Goal: Task Accomplishment & Management: Manage account settings

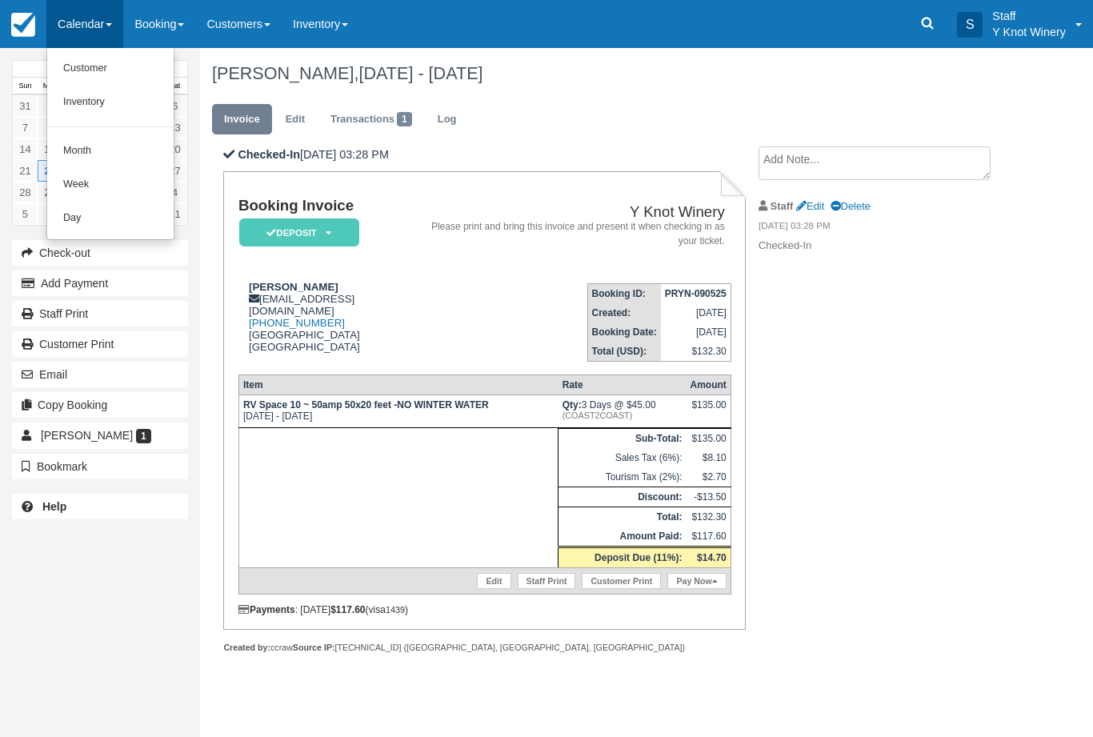
click at [95, 78] on link "Customer" at bounding box center [110, 69] width 126 height 34
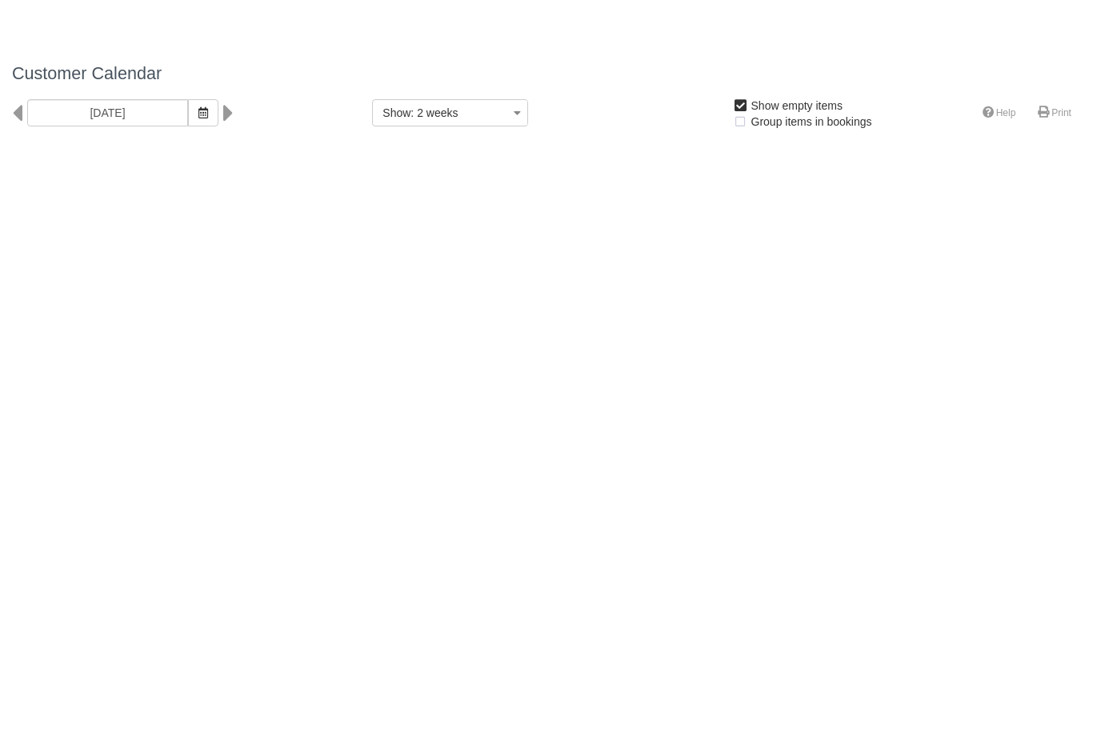
select select
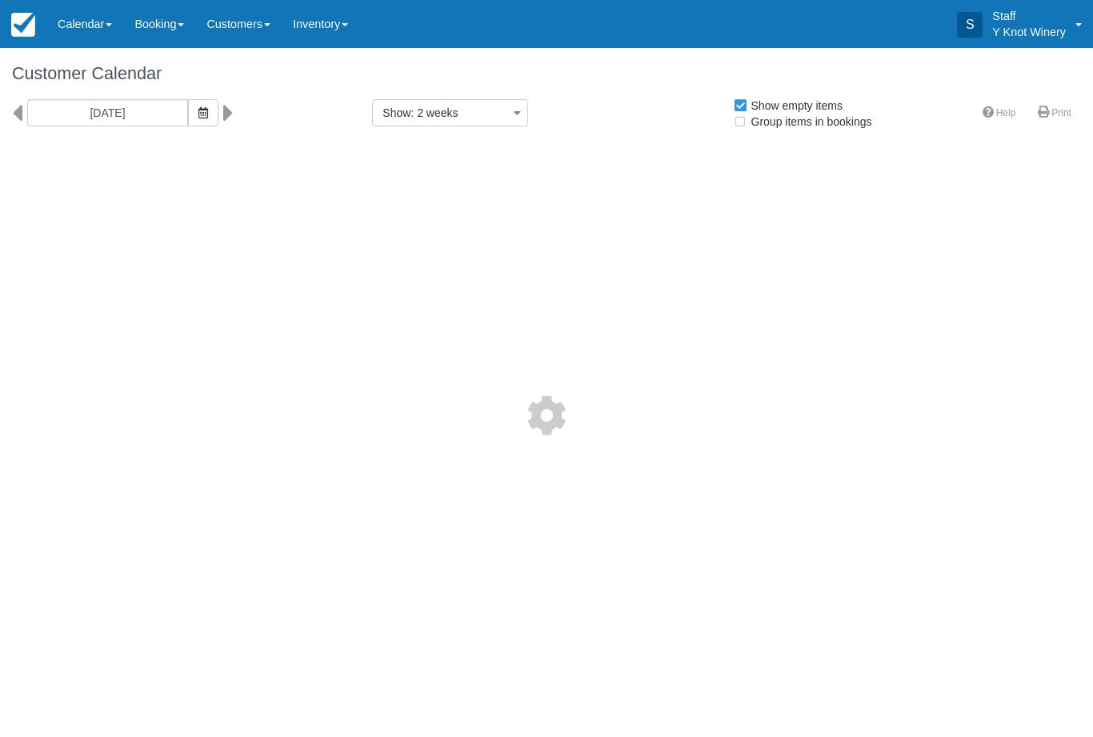
click at [198, 118] on span "button" at bounding box center [203, 112] width 10 height 13
select select
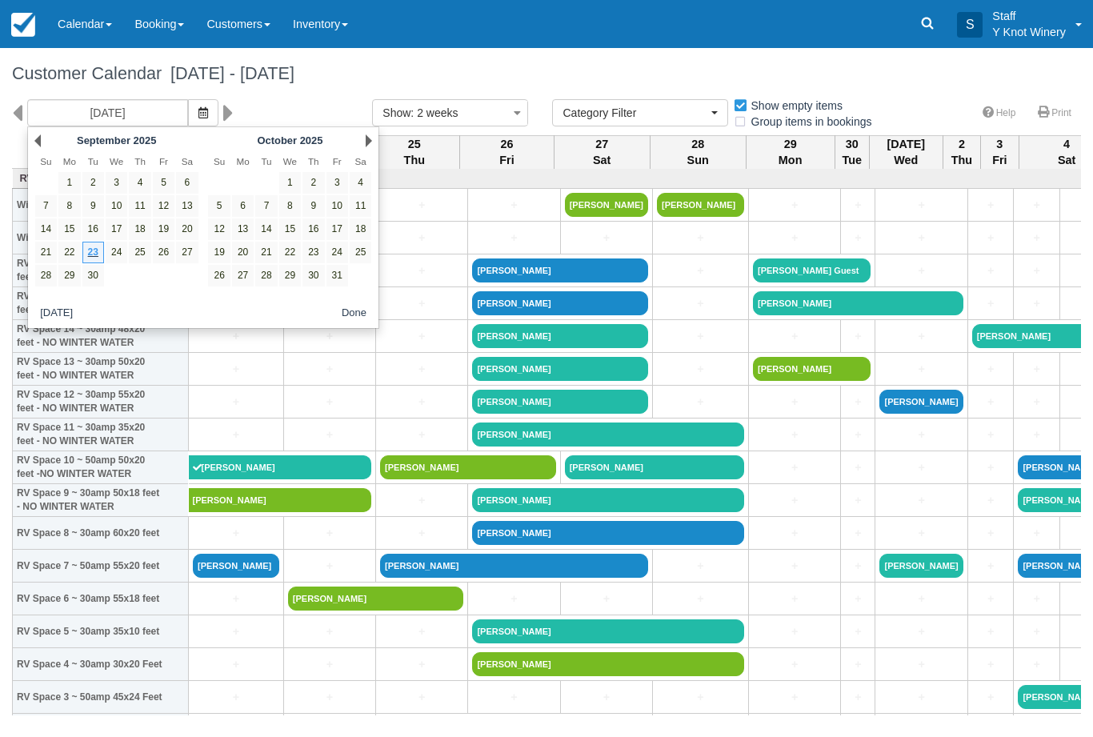
click at [166, 259] on link "26" at bounding box center [164, 253] width 22 height 22
type input "09/26/25"
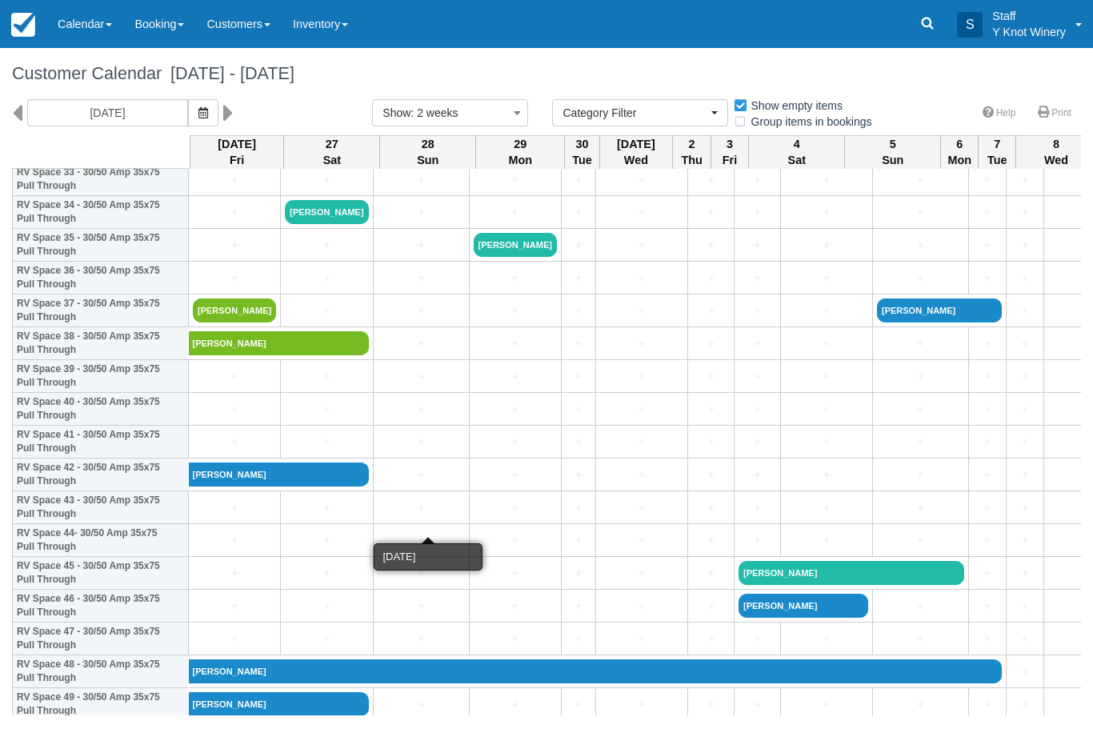
scroll to position [1139, 0]
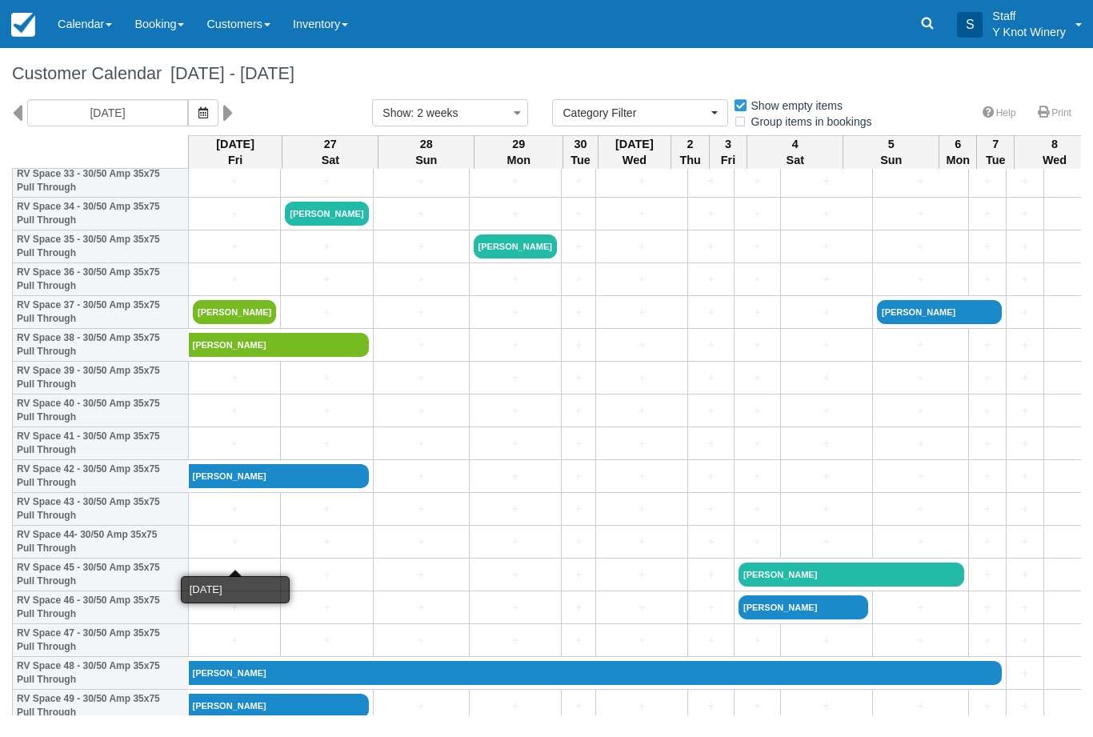
click at [216, 550] on link "+" at bounding box center [234, 542] width 83 height 17
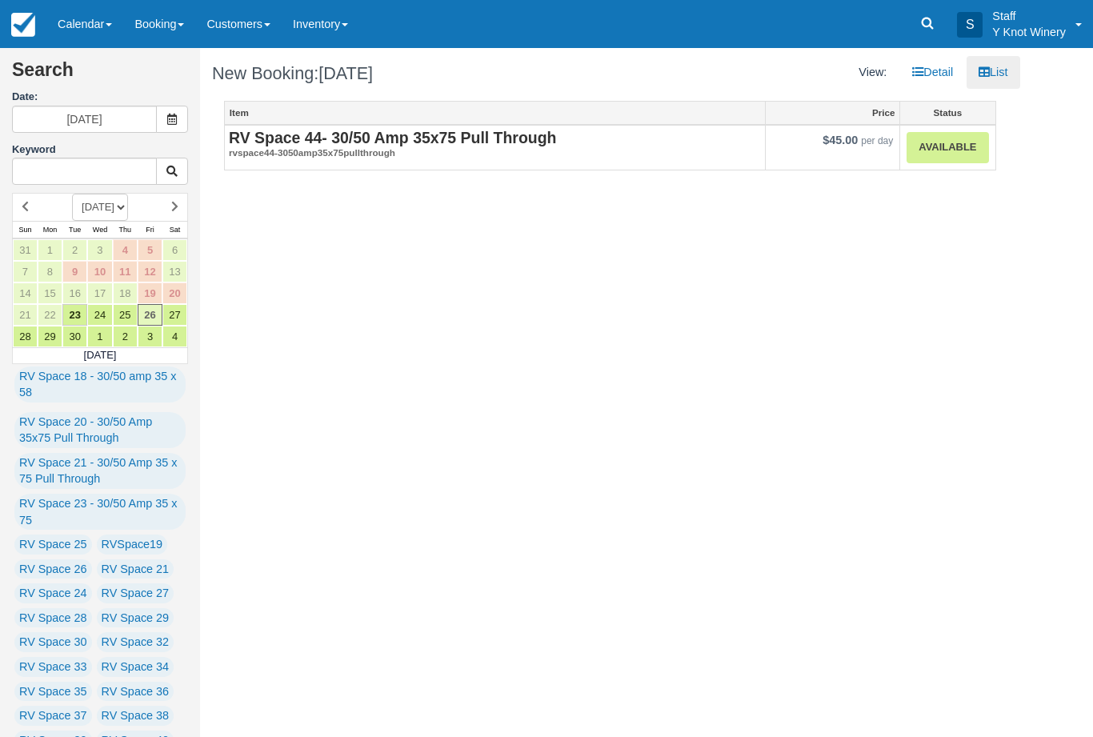
click at [944, 154] on link "Available" at bounding box center [947, 147] width 82 height 31
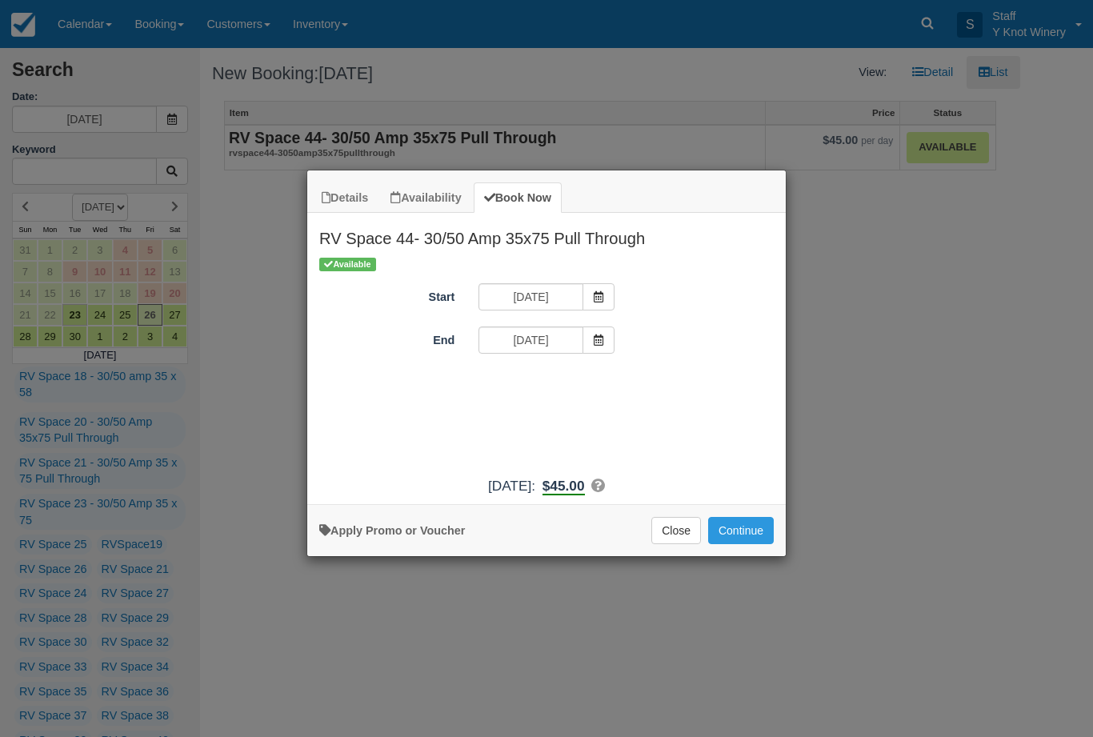
click at [601, 344] on icon "Item Modal" at bounding box center [598, 339] width 11 height 11
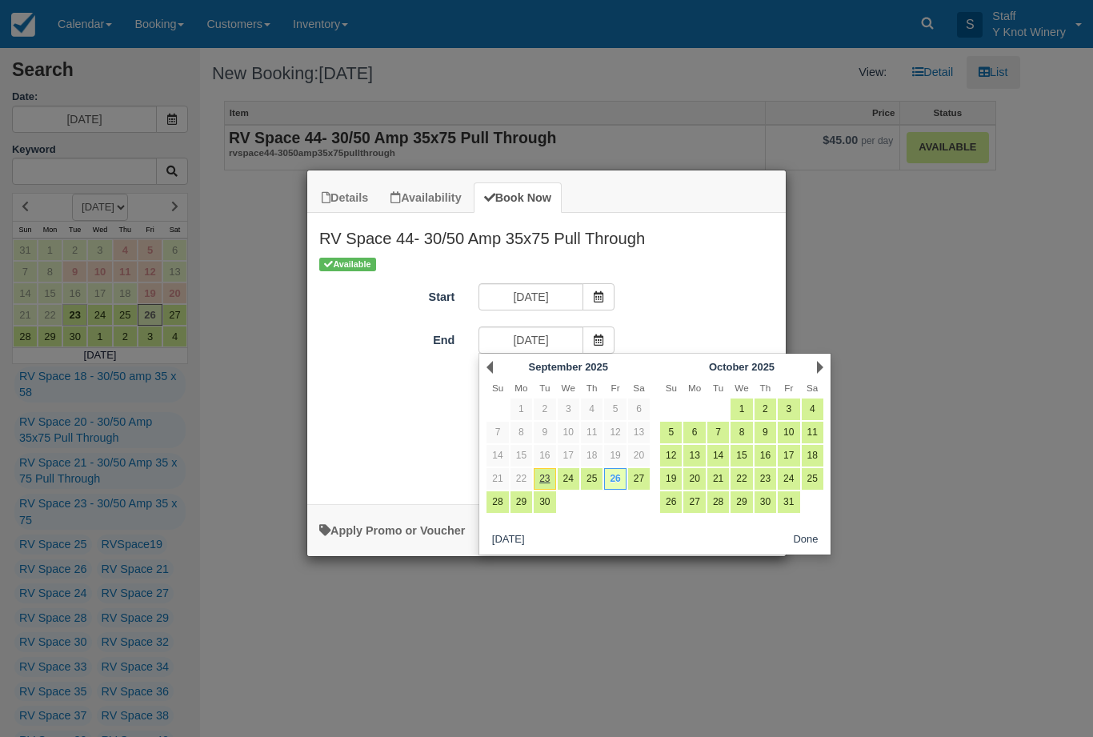
click at [645, 477] on link "27" at bounding box center [639, 479] width 22 height 22
type input "09/27/25"
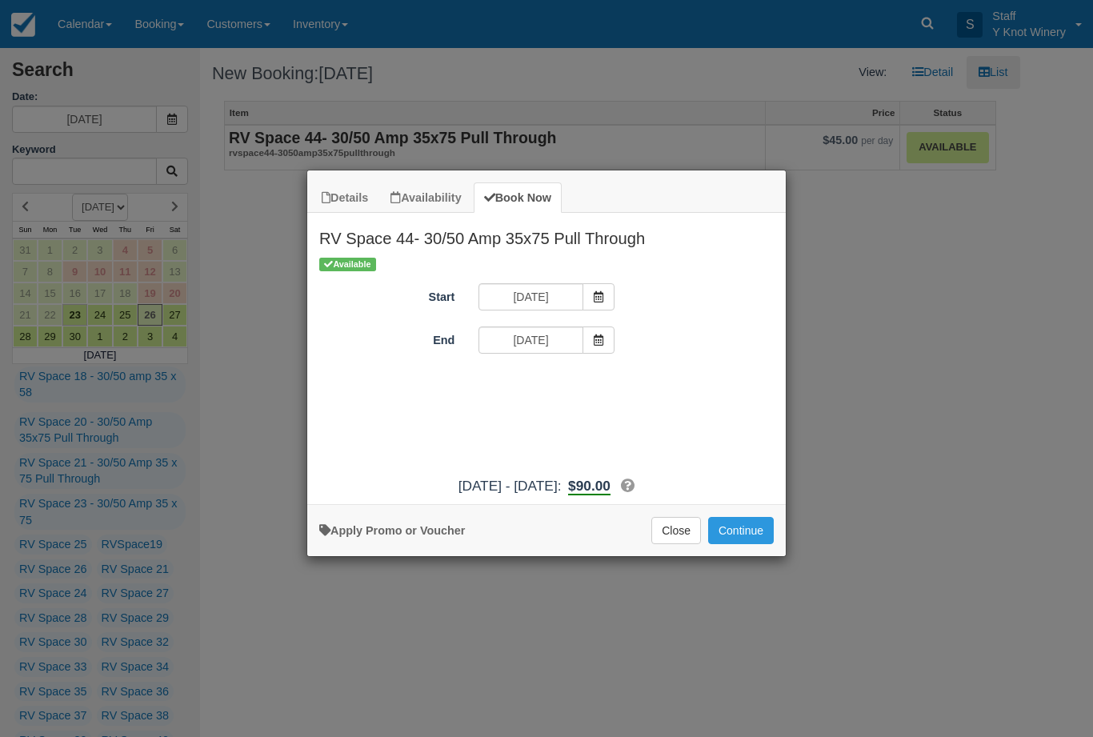
click at [744, 540] on button "Continue" at bounding box center [741, 530] width 66 height 27
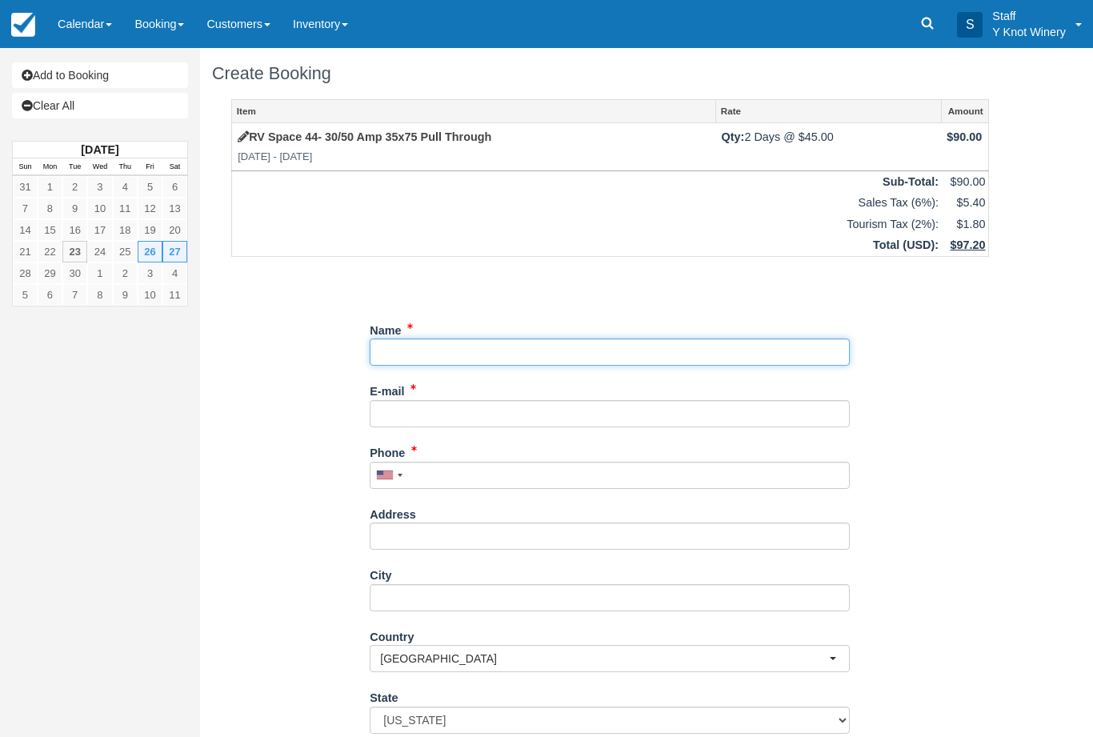
click at [437, 351] on input "Name" at bounding box center [610, 351] width 480 height 27
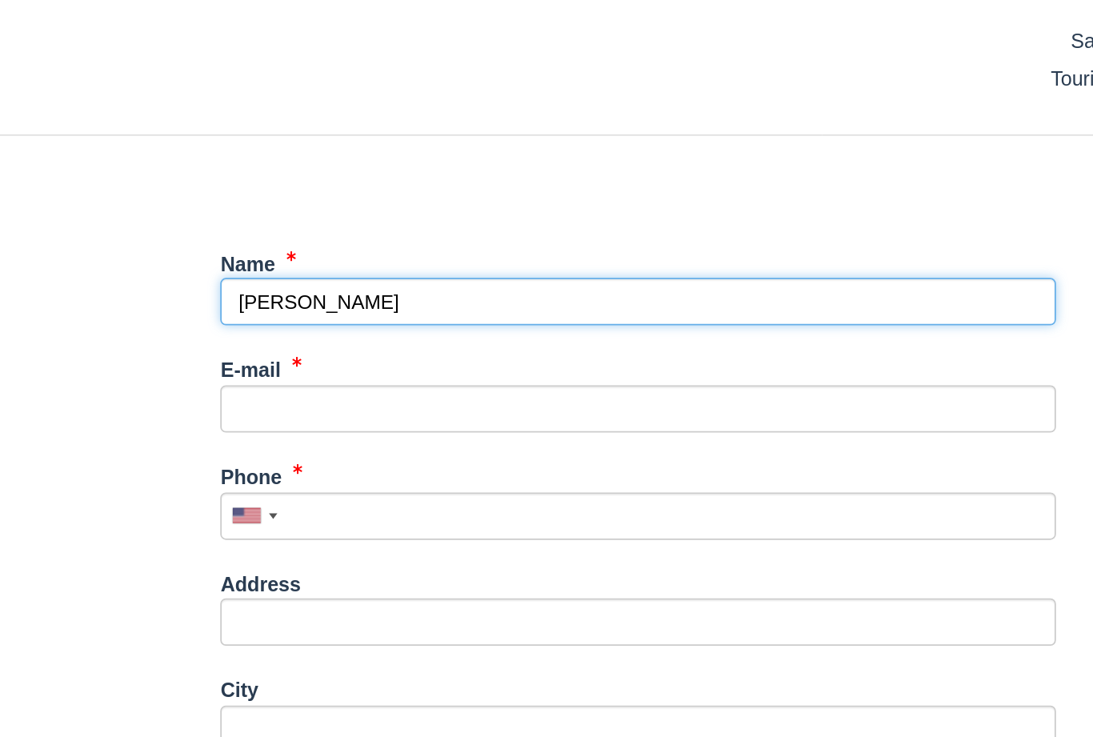
type input "Melissa Hoffman"
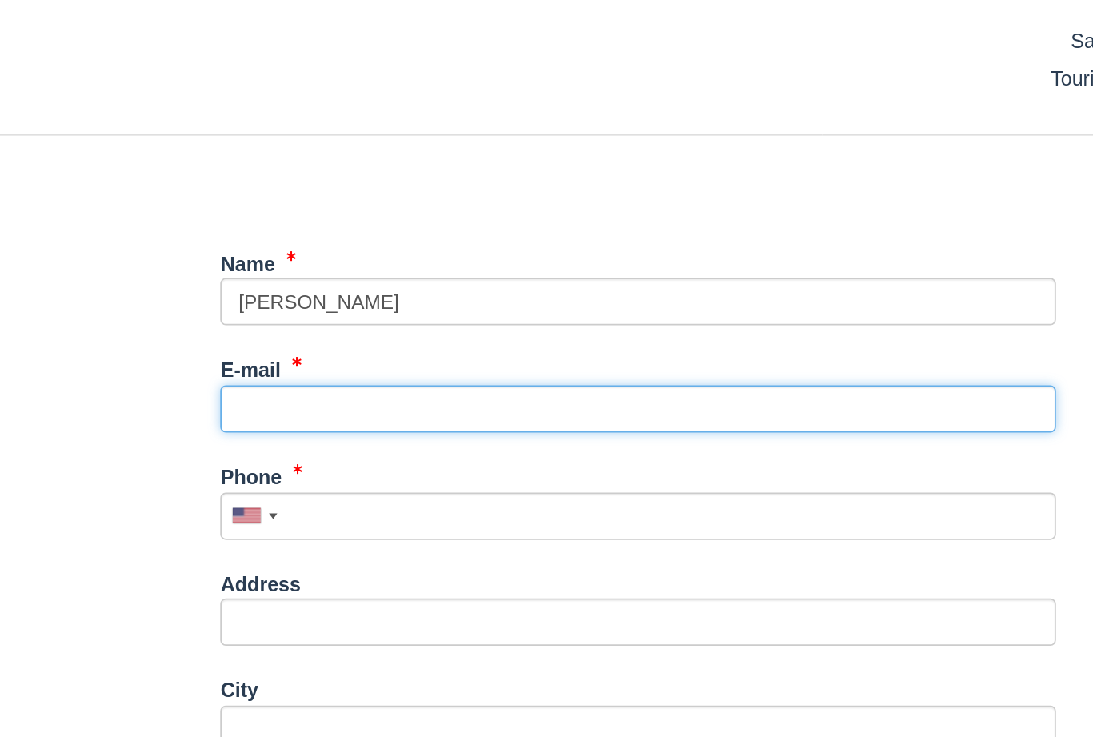
click at [370, 400] on input "E-mail" at bounding box center [610, 413] width 480 height 27
type input "N"
type input "Melissa@dicoverybayins.com"
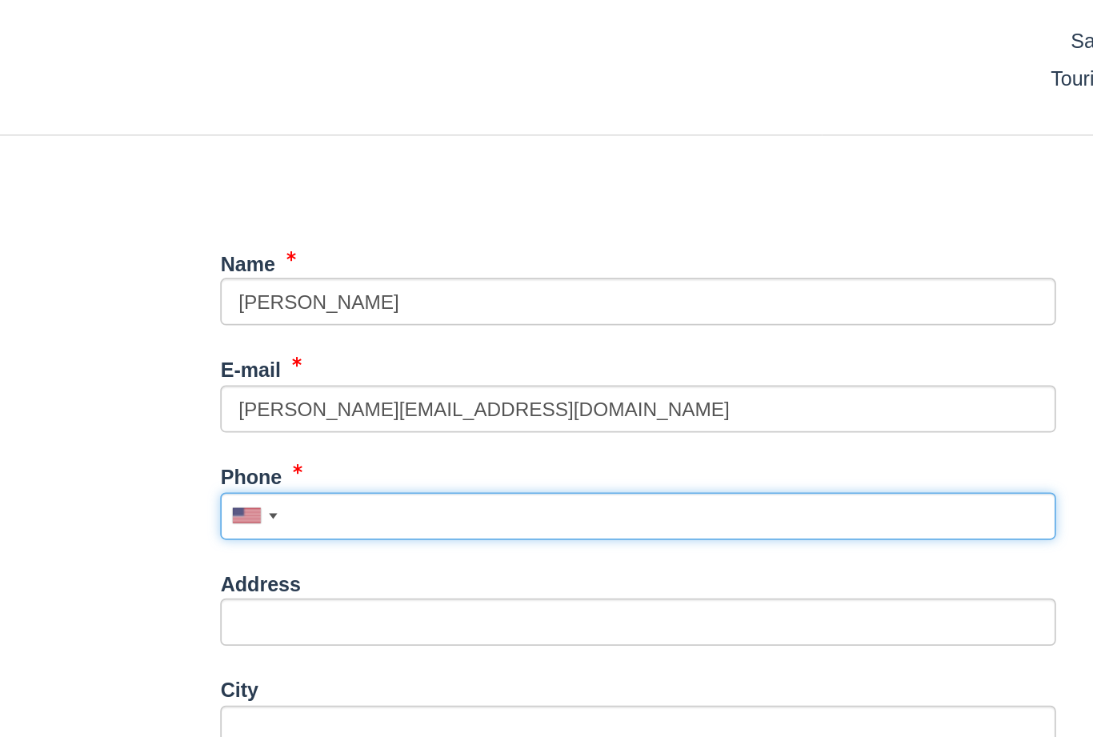
click at [370, 462] on input "Phone" at bounding box center [610, 475] width 480 height 27
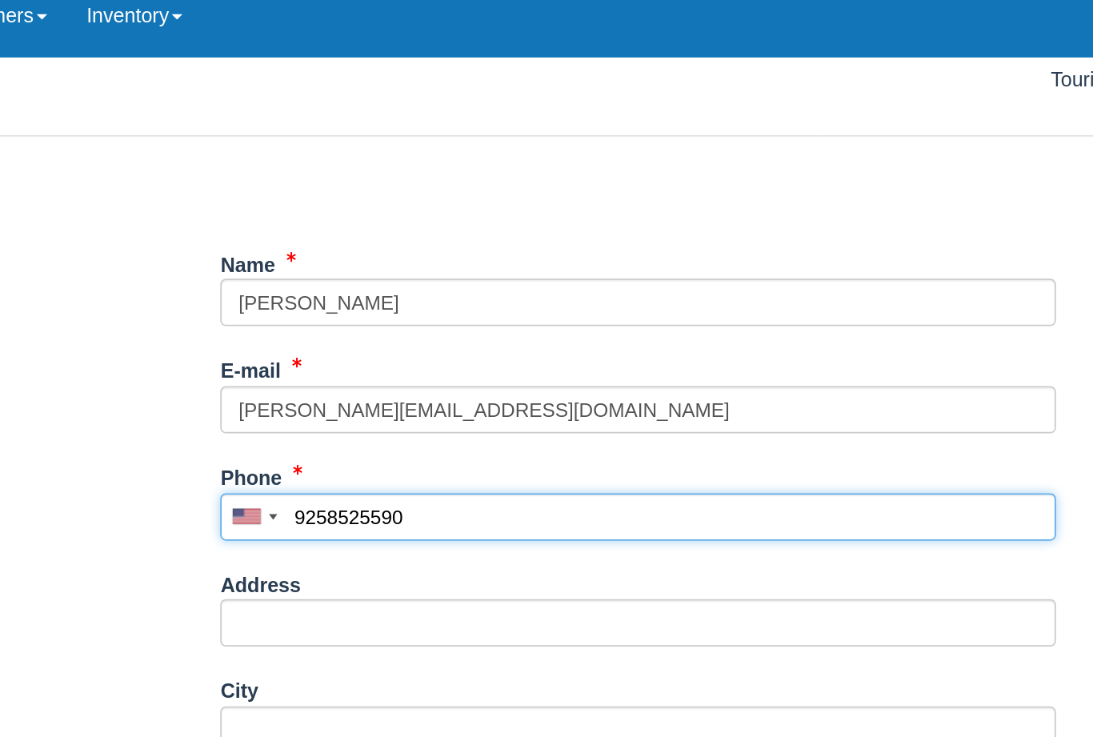
scroll to position [164, 0]
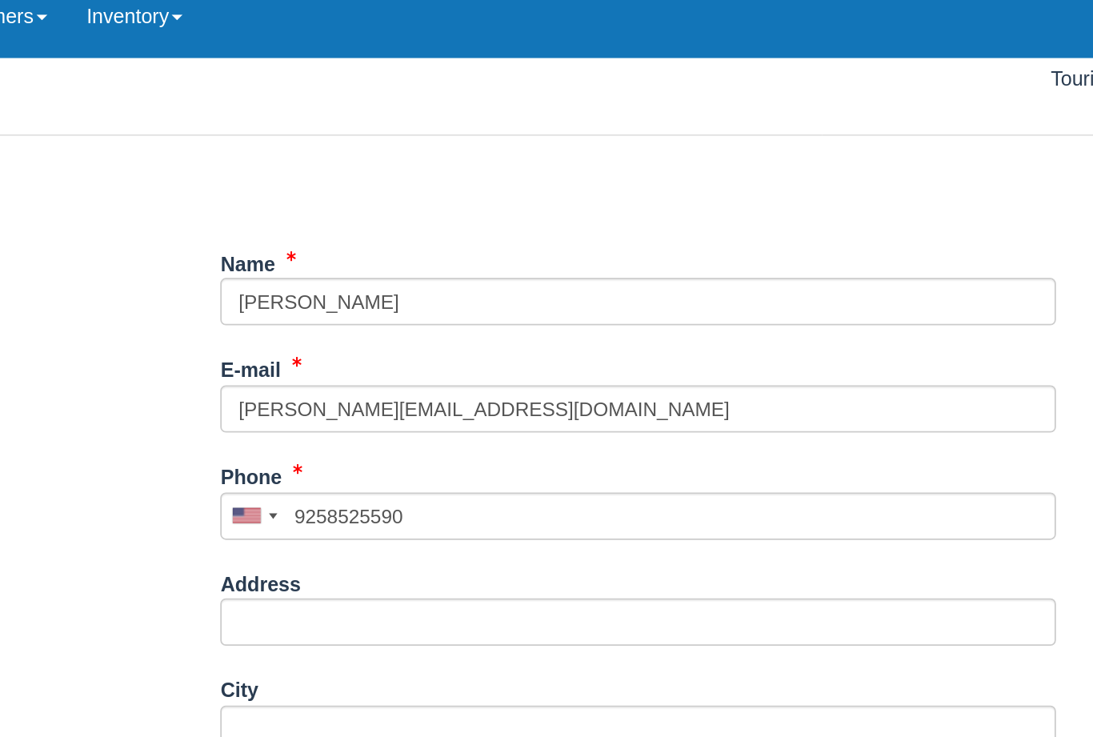
click at [370, 720] on button "Continue" at bounding box center [408, 733] width 77 height 27
type input "+19258525590"
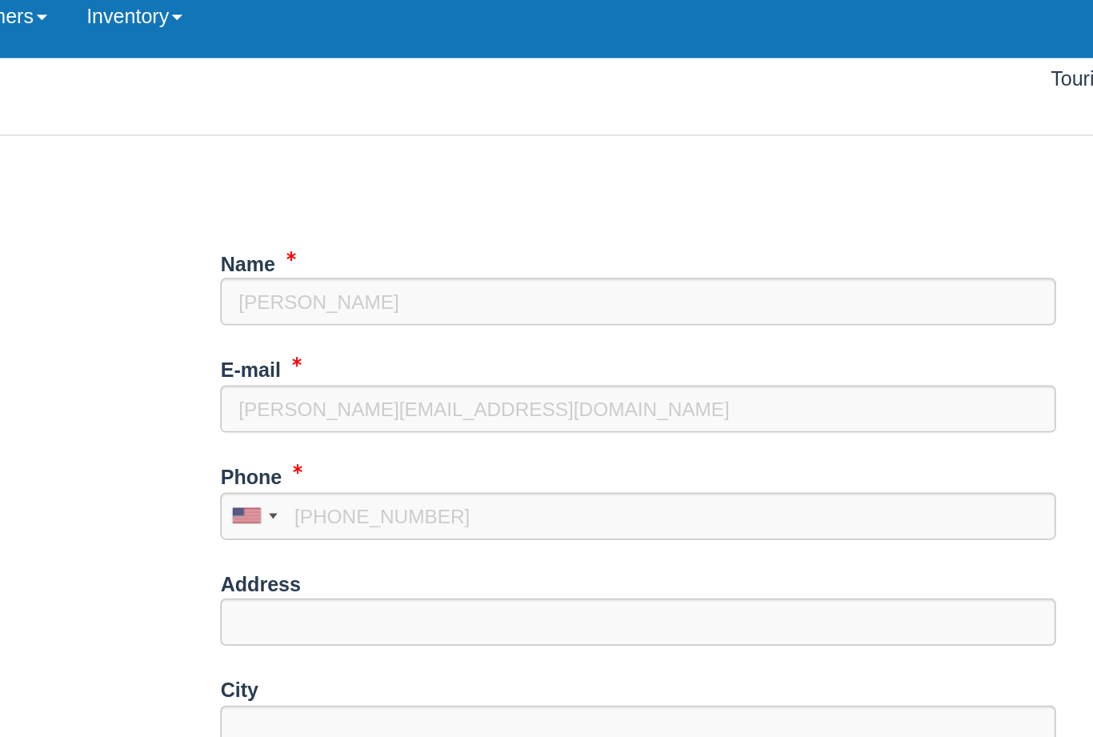
scroll to position [178, 0]
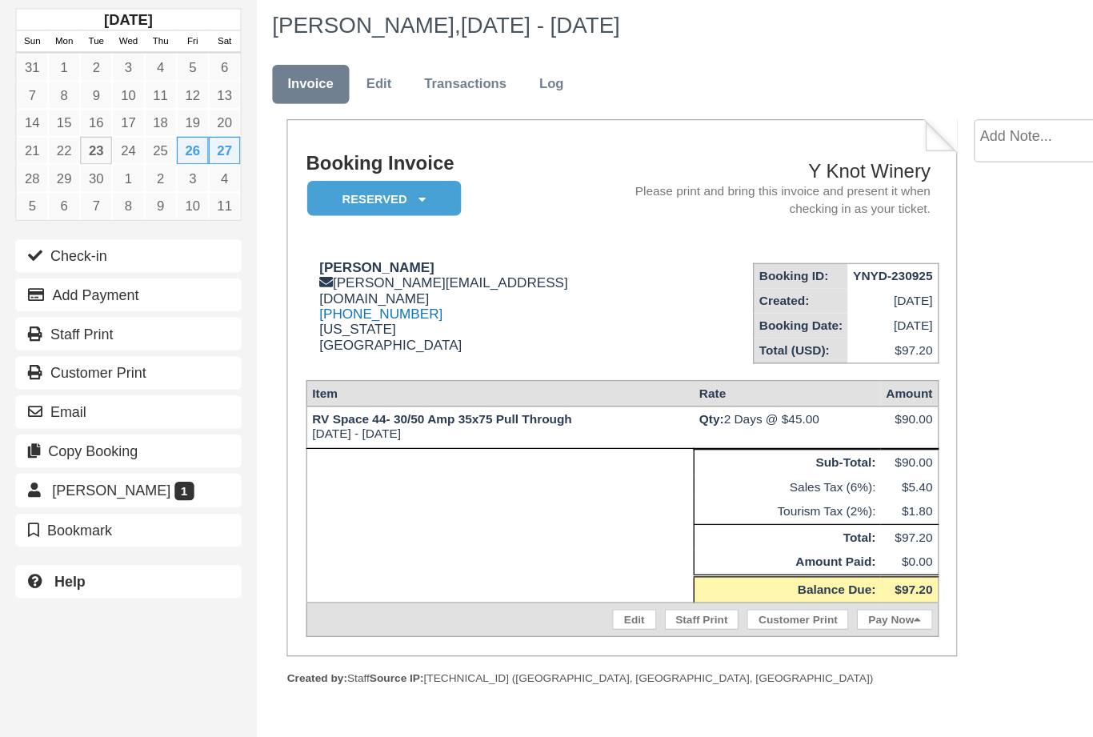
click at [110, 270] on button "Add Payment" at bounding box center [100, 283] width 176 height 26
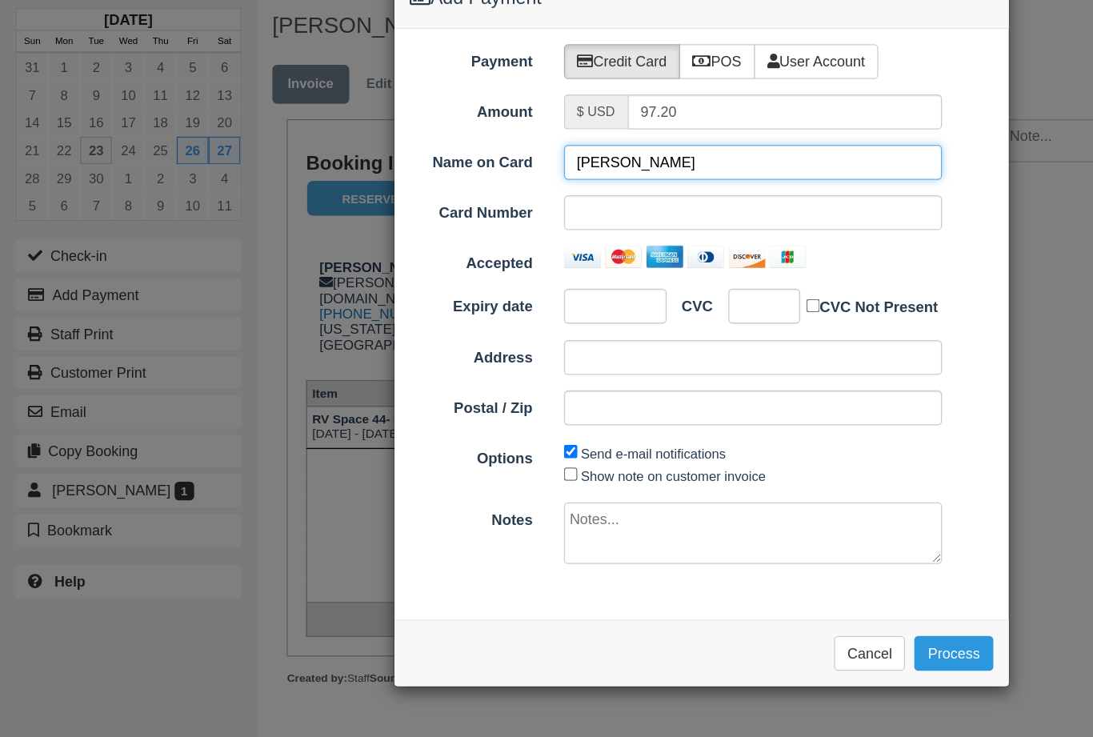
click at [474, 166] on input "[PERSON_NAME]" at bounding box center [586, 179] width 295 height 27
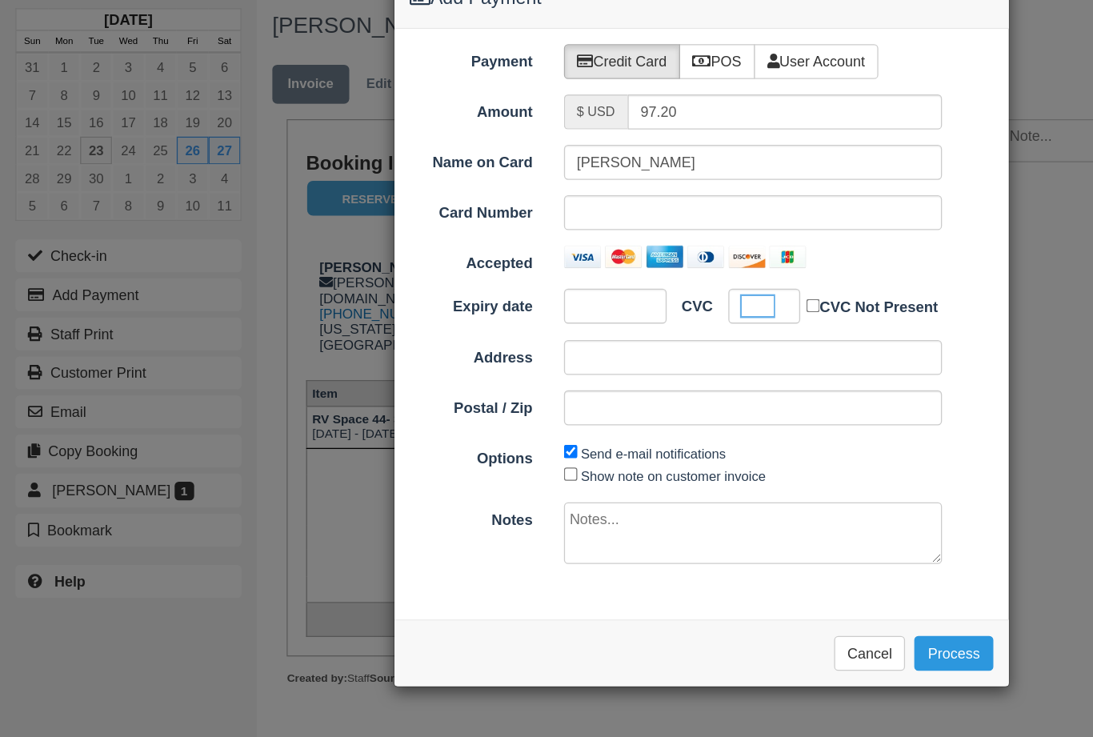
click at [749, 549] on button "Process" at bounding box center [743, 562] width 62 height 27
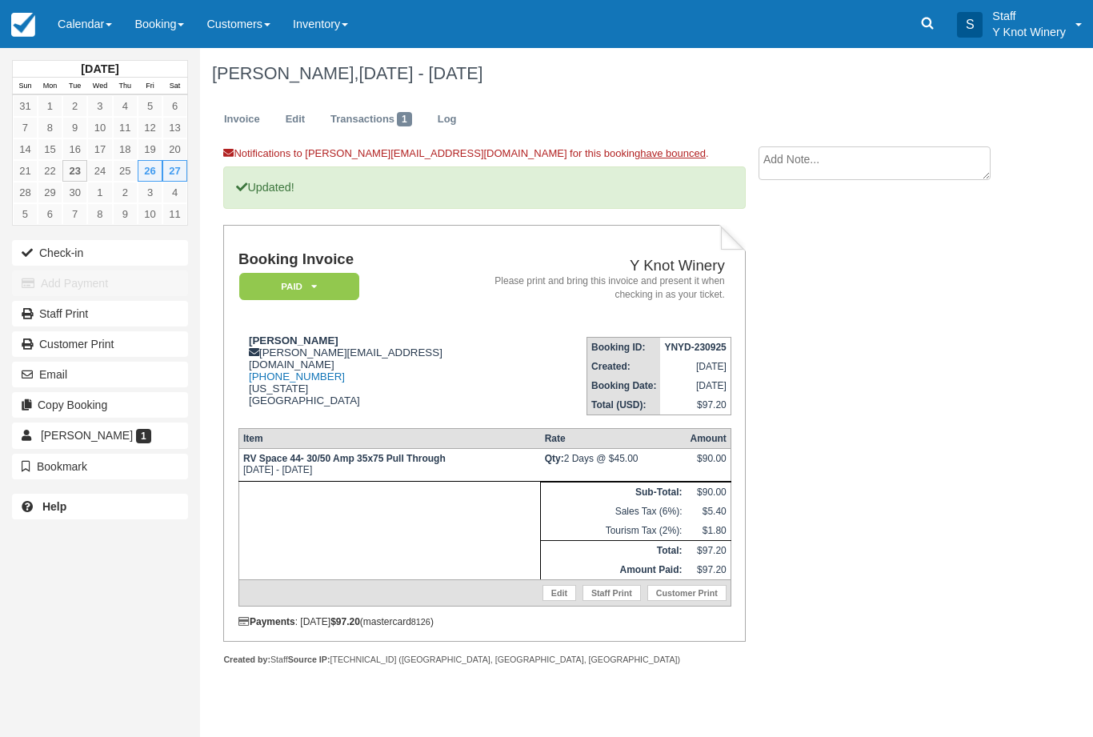
click at [549, 601] on link "Edit" at bounding box center [559, 593] width 34 height 16
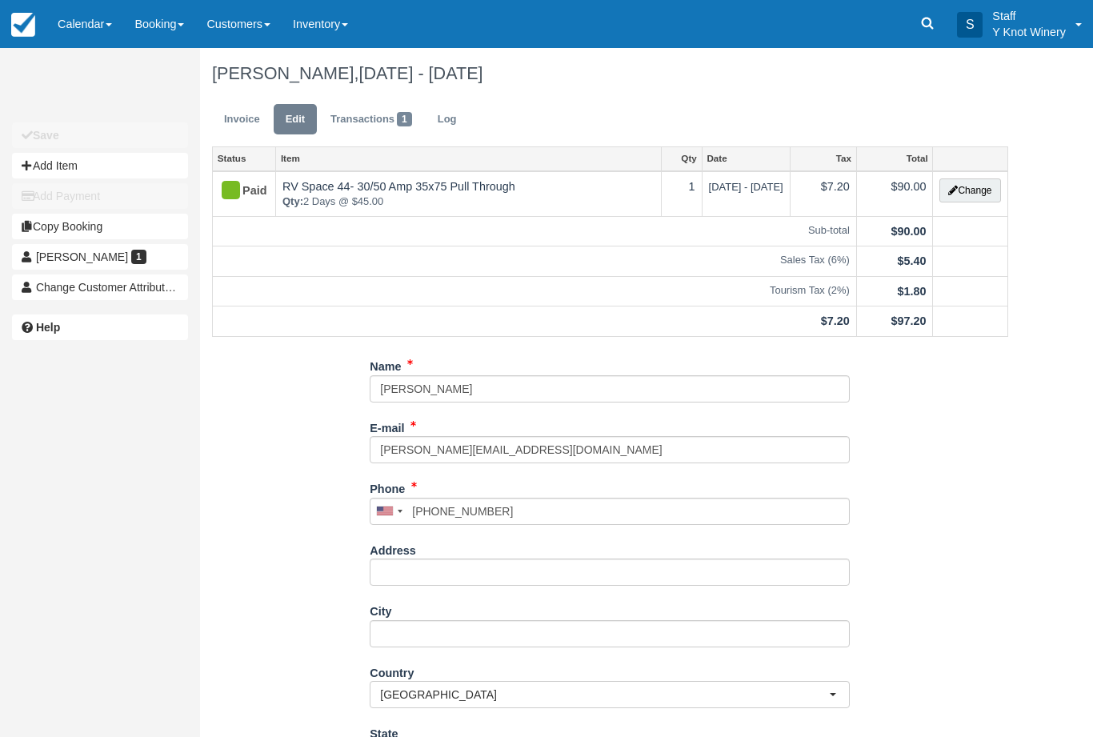
type input "(925) 852-5590"
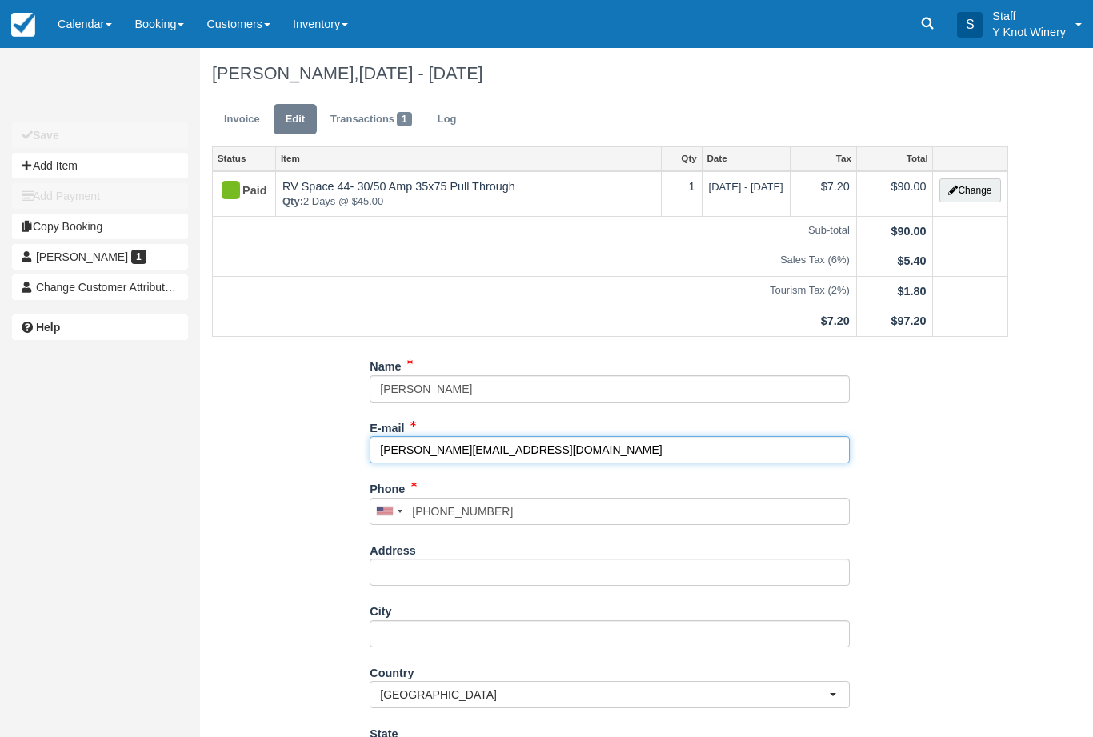
click at [439, 450] on input "melissa@dicoverybayins.com" at bounding box center [610, 449] width 480 height 27
click at [434, 443] on input "melissa@dicoverybayins.com" at bounding box center [610, 449] width 480 height 27
click at [431, 446] on input "melissa@dicoverybayins.com" at bounding box center [610, 449] width 480 height 27
click at [444, 447] on input "melissa@dicoverybayins.com" at bounding box center [610, 449] width 480 height 27
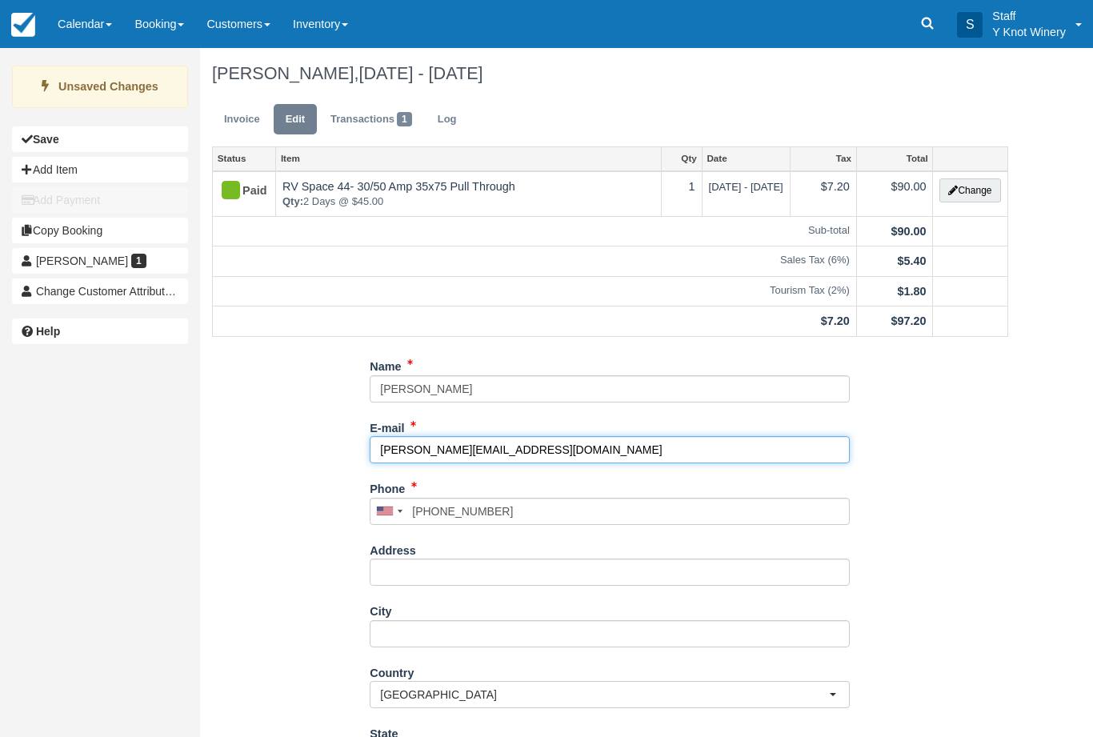
type input "melissa@discoverybayins.com"
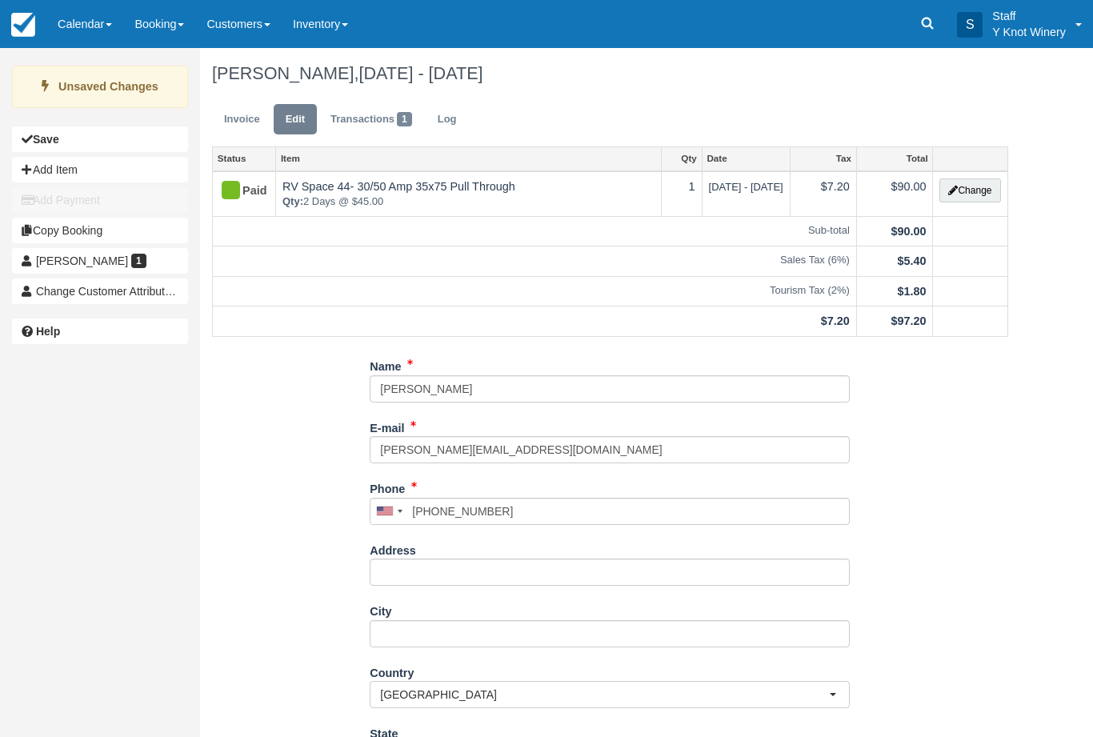
type input "+19258525590"
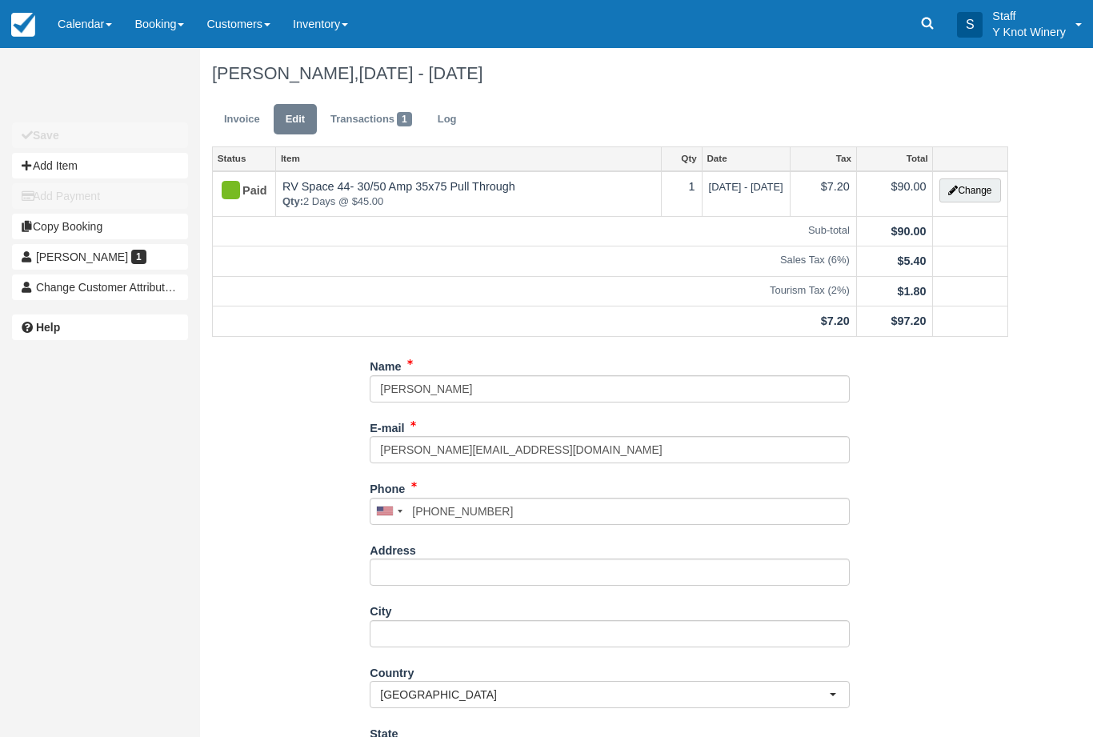
click at [144, 257] on link "Melissa Hoffman 1" at bounding box center [100, 257] width 176 height 26
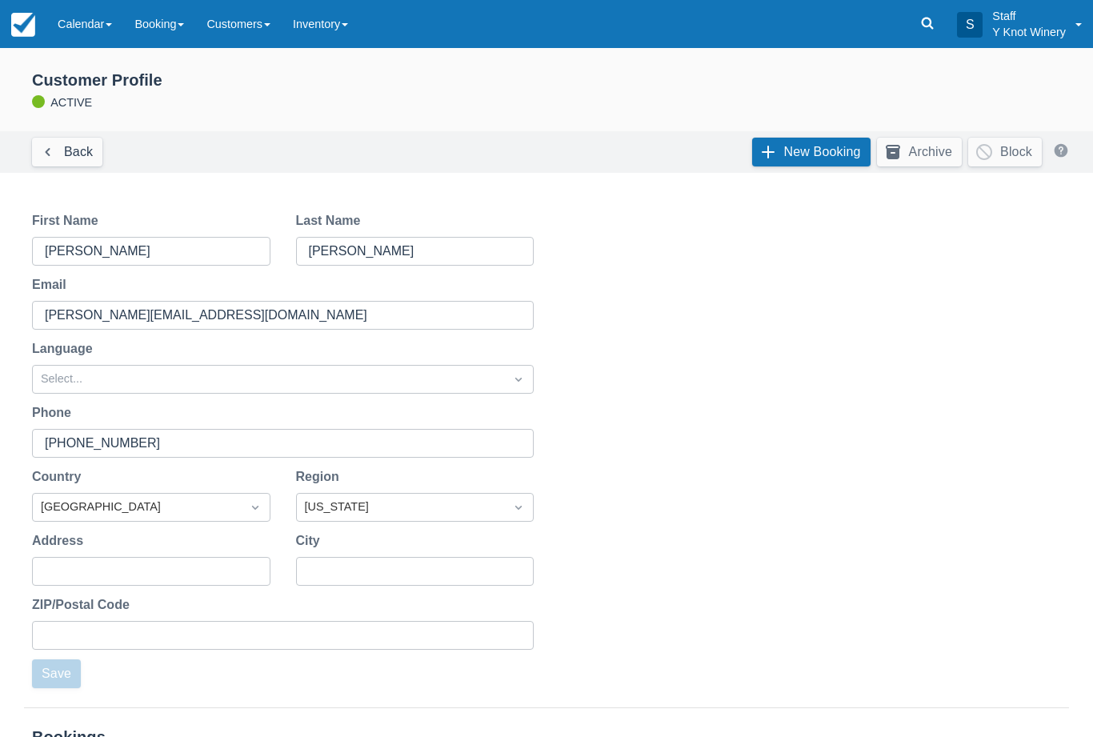
click at [134, 309] on input "[PERSON_NAME][EMAIL_ADDRESS][DOMAIN_NAME]" at bounding box center [281, 315] width 473 height 29
click at [232, 310] on input "[PERSON_NAME][EMAIL_ADDRESS][DOMAIN_NAME]" at bounding box center [281, 315] width 473 height 29
type input "[PERSON_NAME][EMAIL_ADDRESS][DOMAIN_NAME]"
click at [68, 682] on button "Save" at bounding box center [56, 673] width 49 height 29
click at [87, 22] on link "Calendar" at bounding box center [84, 24] width 77 height 48
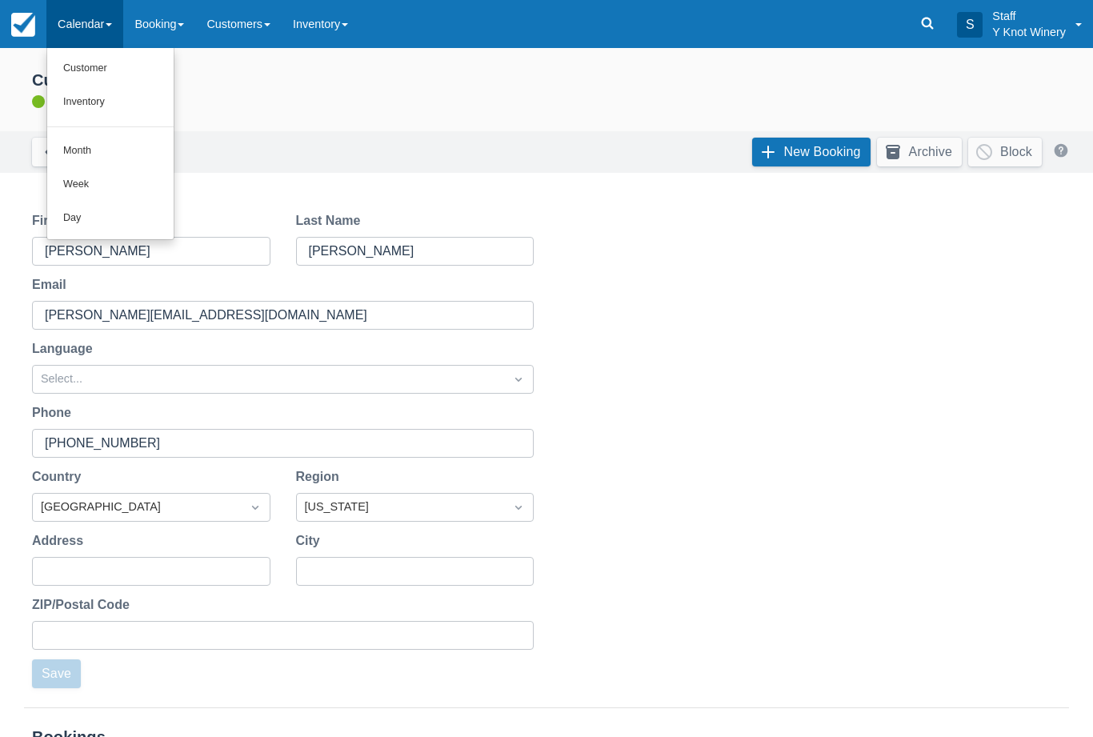
click at [98, 66] on link "Customer" at bounding box center [110, 69] width 126 height 34
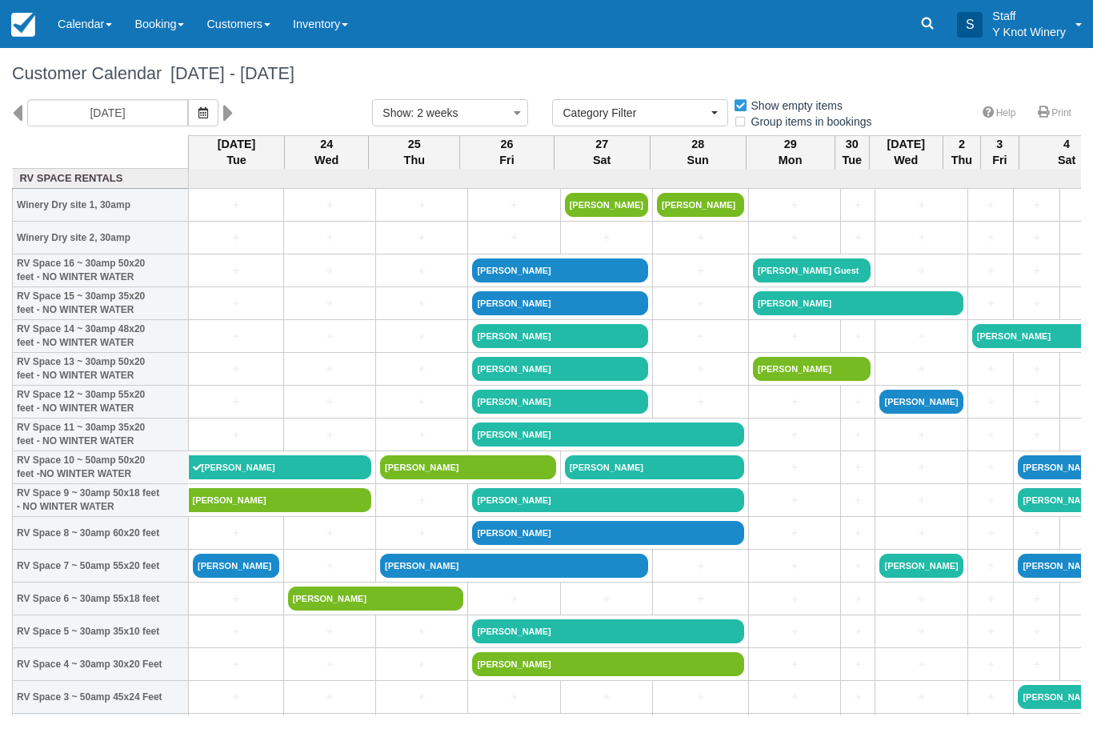
select select
click at [198, 108] on icon "button" at bounding box center [203, 112] width 10 height 11
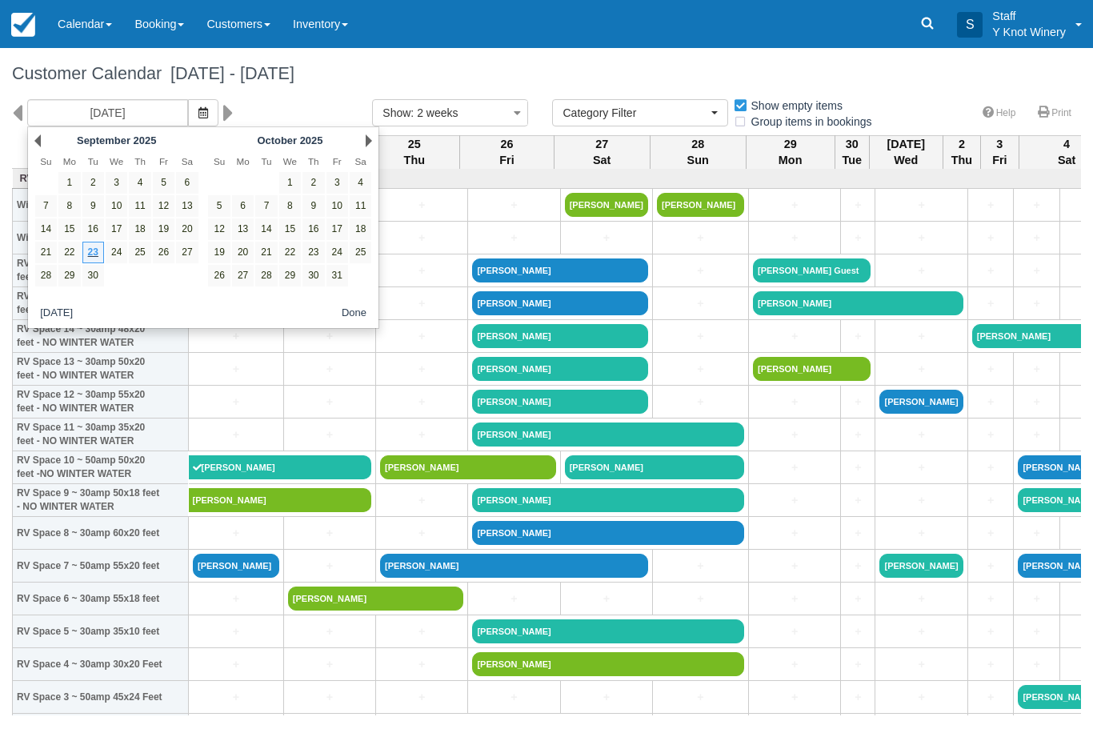
click at [170, 254] on link "26" at bounding box center [164, 253] width 22 height 22
type input "09/26/25"
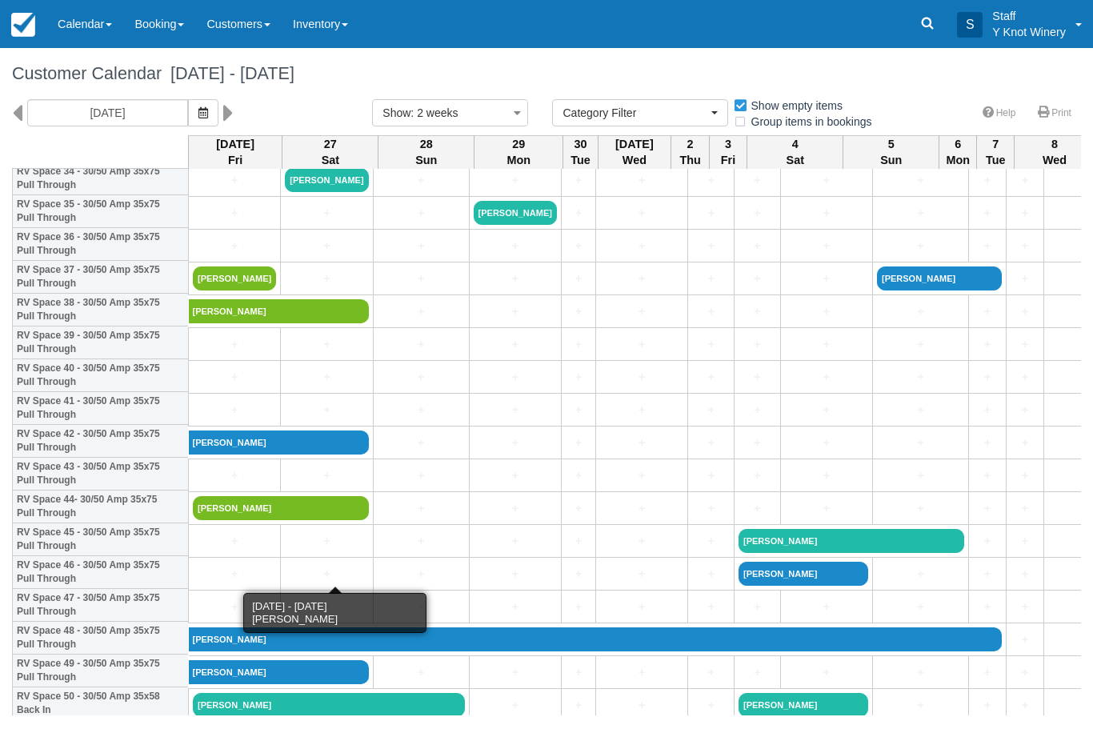
scroll to position [1176, 0]
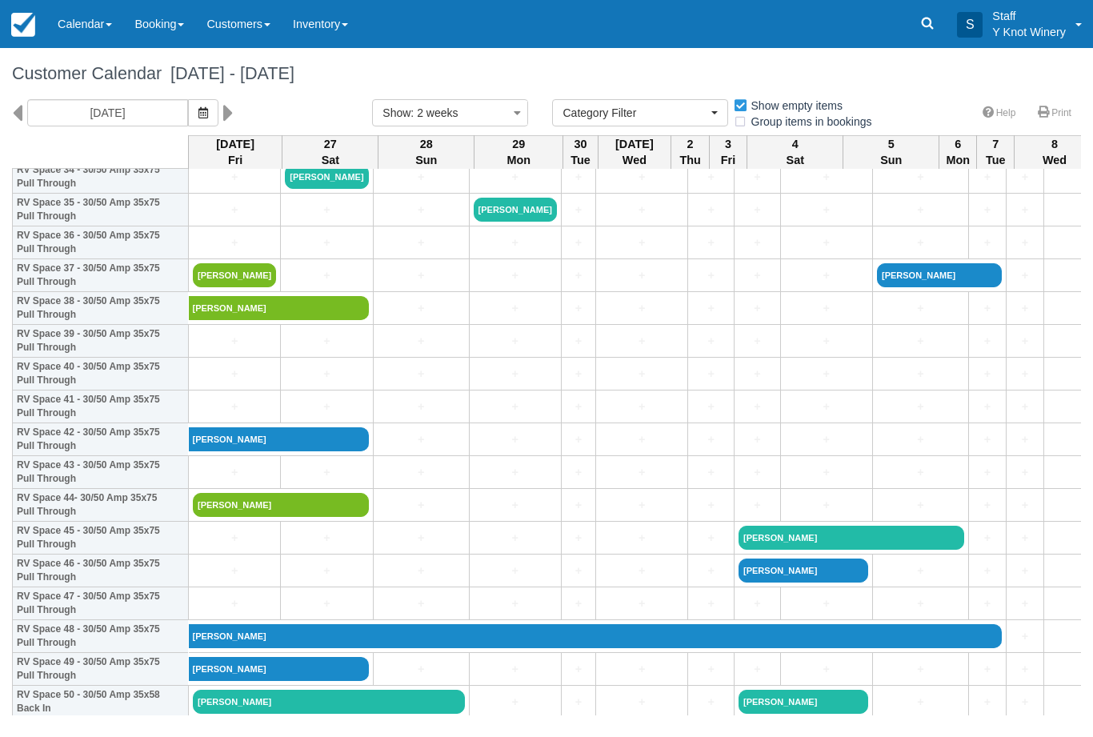
click at [263, 517] on link "[PERSON_NAME]" at bounding box center [281, 505] width 176 height 24
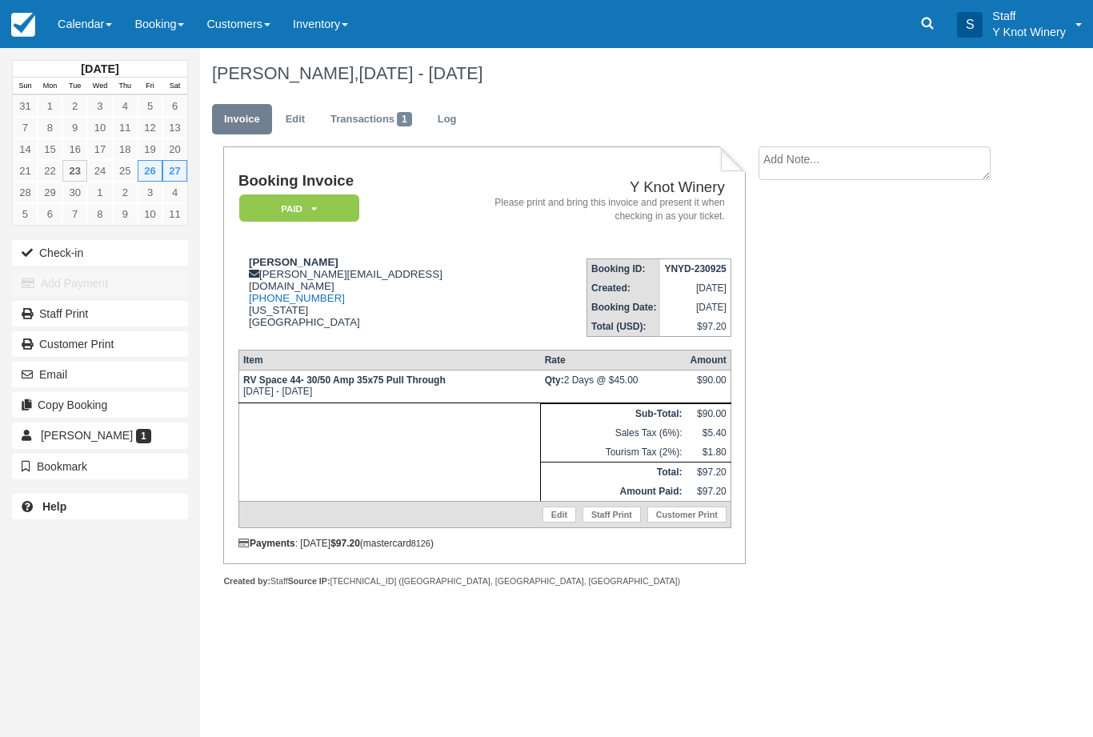
click at [86, 372] on button "Email" at bounding box center [100, 375] width 176 height 26
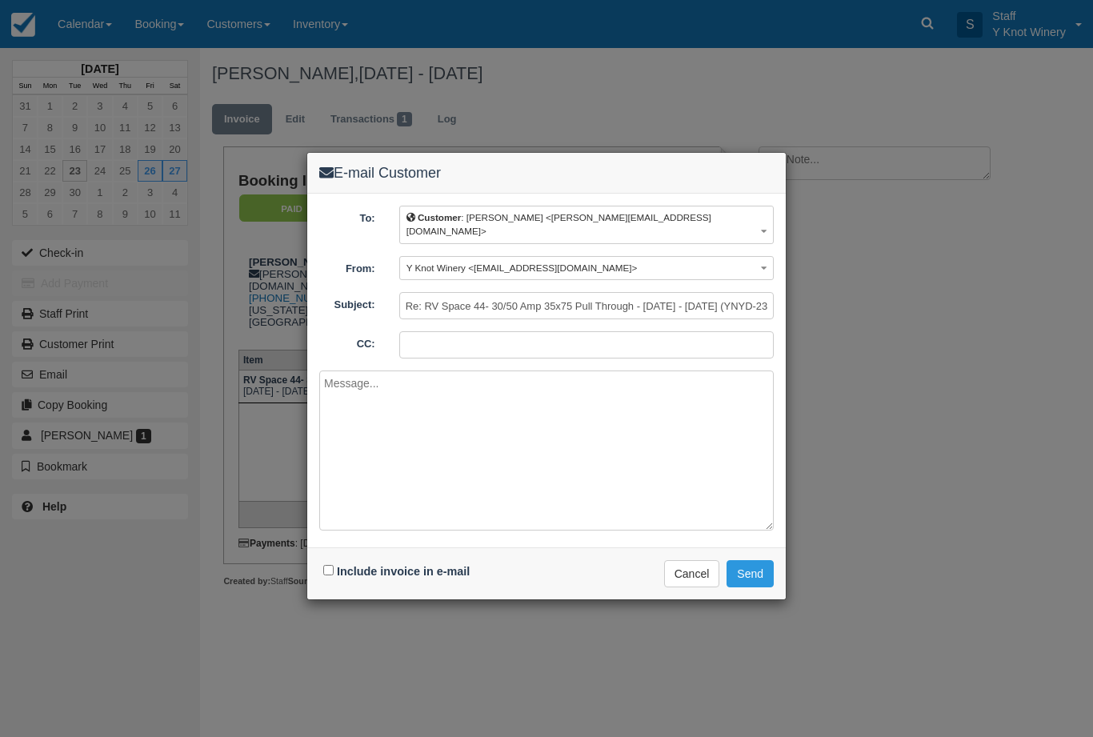
click at [327, 565] on input "Include invoice in e-mail" at bounding box center [328, 570] width 10 height 10
checkbox input "true"
click at [761, 560] on button "Send" at bounding box center [749, 573] width 47 height 27
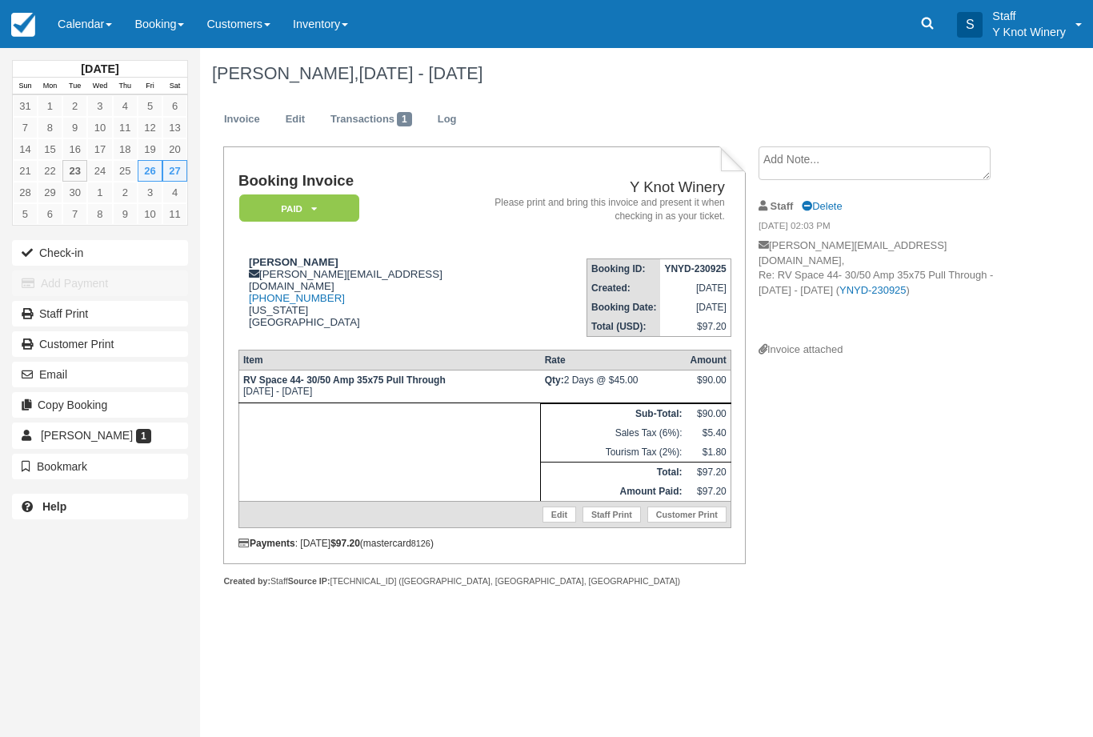
click at [89, 16] on link "Calendar" at bounding box center [84, 24] width 77 height 48
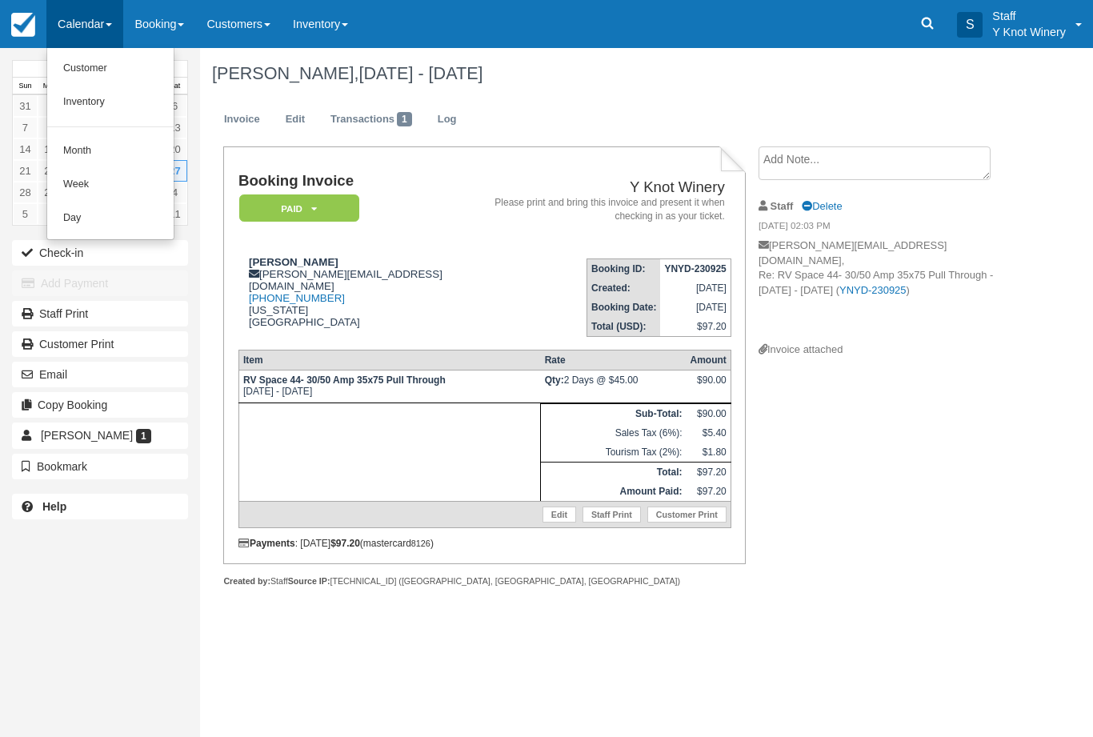
click at [95, 66] on link "Customer" at bounding box center [110, 69] width 126 height 34
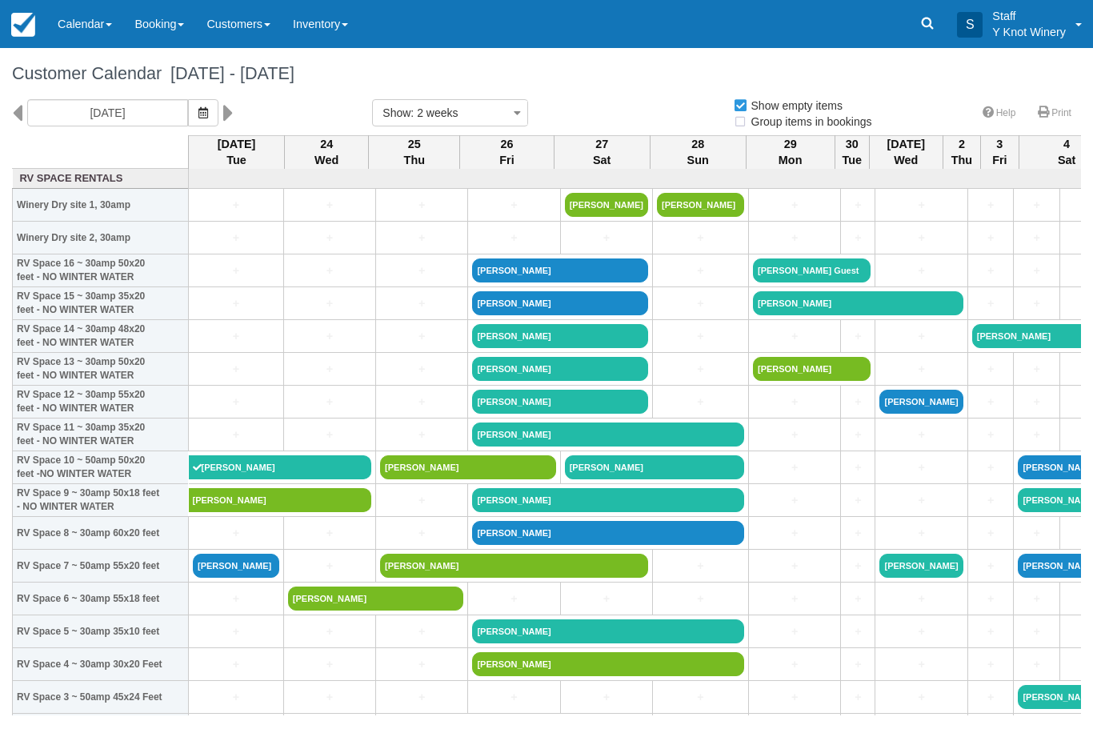
select select
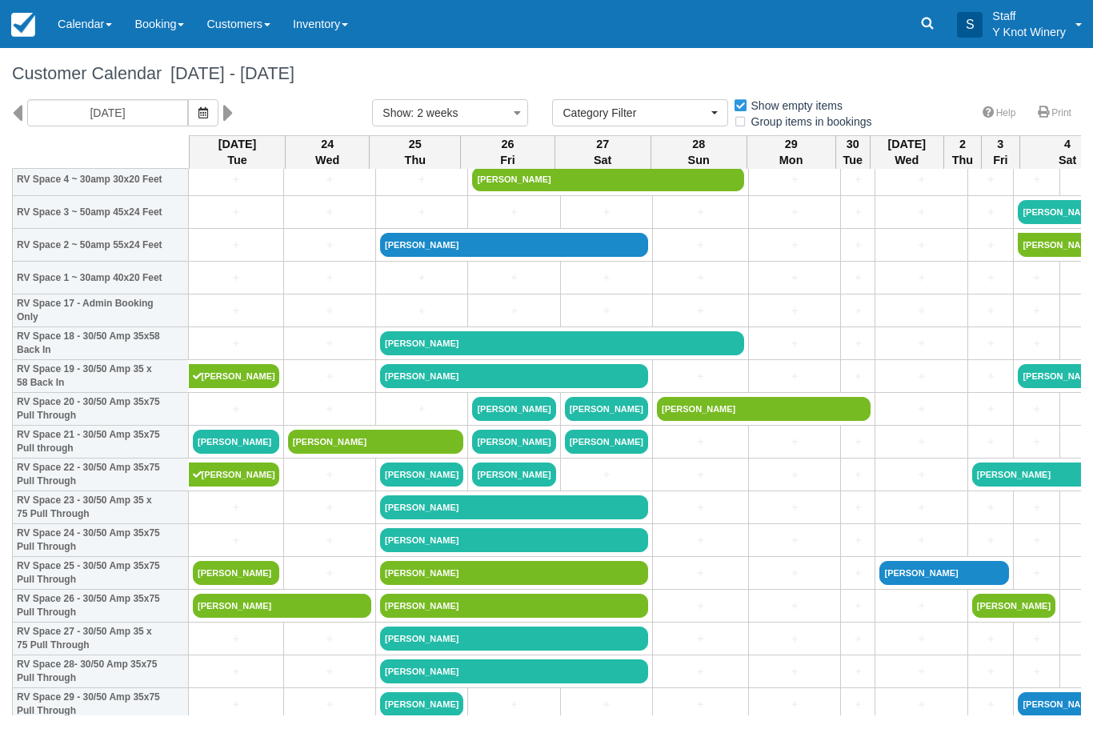
scroll to position [483, 0]
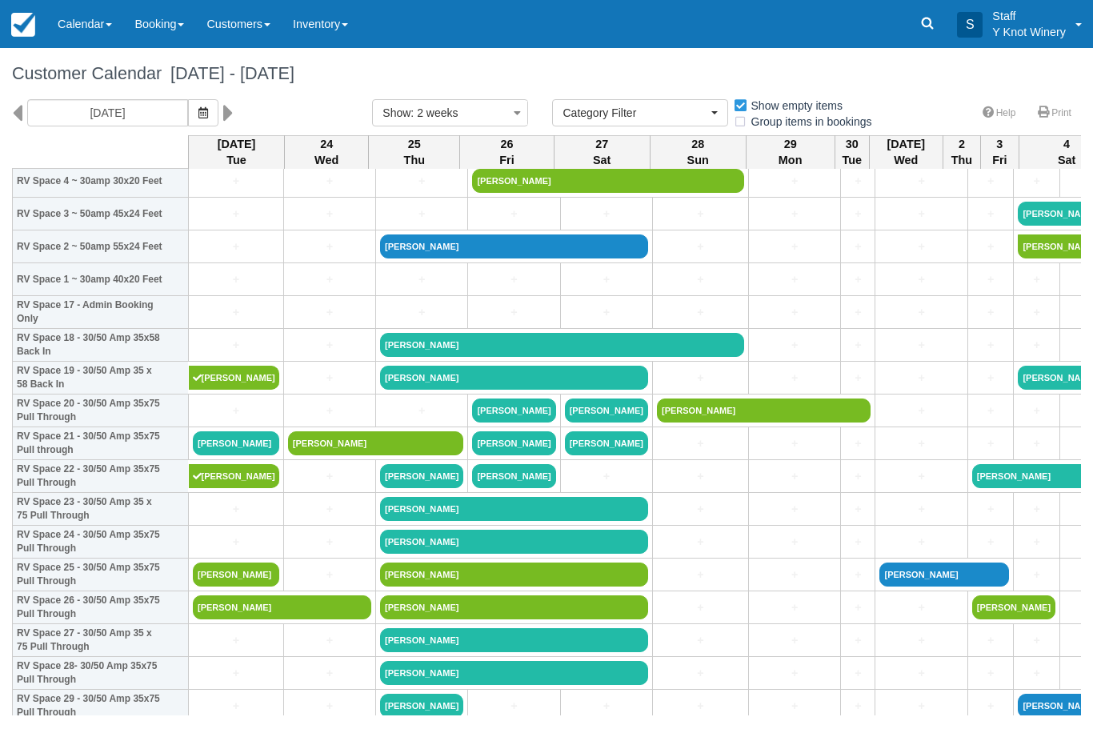
click at [241, 586] on link "[PERSON_NAME]" at bounding box center [236, 574] width 86 height 24
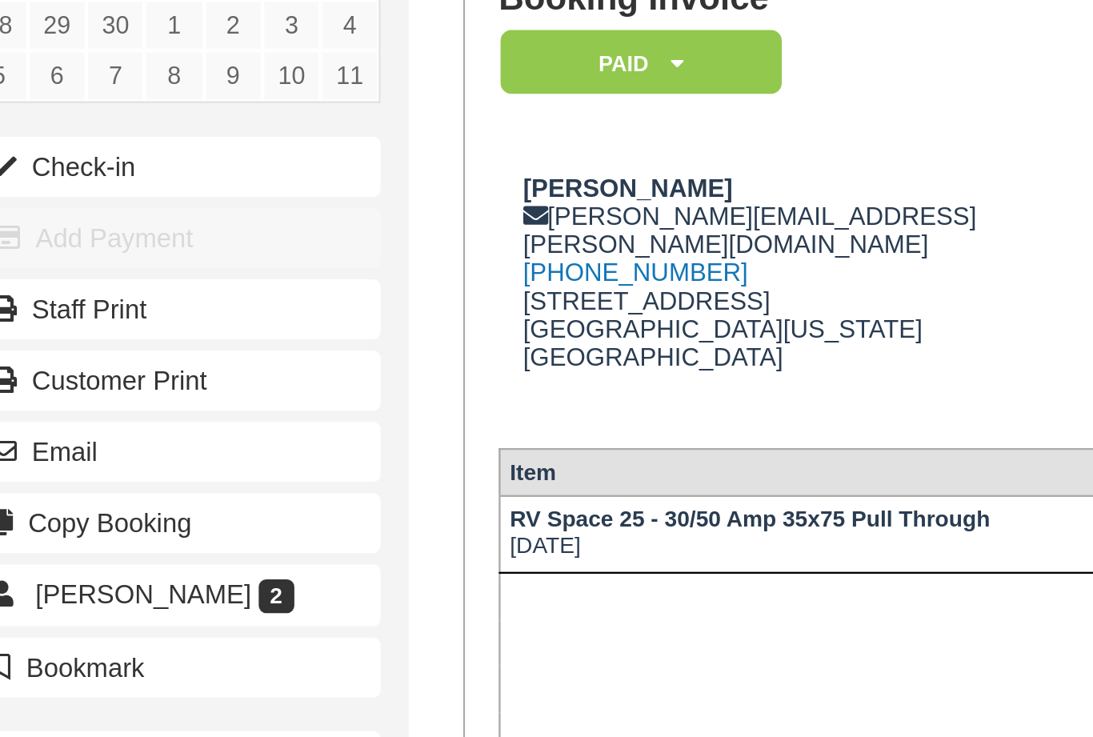
click at [49, 240] on button "Check-in" at bounding box center [100, 253] width 176 height 26
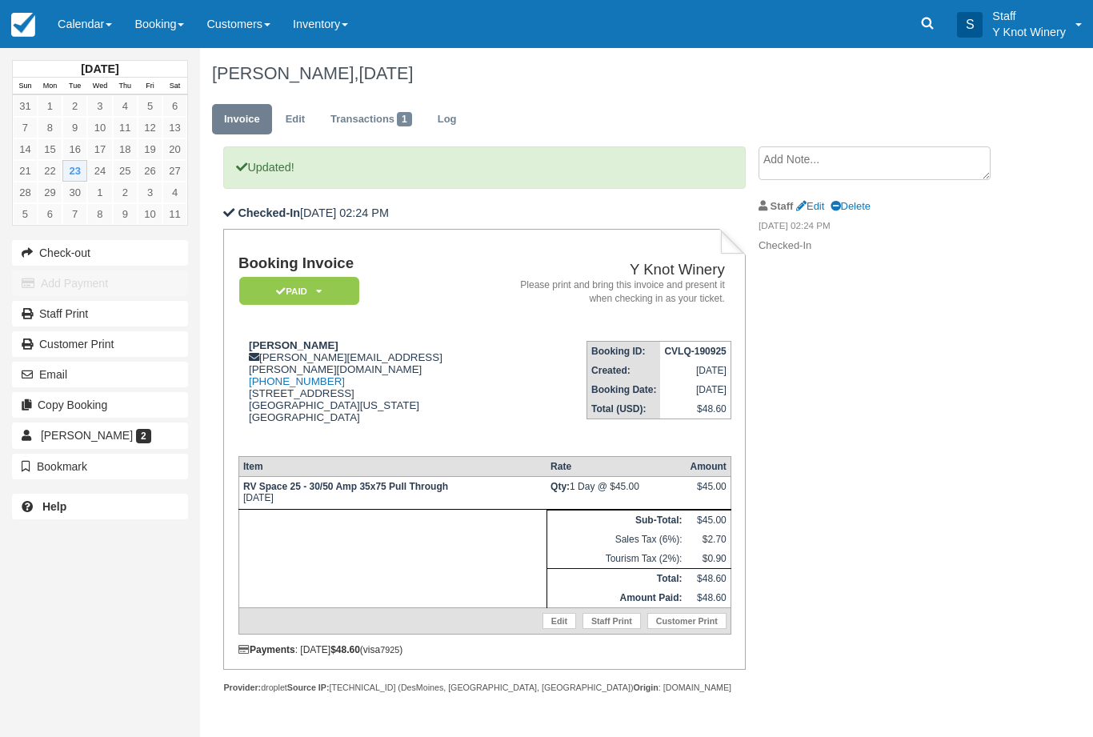
click at [84, 22] on link "Calendar" at bounding box center [84, 24] width 77 height 48
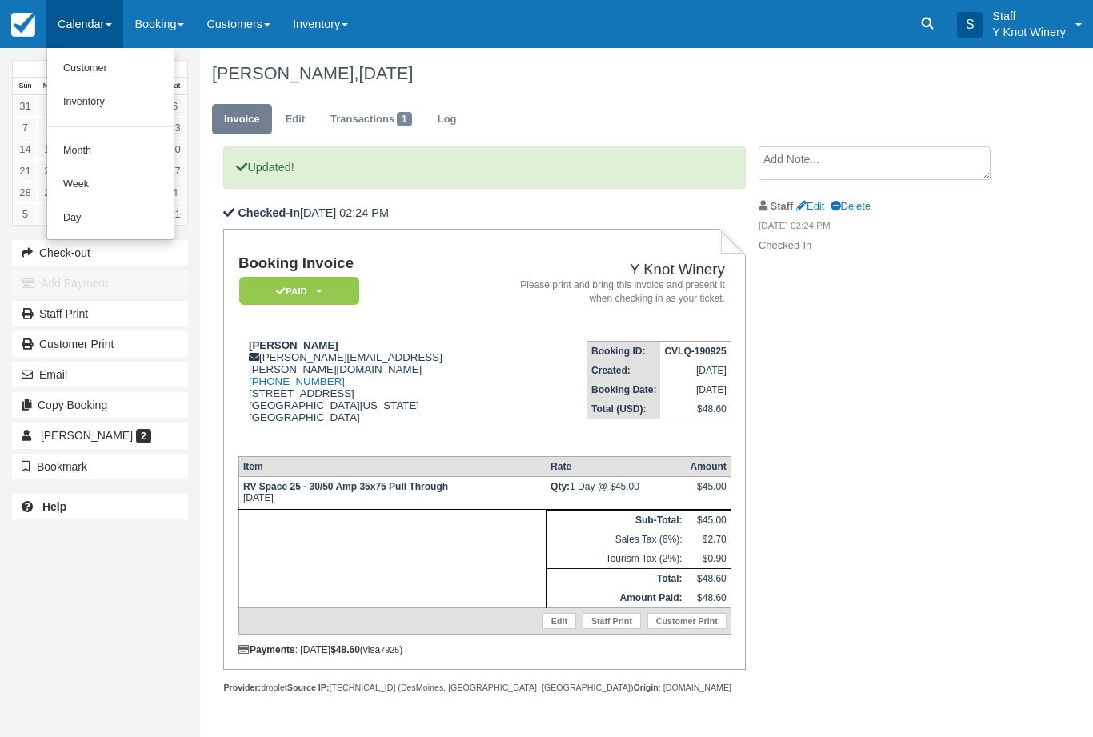
click at [86, 66] on link "Customer" at bounding box center [110, 69] width 126 height 34
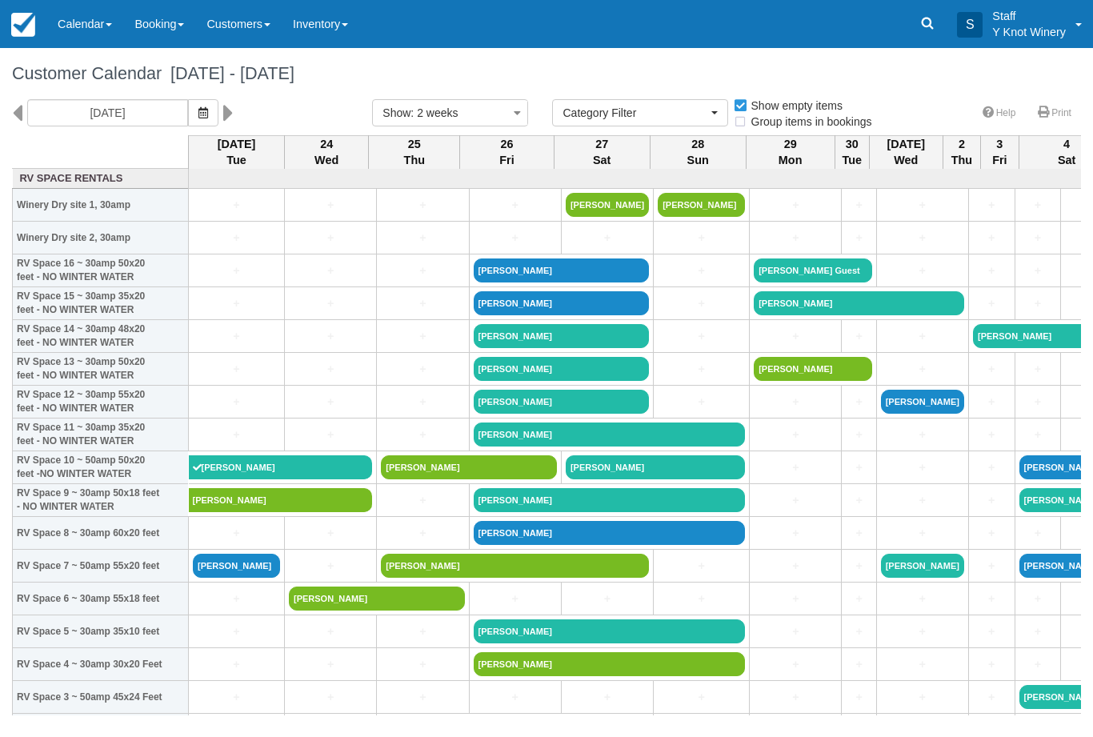
select select
click at [93, 23] on link "Calendar" at bounding box center [84, 24] width 77 height 48
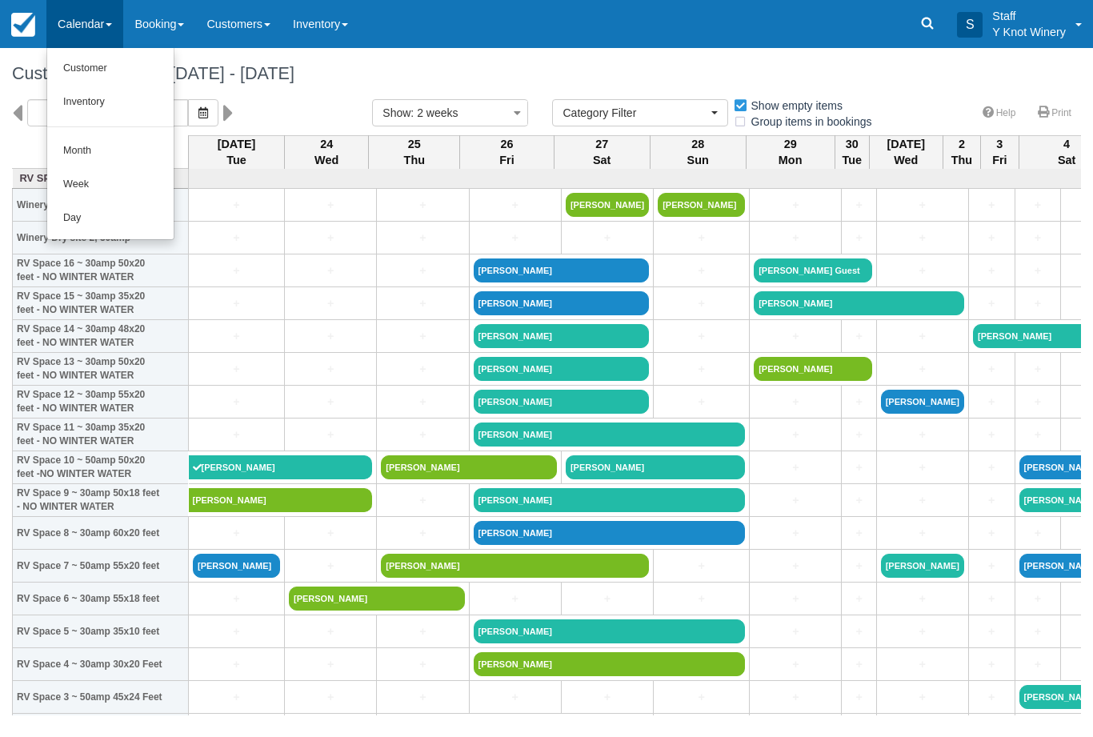
click at [96, 70] on link "Customer" at bounding box center [110, 69] width 126 height 34
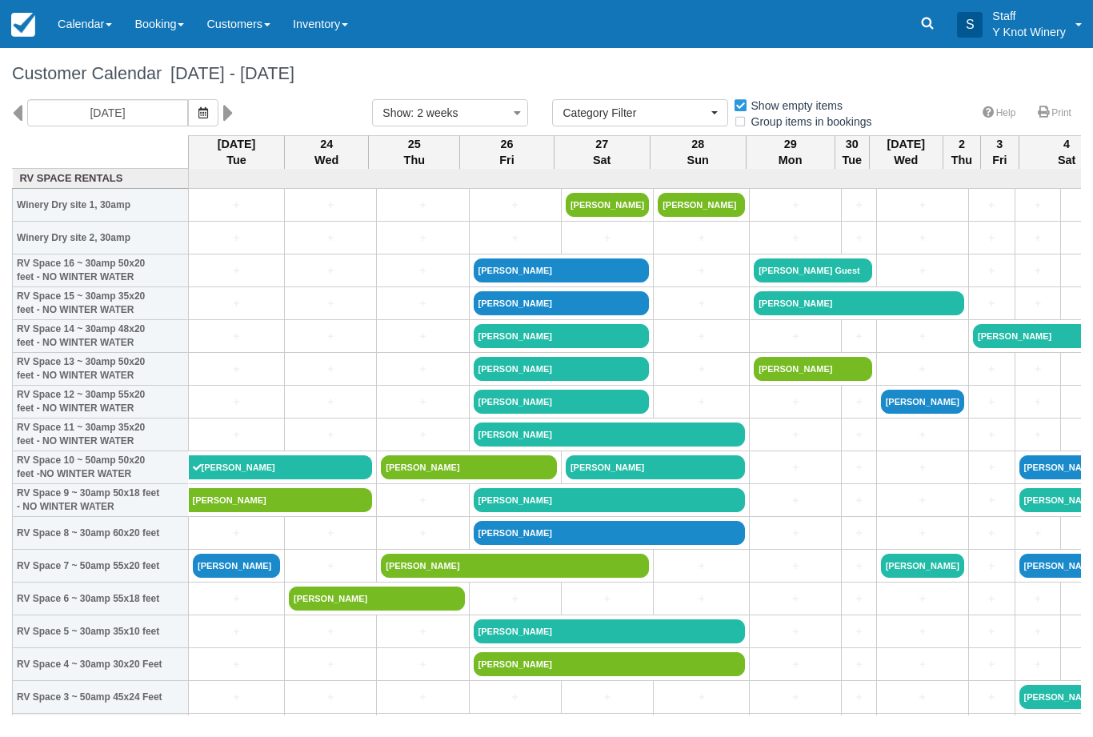
select select
click at [198, 107] on icon "button" at bounding box center [203, 112] width 10 height 11
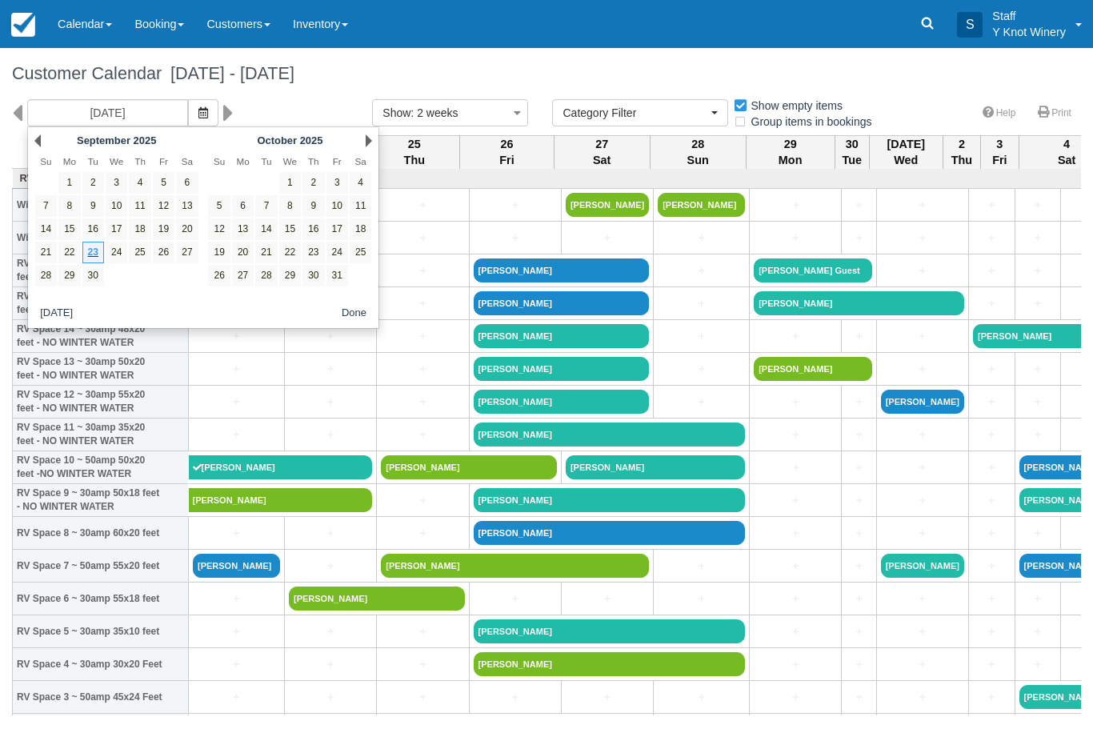
click at [98, 229] on link "16" at bounding box center [93, 229] width 22 height 22
type input "09/16/25"
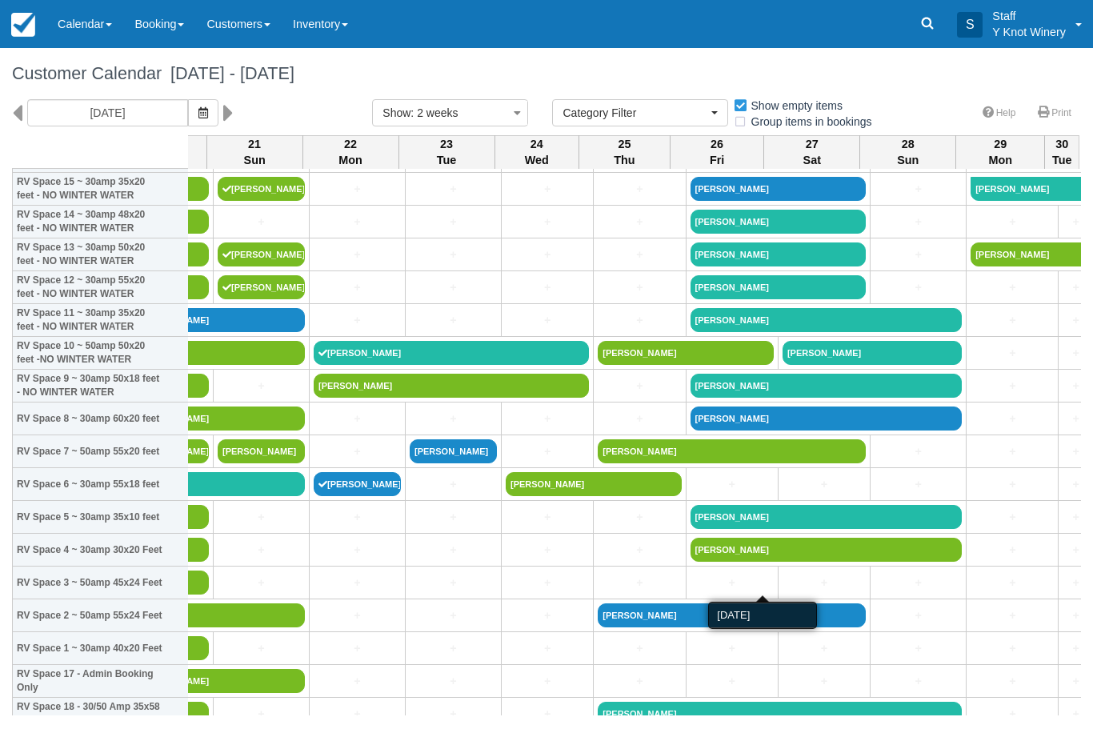
scroll to position [114, 454]
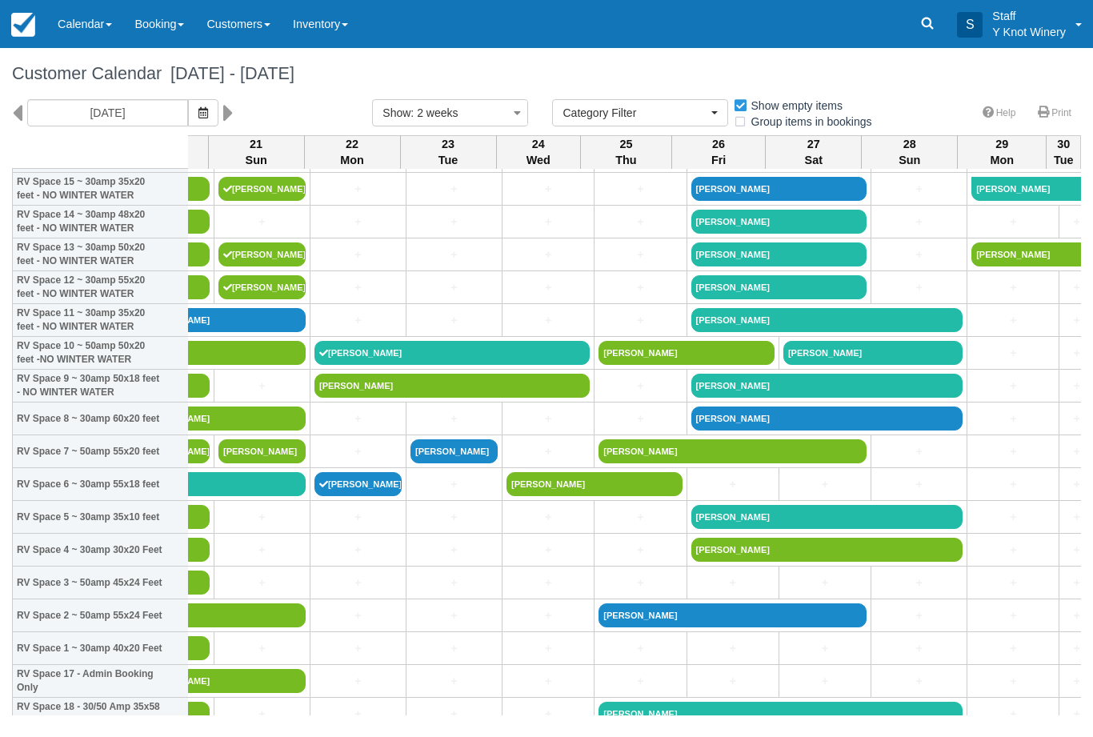
click at [198, 107] on icon "button" at bounding box center [203, 112] width 10 height 11
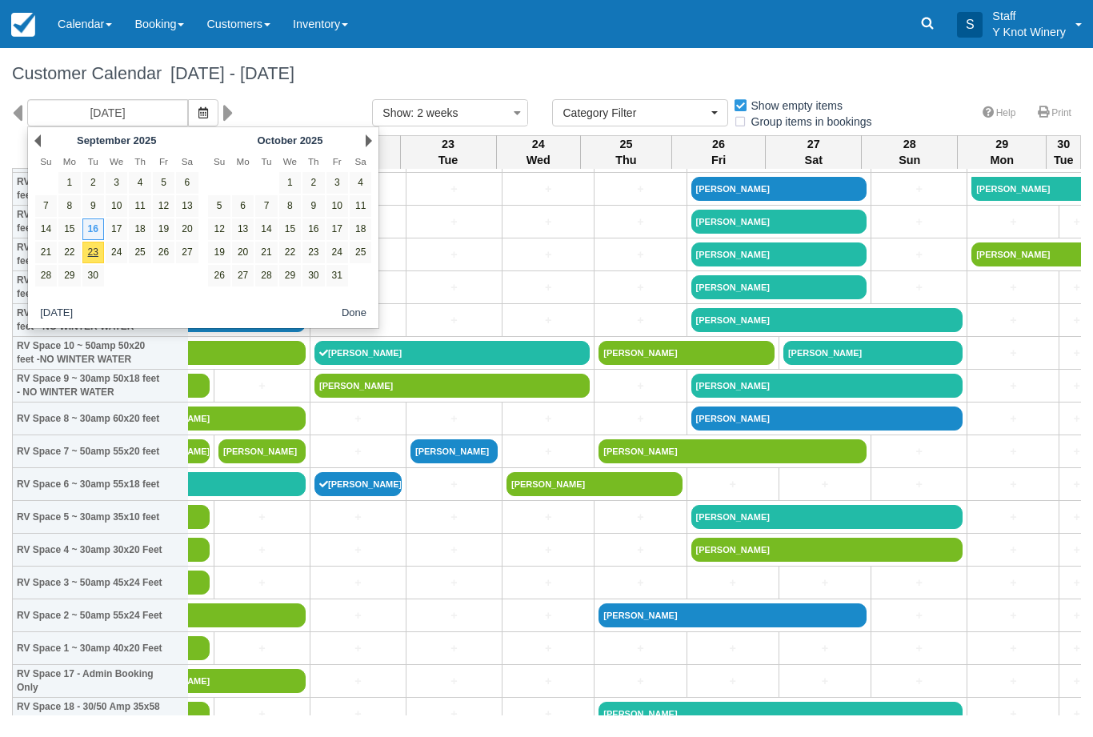
click at [82, 14] on link "Calendar" at bounding box center [84, 24] width 77 height 48
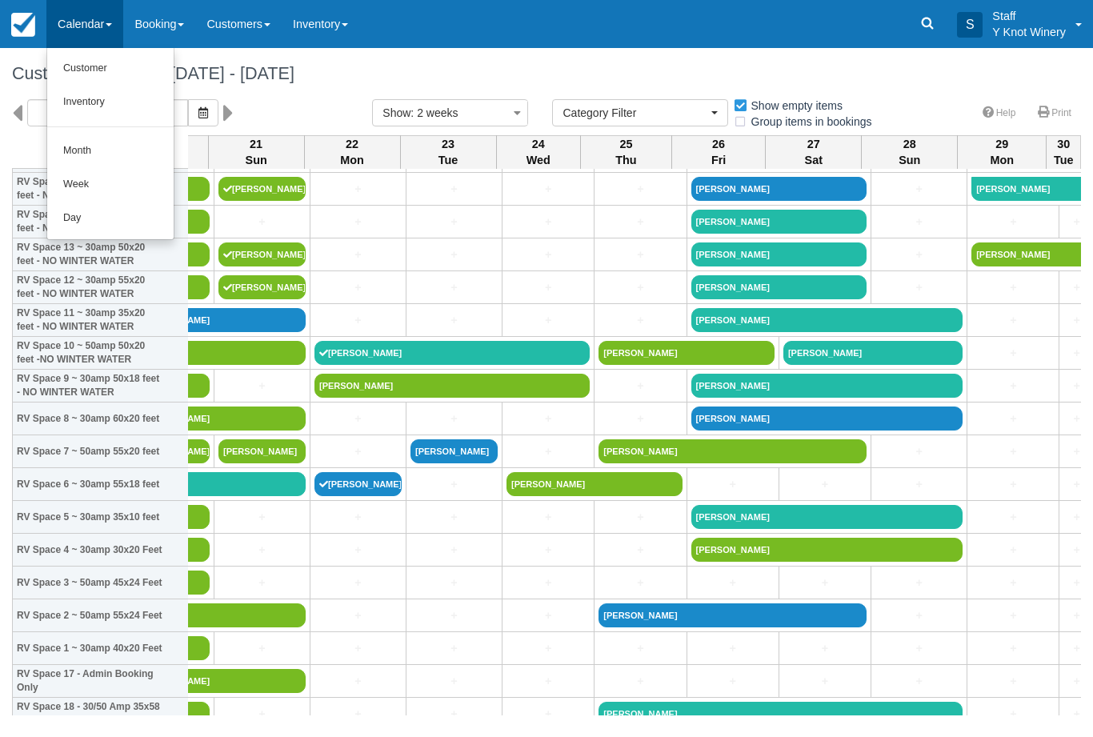
click at [91, 71] on link "Customer" at bounding box center [110, 69] width 126 height 34
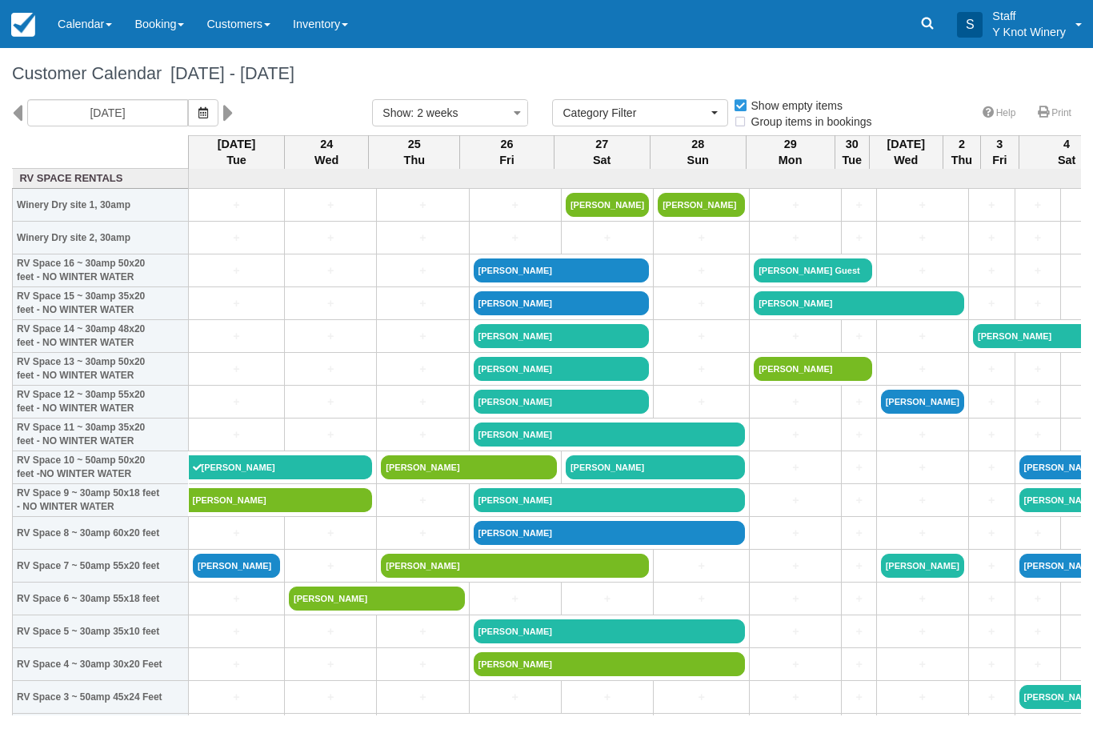
select select
click at [198, 107] on icon "button" at bounding box center [203, 112] width 10 height 11
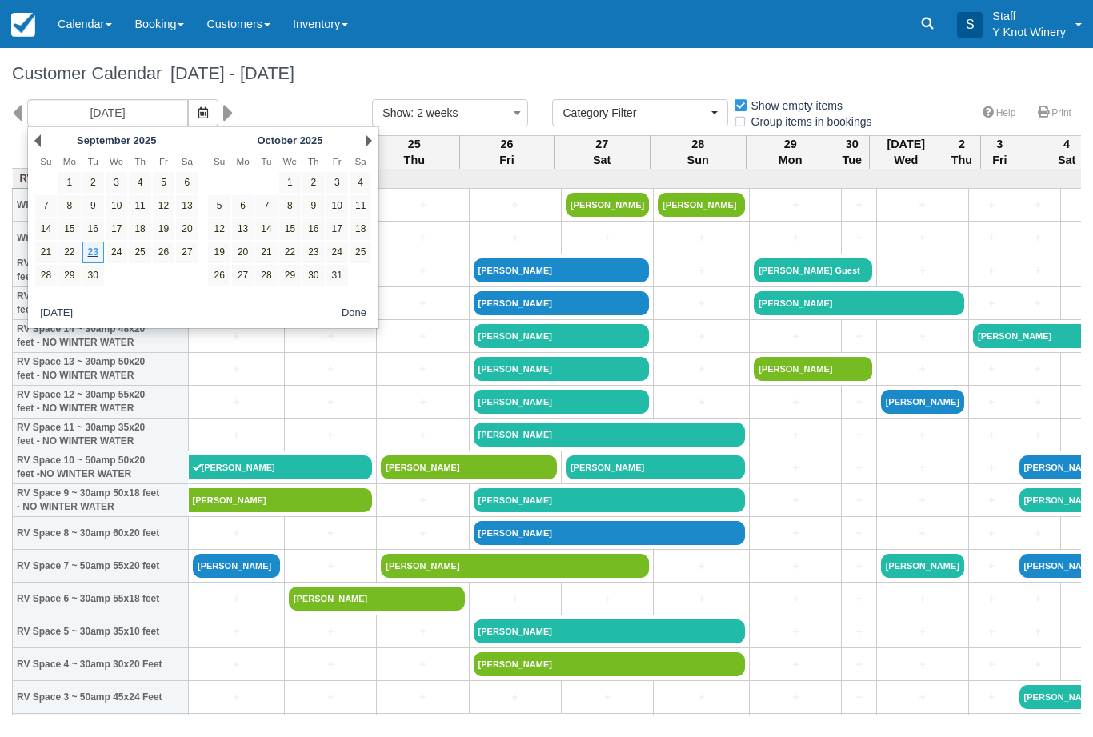
click at [118, 248] on link "24" at bounding box center [117, 253] width 22 height 22
type input "[DATE]"
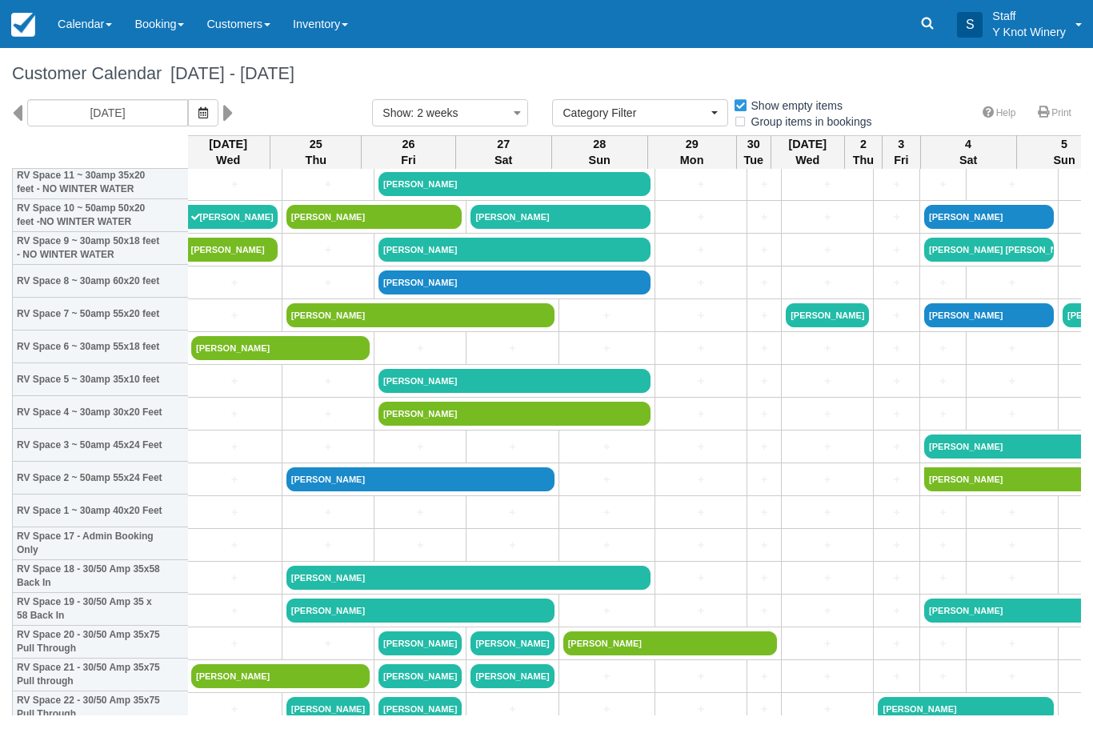
scroll to position [253, 3]
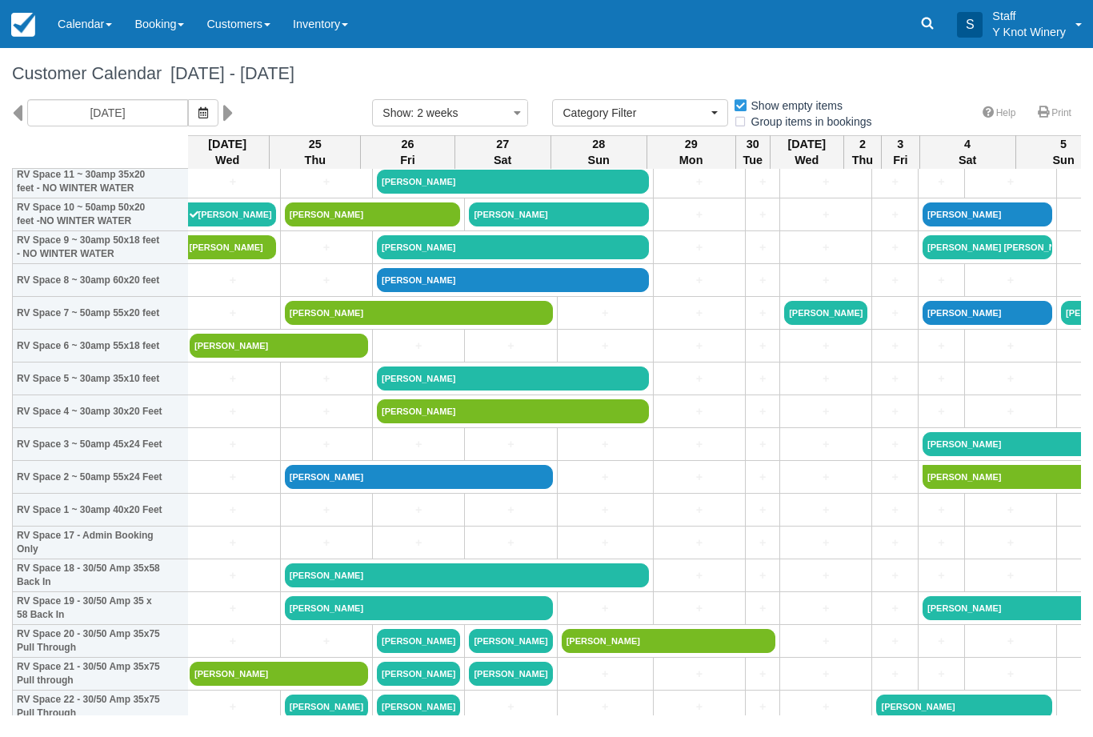
click at [215, 453] on link "+" at bounding box center [233, 444] width 86 height 17
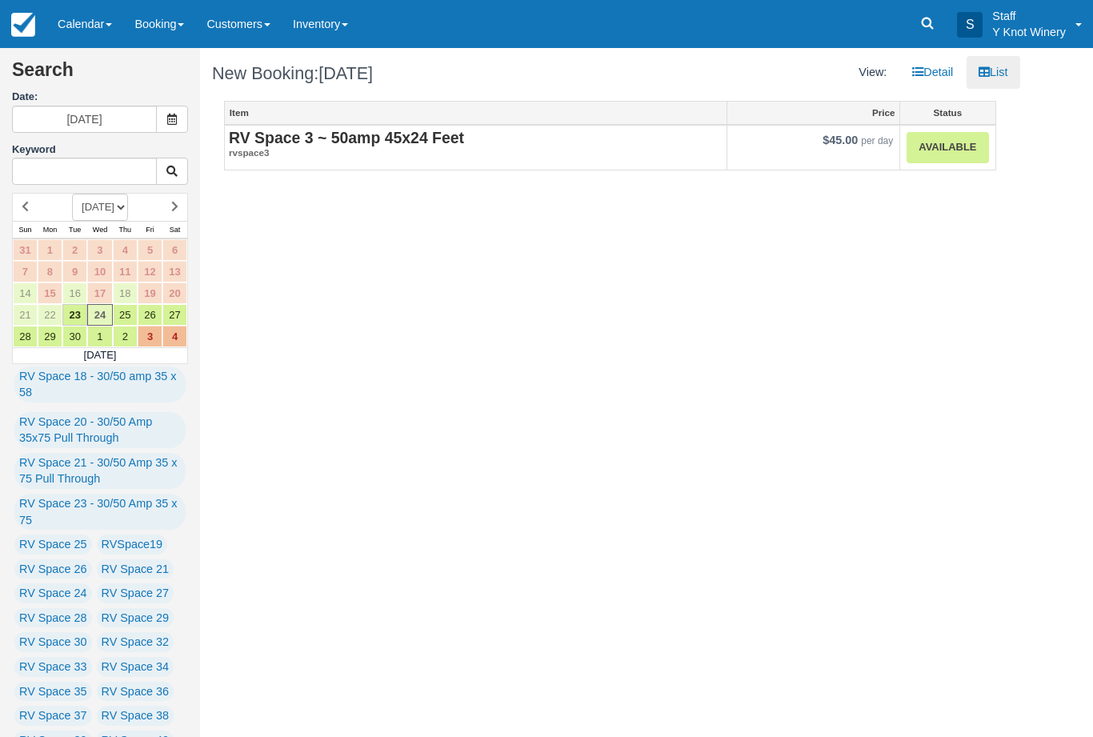
click at [86, 24] on link "Calendar" at bounding box center [84, 24] width 77 height 48
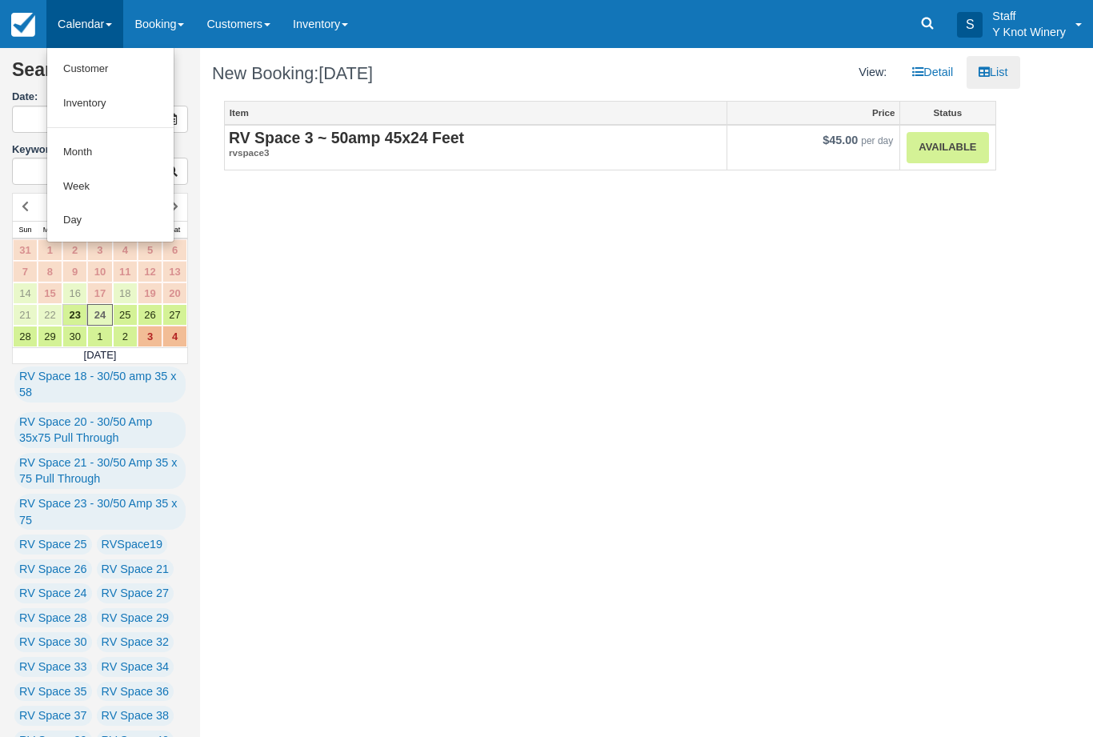
click at [94, 66] on link "Customer" at bounding box center [110, 69] width 126 height 34
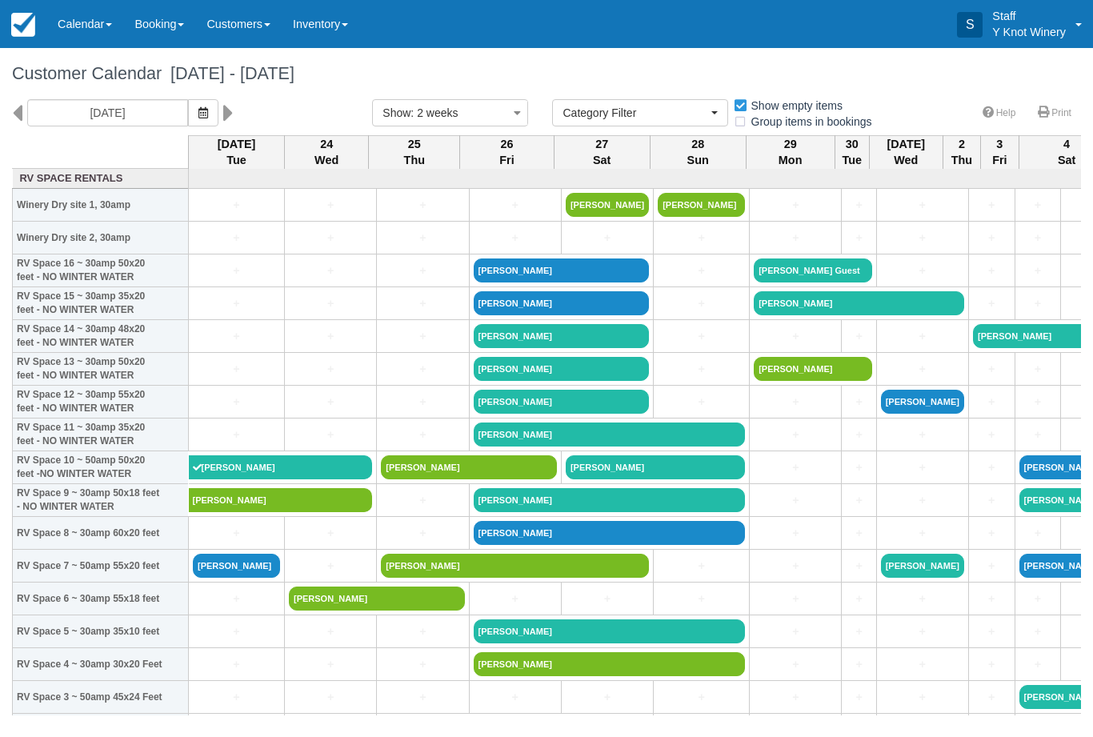
select select
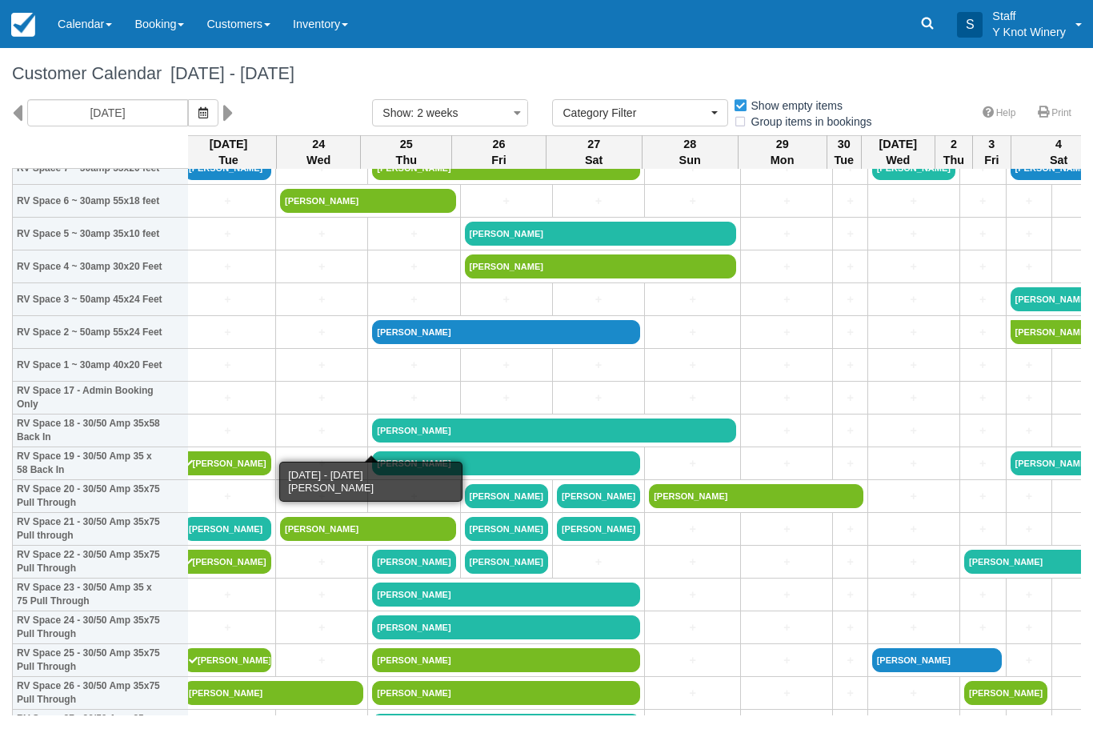
scroll to position [398, 7]
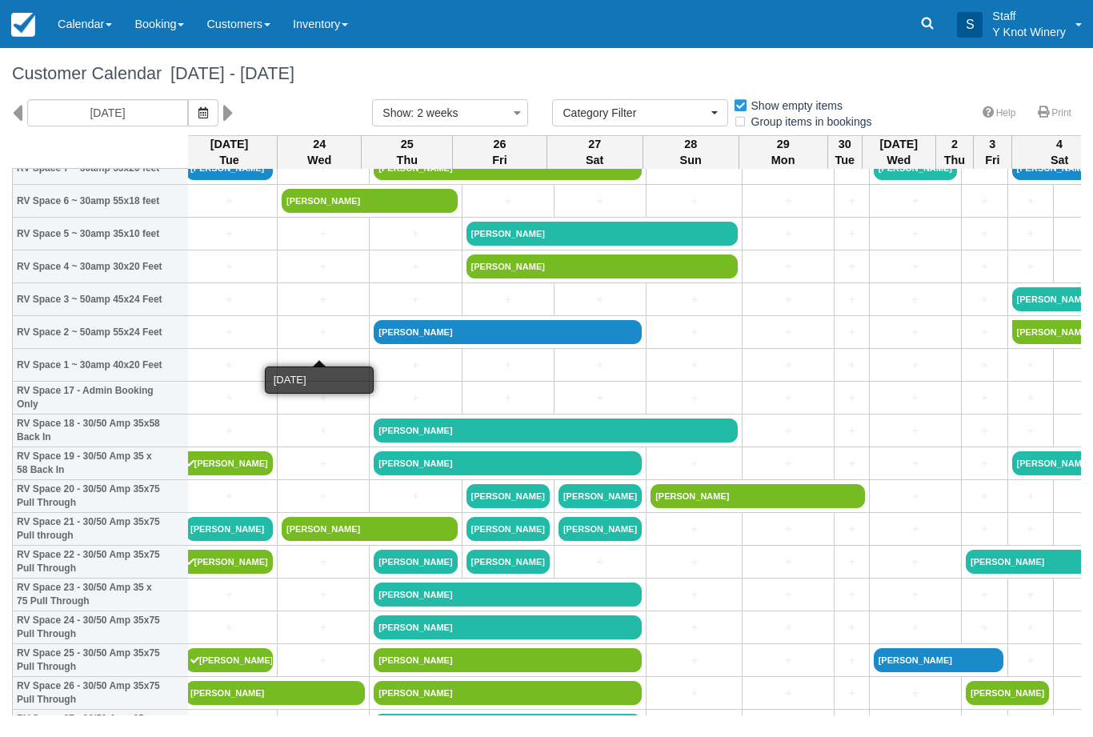
click at [300, 341] on link "+" at bounding box center [323, 332] width 83 height 17
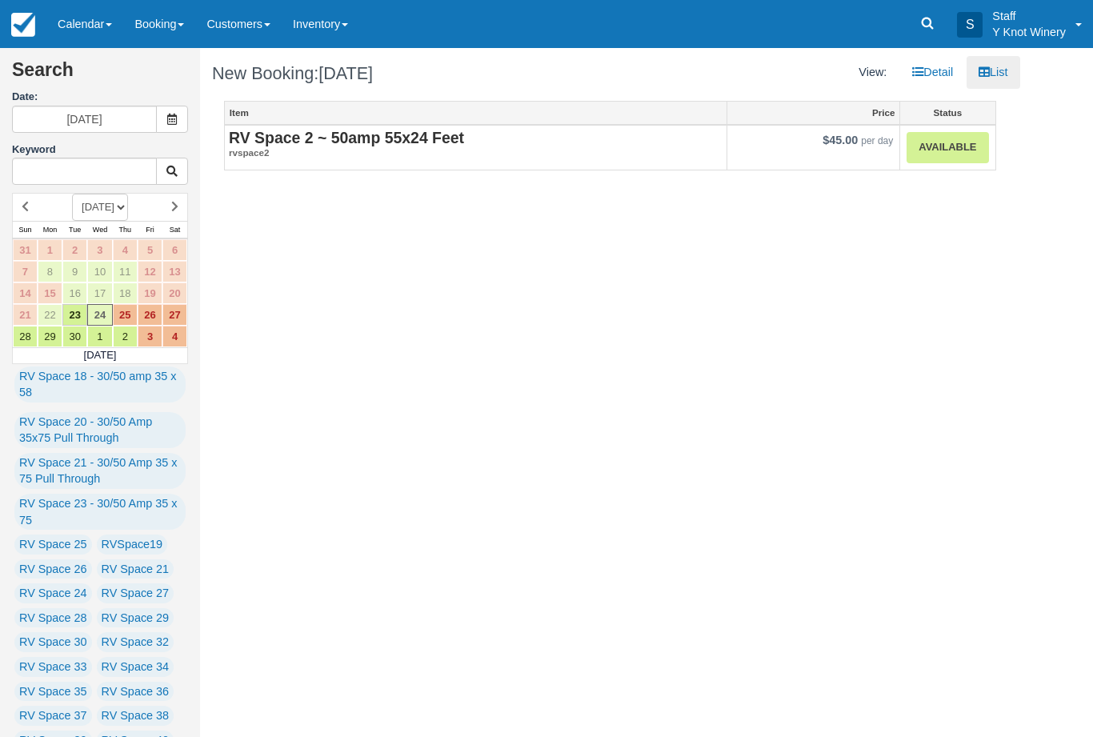
click at [927, 154] on link "Available" at bounding box center [947, 147] width 82 height 31
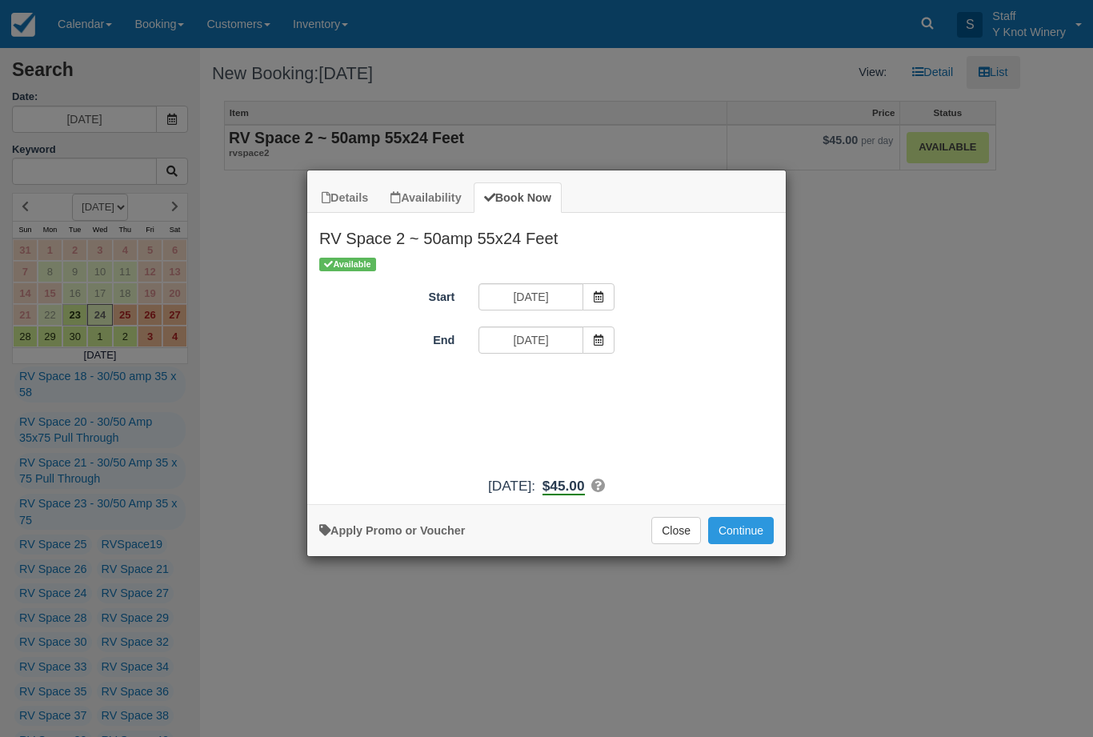
click at [741, 540] on button "Continue" at bounding box center [741, 530] width 66 height 27
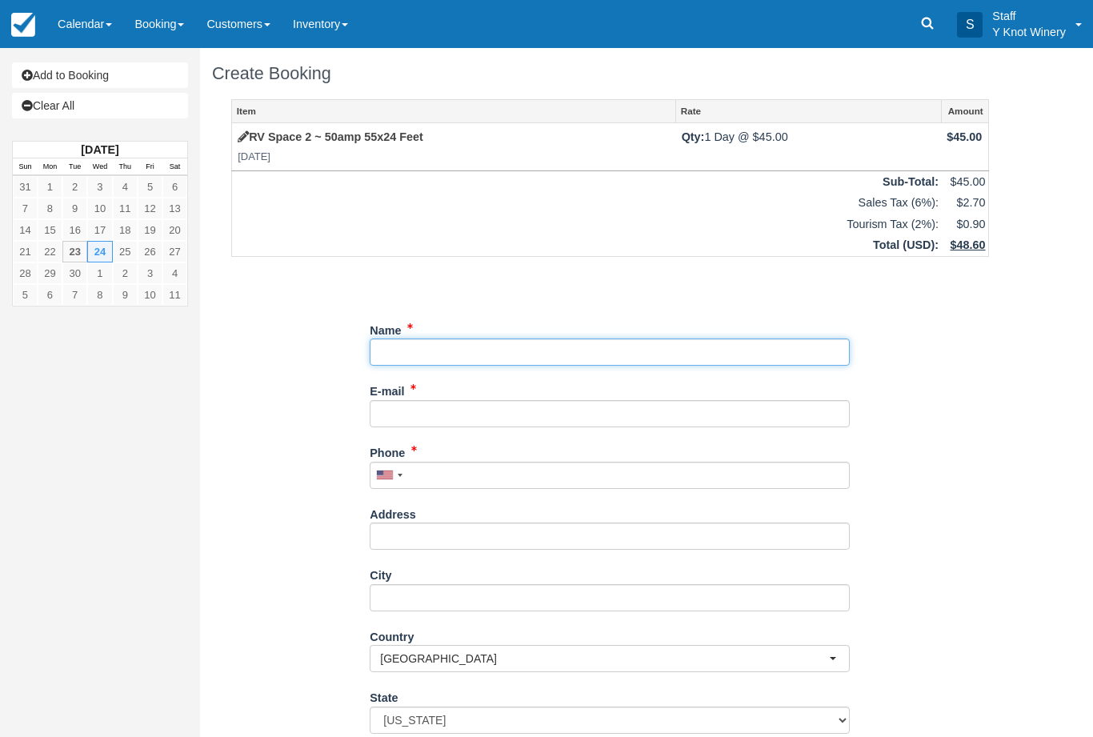
click at [441, 350] on input "Name" at bounding box center [610, 351] width 480 height 27
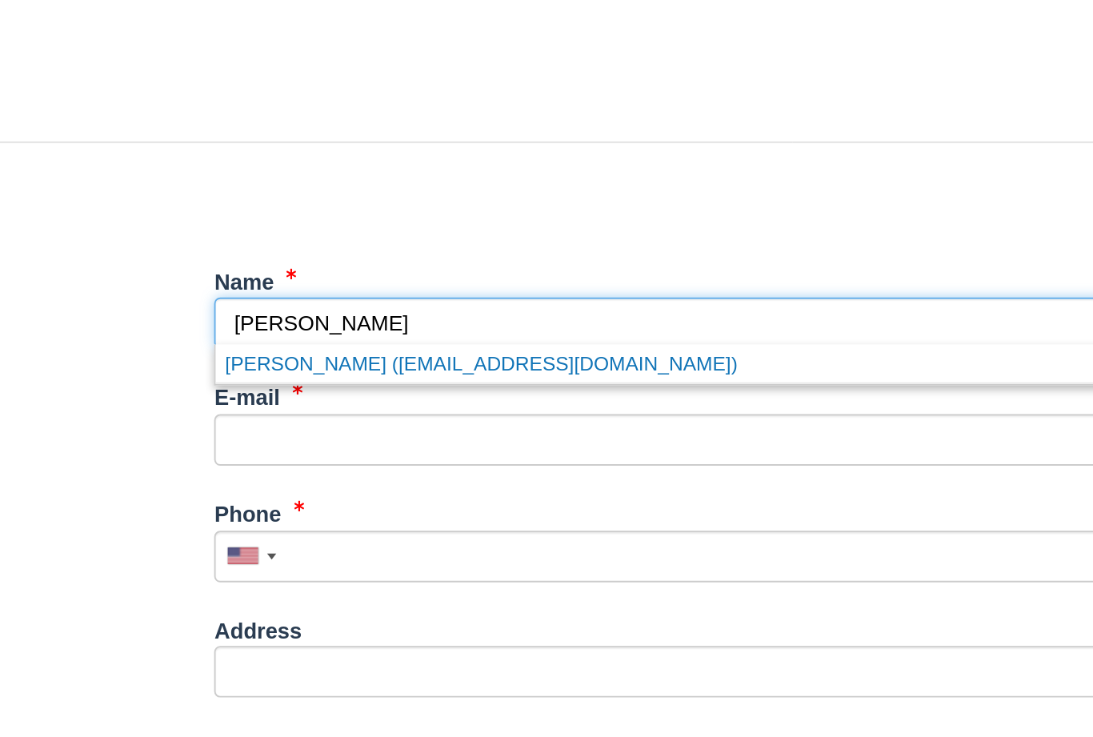
click at [370, 363] on link "Charles Hagadorn (dumbo6@comcast.net)" at bounding box center [609, 373] width 478 height 20
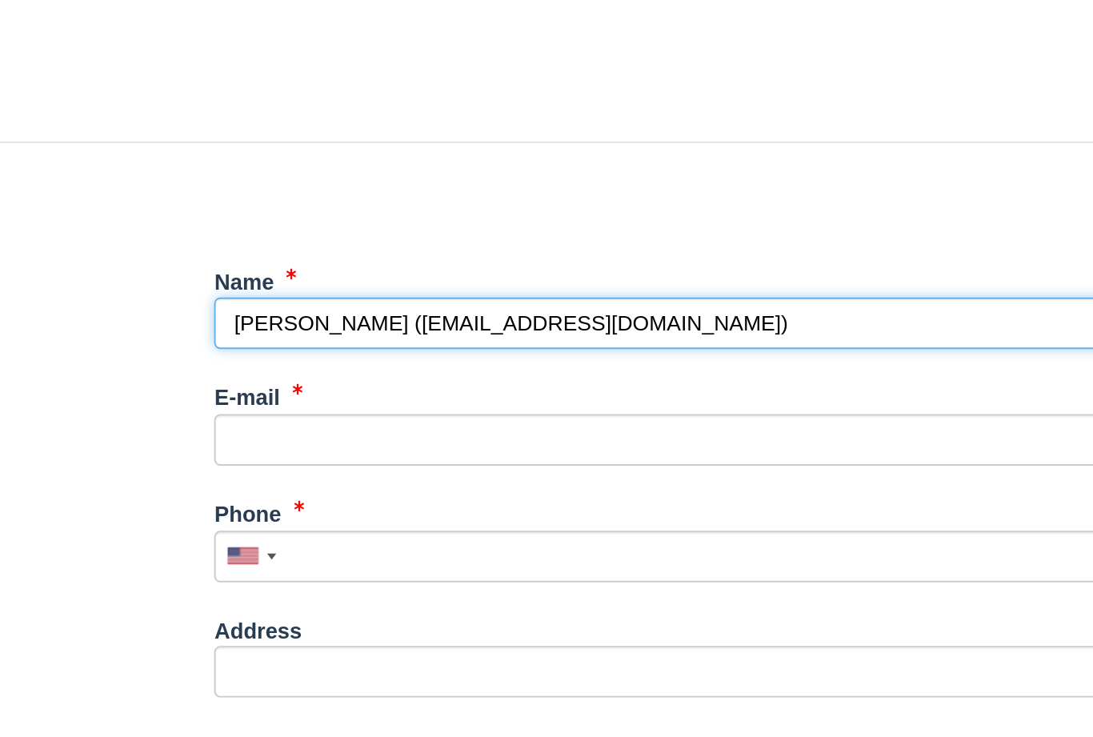
type input "[PERSON_NAME]"
type input "[EMAIL_ADDRESS][DOMAIN_NAME]"
type input "+12534683446"
select select "CA"
select select
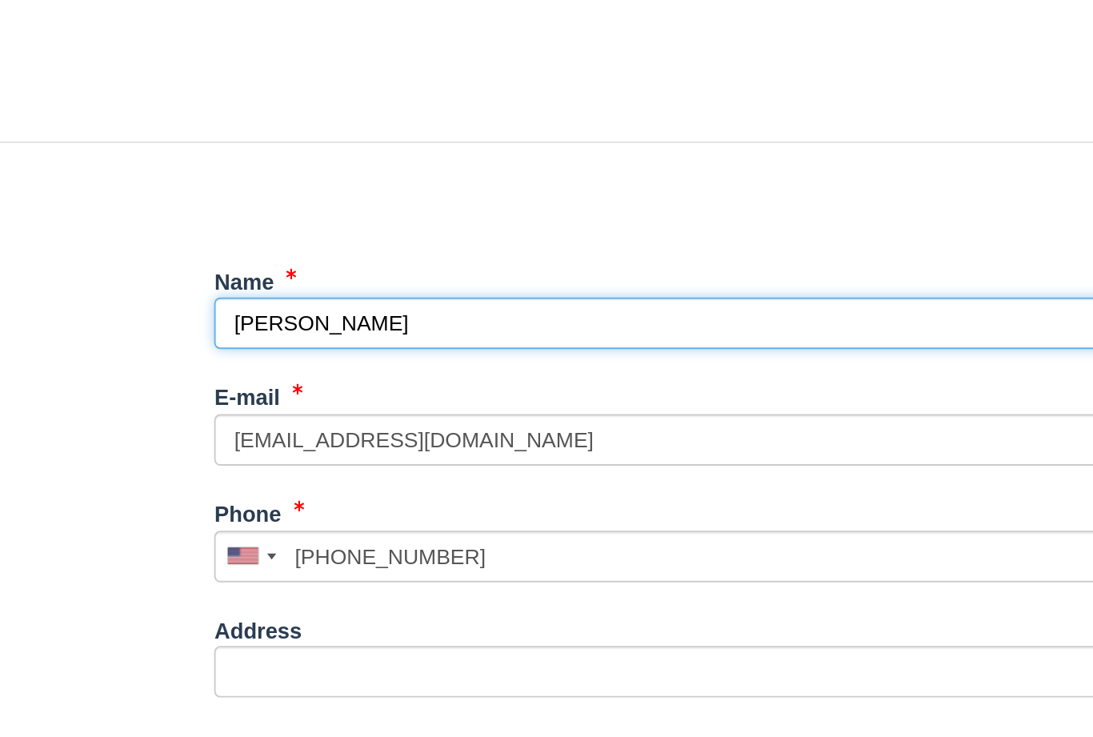
select select "MB"
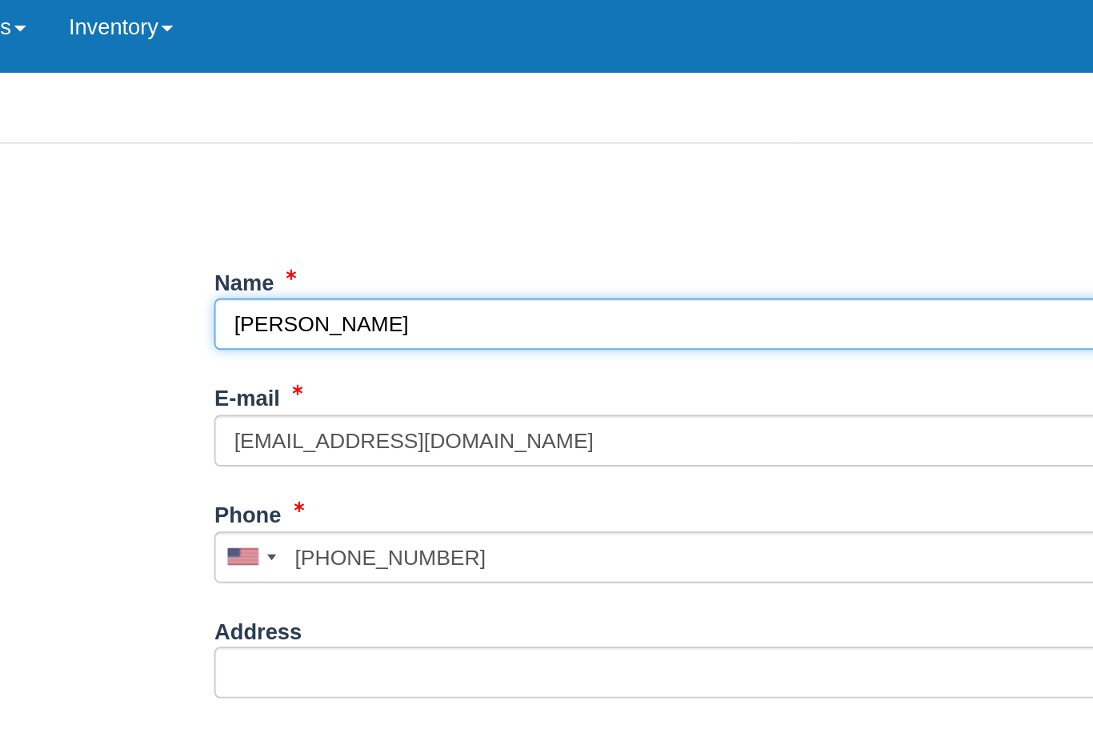
scroll to position [174, 0]
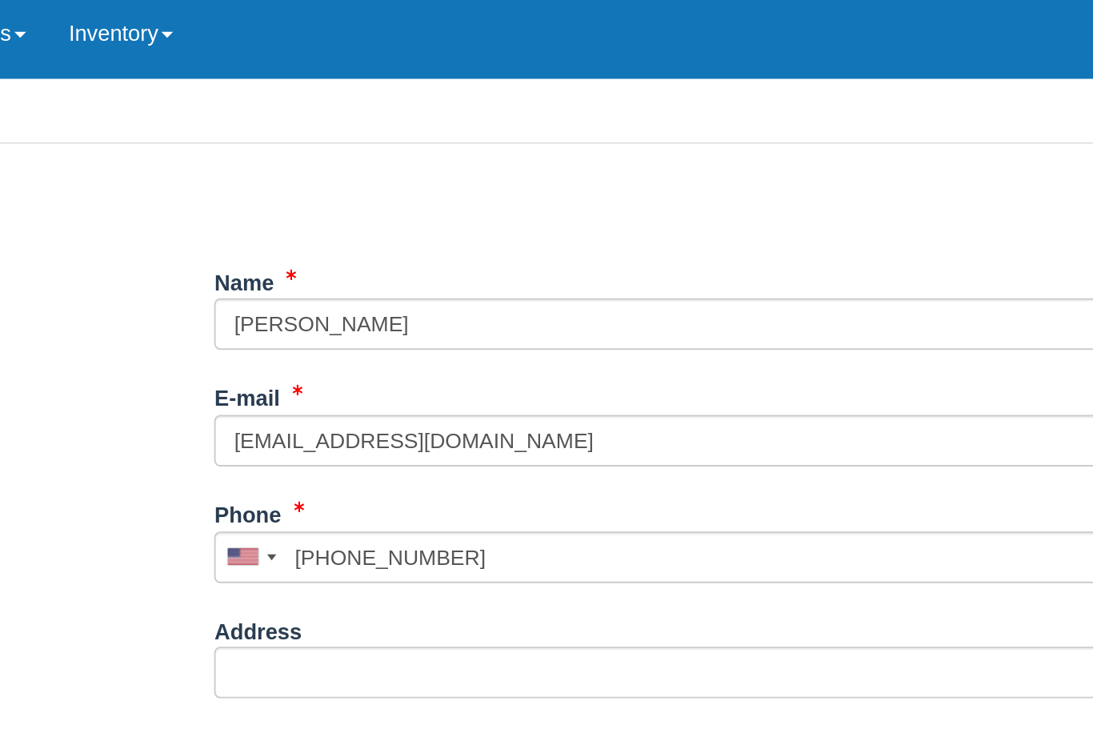
click at [370, 709] on button "Continue" at bounding box center [408, 722] width 77 height 27
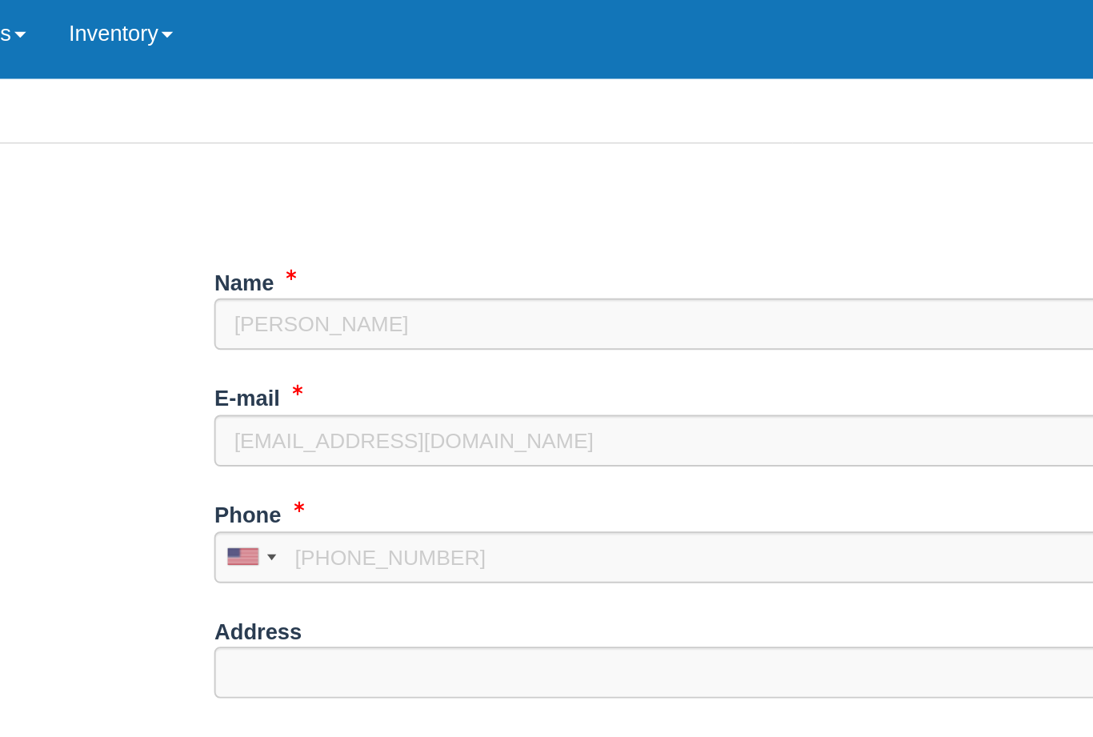
scroll to position [180, 0]
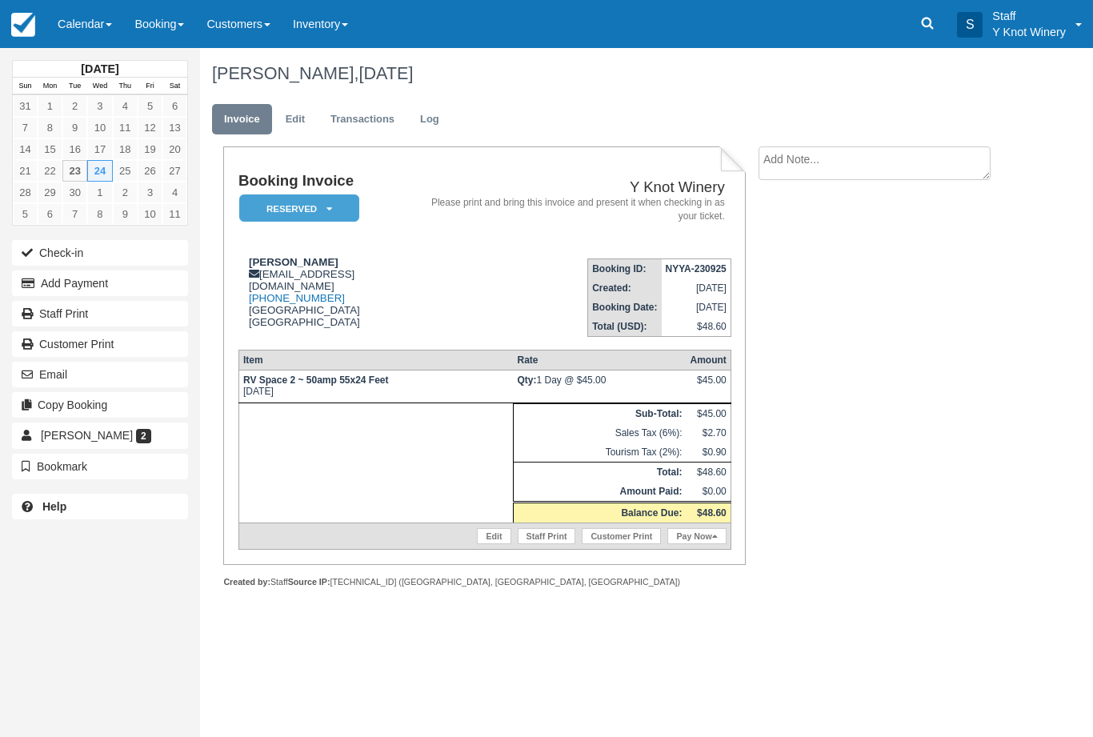
click at [98, 31] on link "Calendar" at bounding box center [84, 24] width 77 height 48
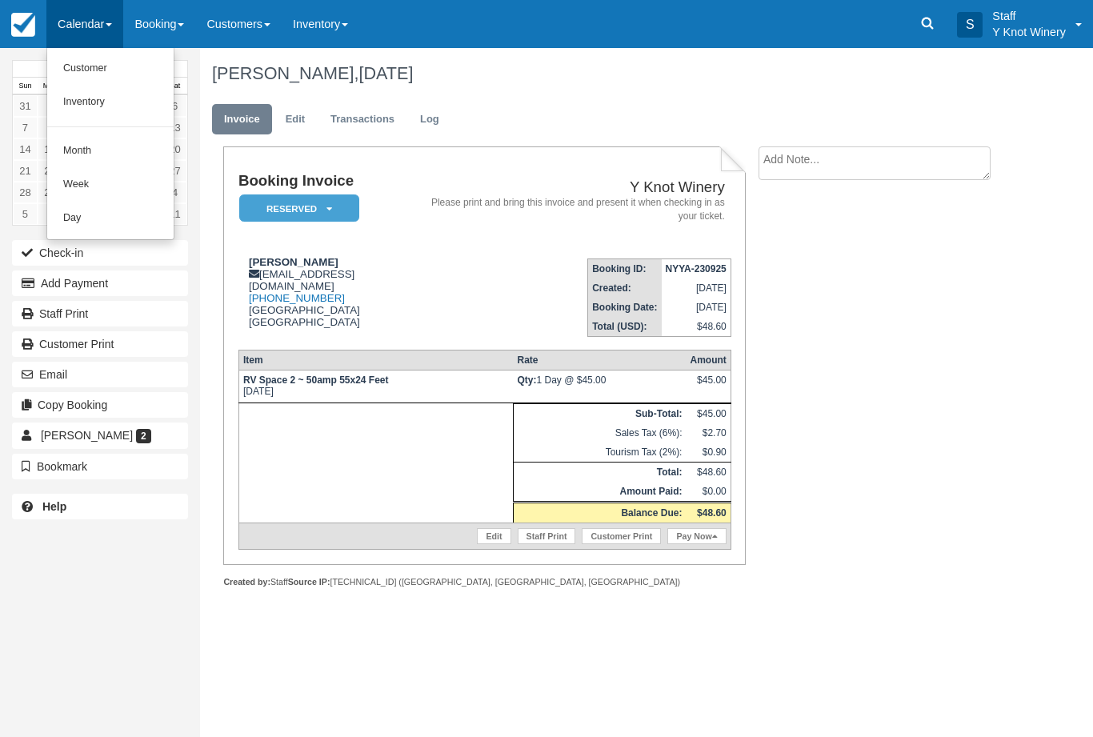
click at [97, 70] on link "Customer" at bounding box center [110, 69] width 126 height 34
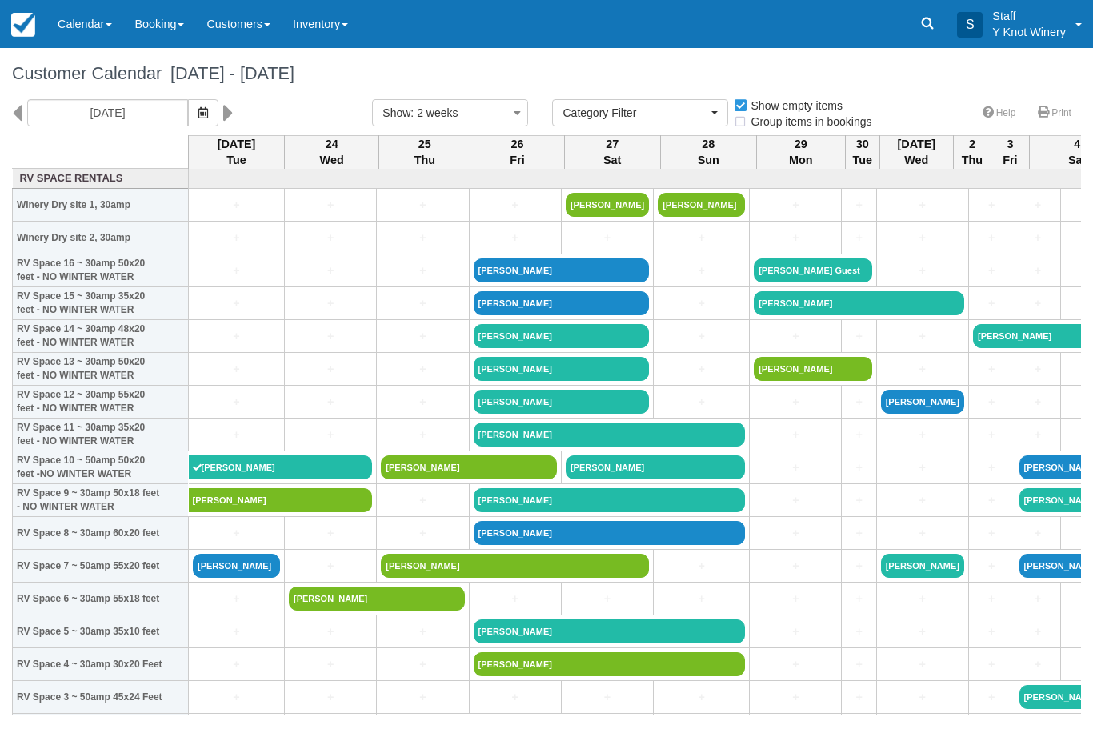
select select
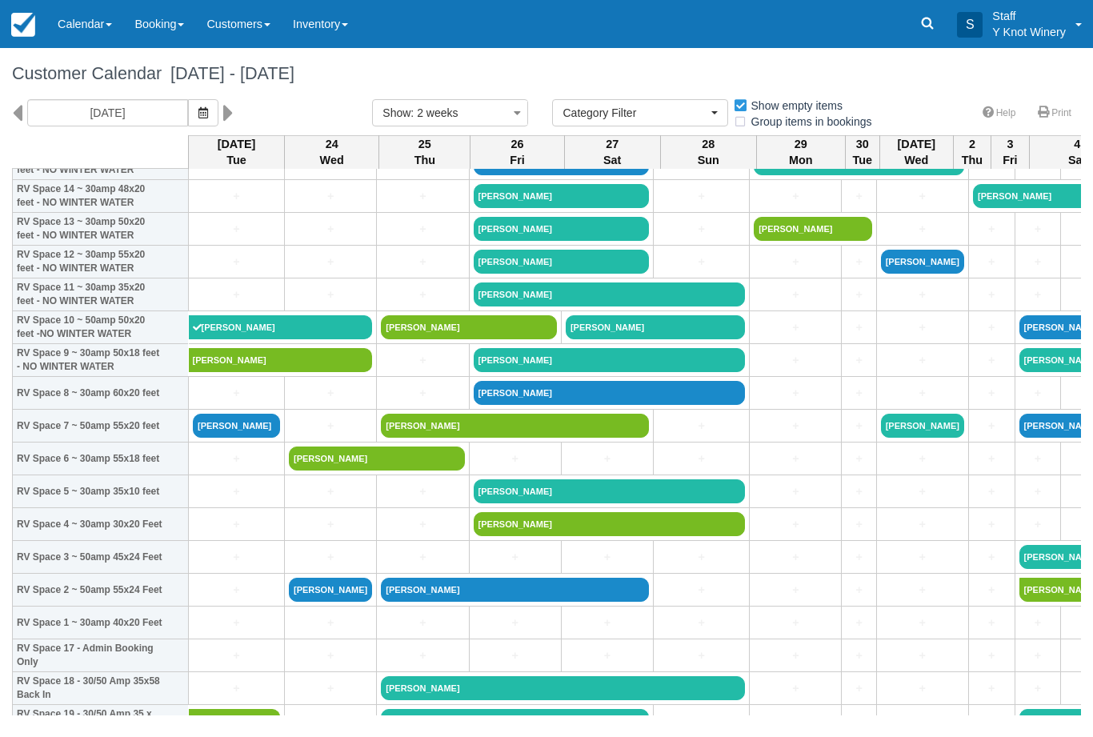
scroll to position [140, 0]
click at [198, 109] on icon "button" at bounding box center [203, 112] width 10 height 11
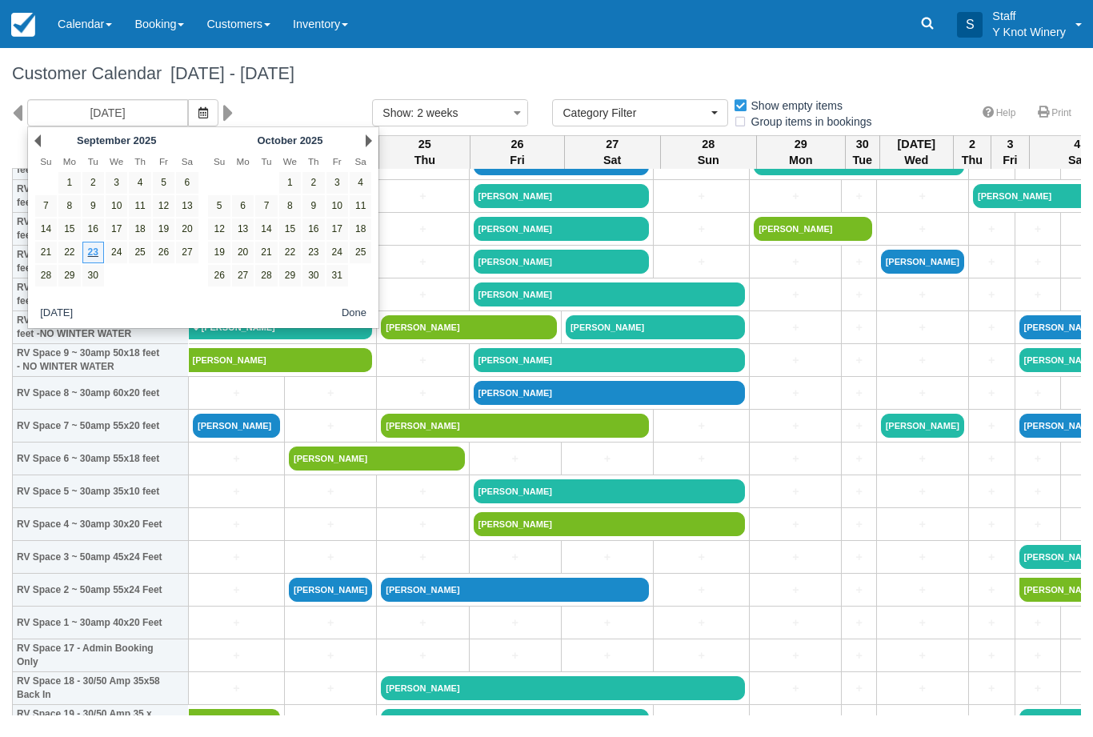
click at [227, 206] on link "5" at bounding box center [219, 206] width 22 height 22
type input "[DATE]"
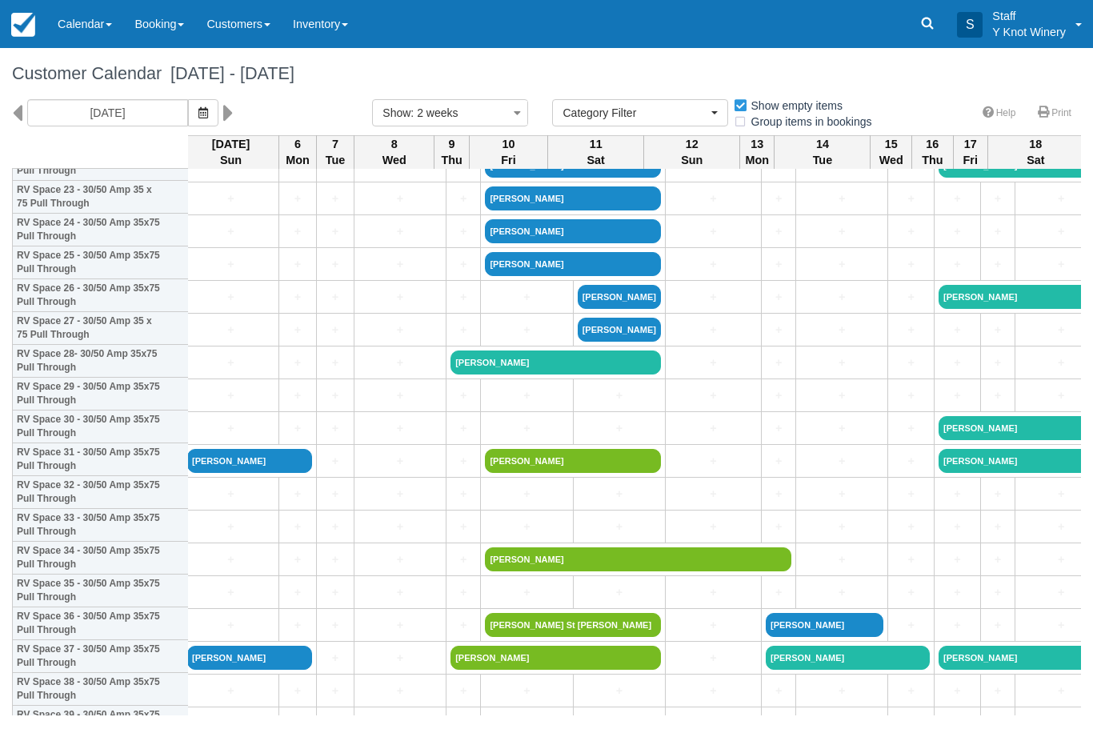
scroll to position [786, 6]
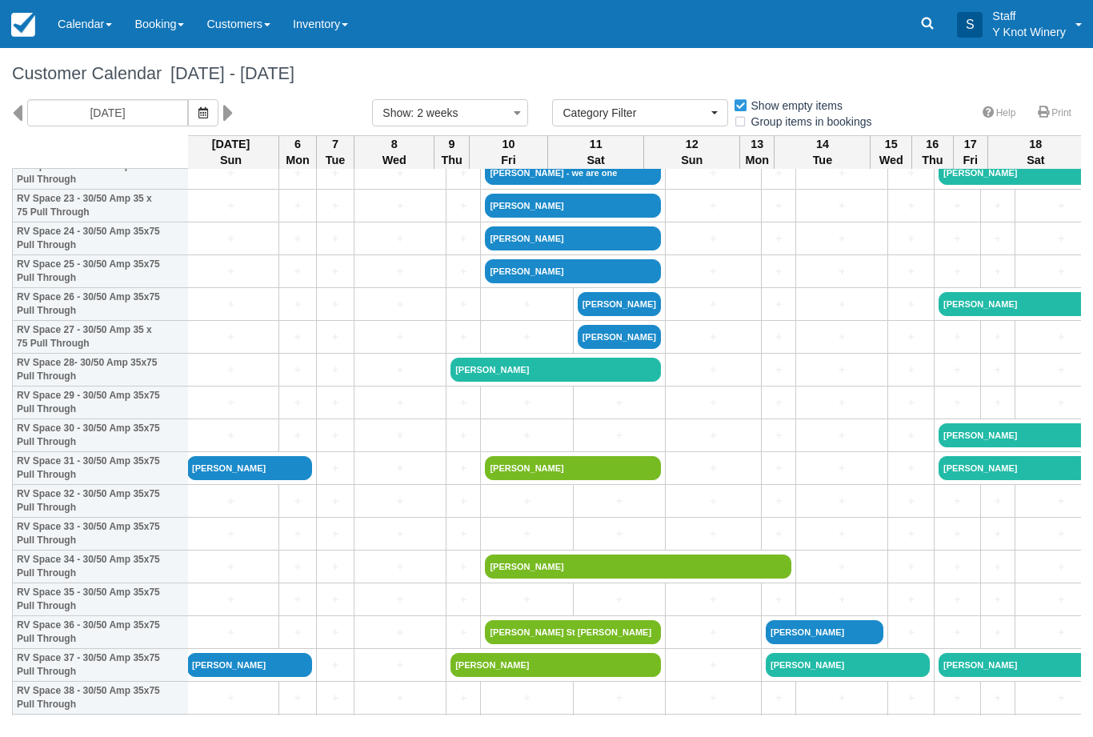
click at [216, 214] on link "+" at bounding box center [230, 206] width 87 height 17
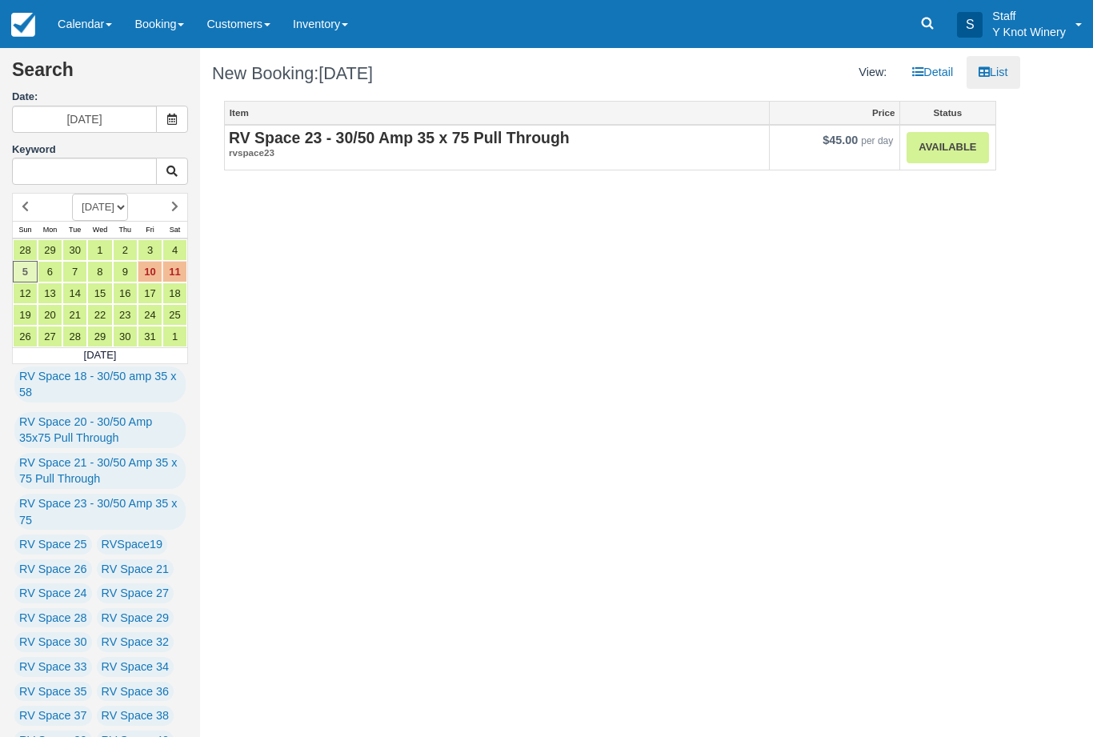
click at [934, 146] on link "Available" at bounding box center [947, 147] width 82 height 31
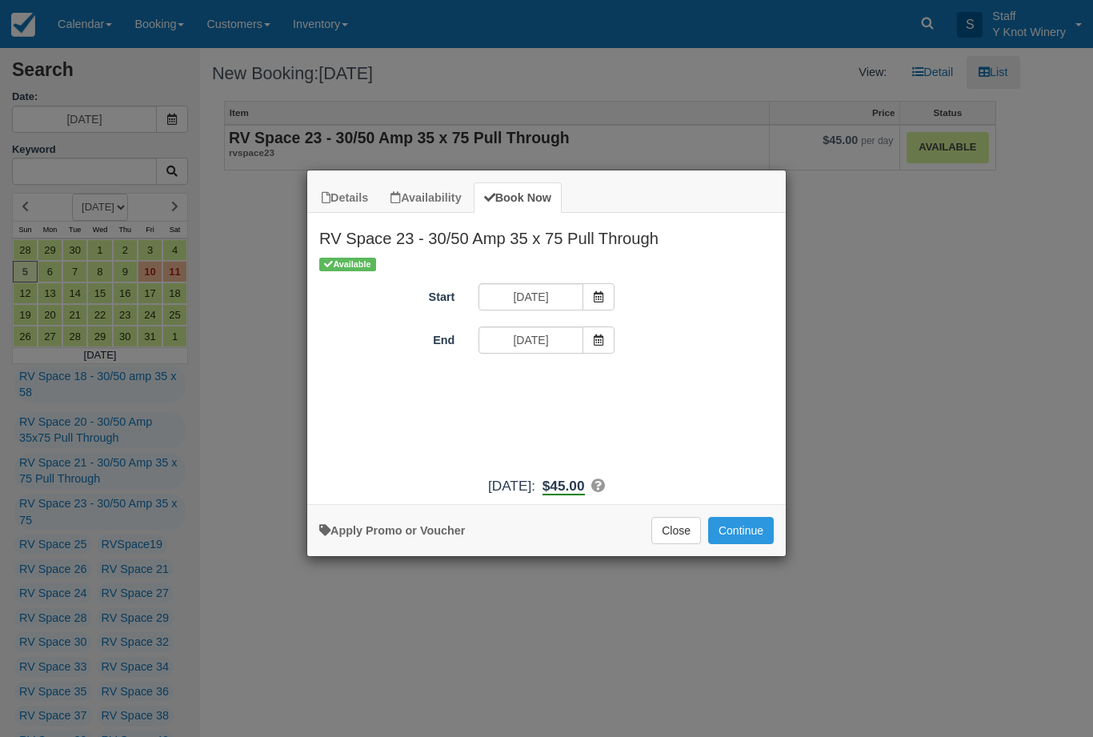
click at [583, 337] on span "Item Modal" at bounding box center [598, 339] width 32 height 27
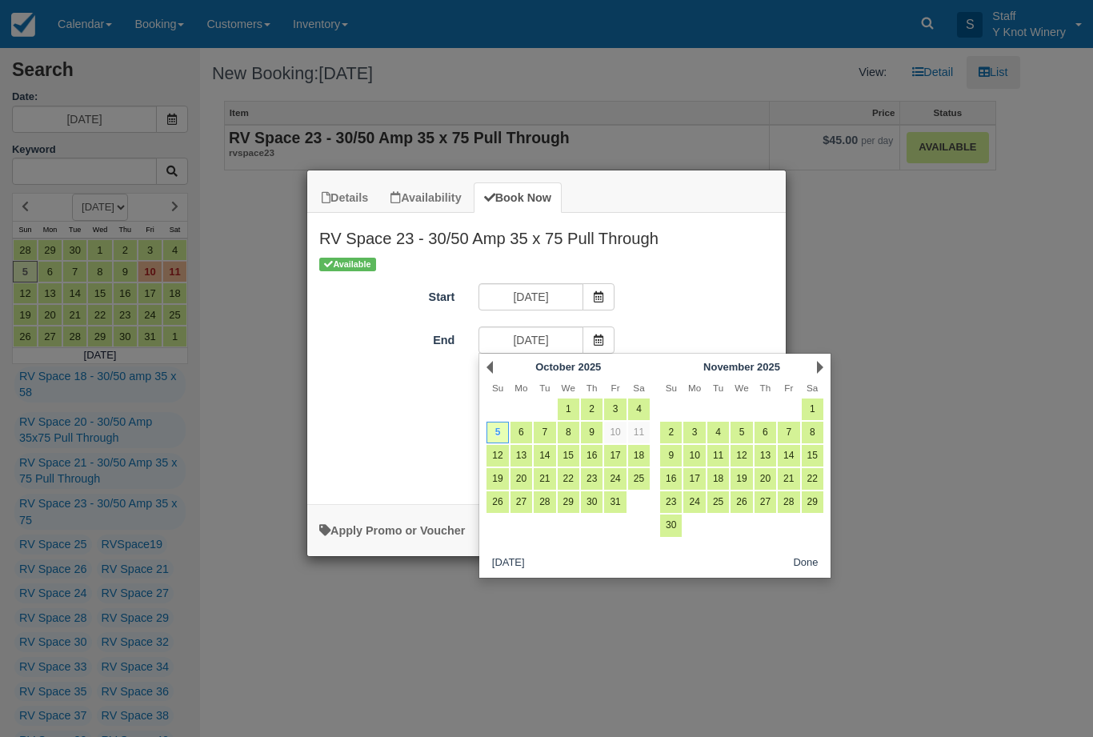
click at [877, 295] on div "Details Availability Book Now RV Space 23 - 30/50 Amp 35 x 75 Pull Through RV S…" at bounding box center [546, 368] width 1093 height 737
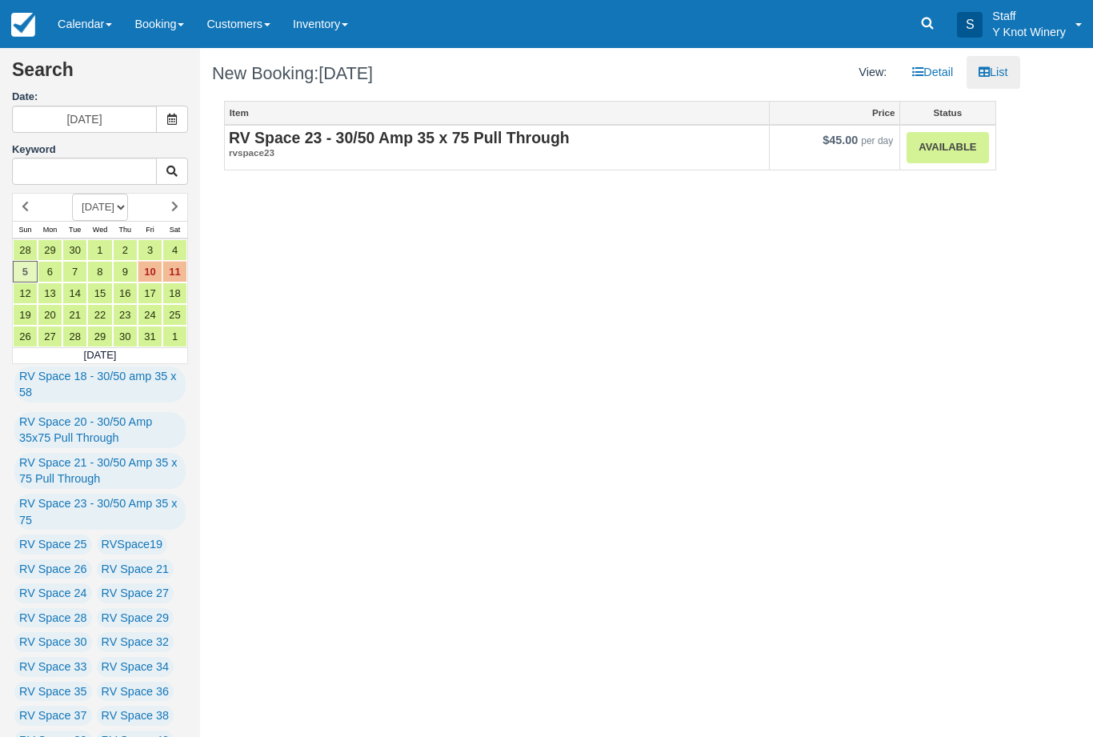
click at [104, 18] on link "Calendar" at bounding box center [84, 24] width 77 height 48
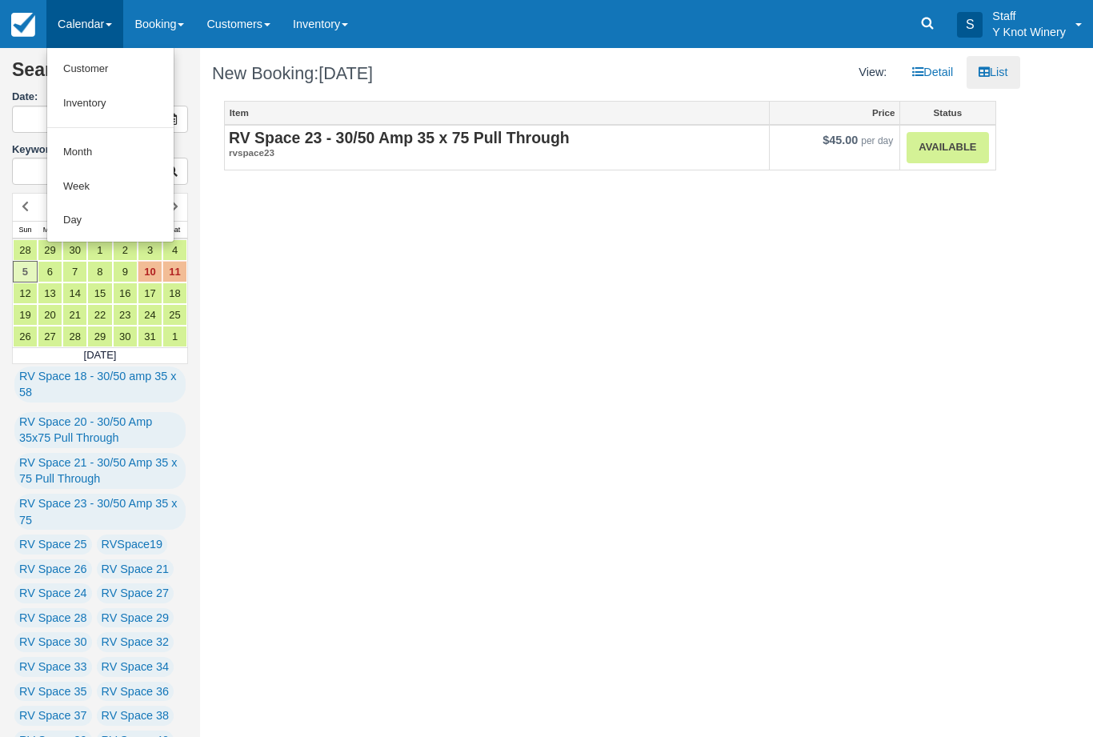
click at [108, 69] on link "Customer" at bounding box center [110, 69] width 126 height 34
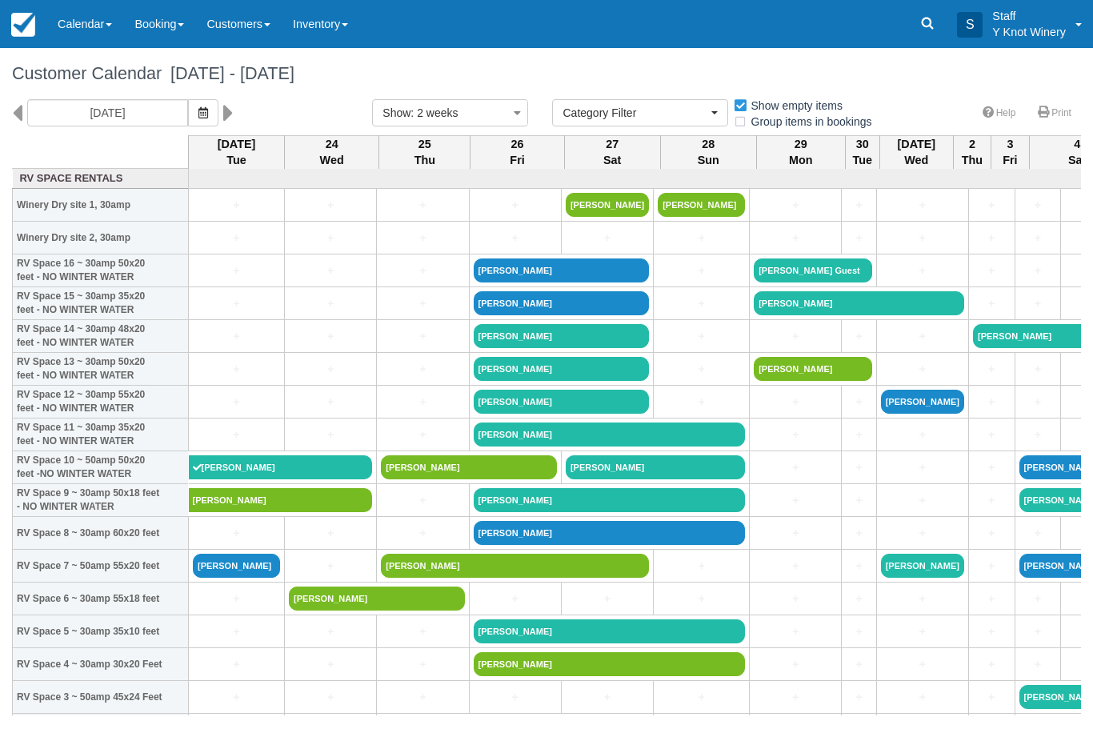
select select
click at [198, 116] on icon "button" at bounding box center [203, 112] width 10 height 11
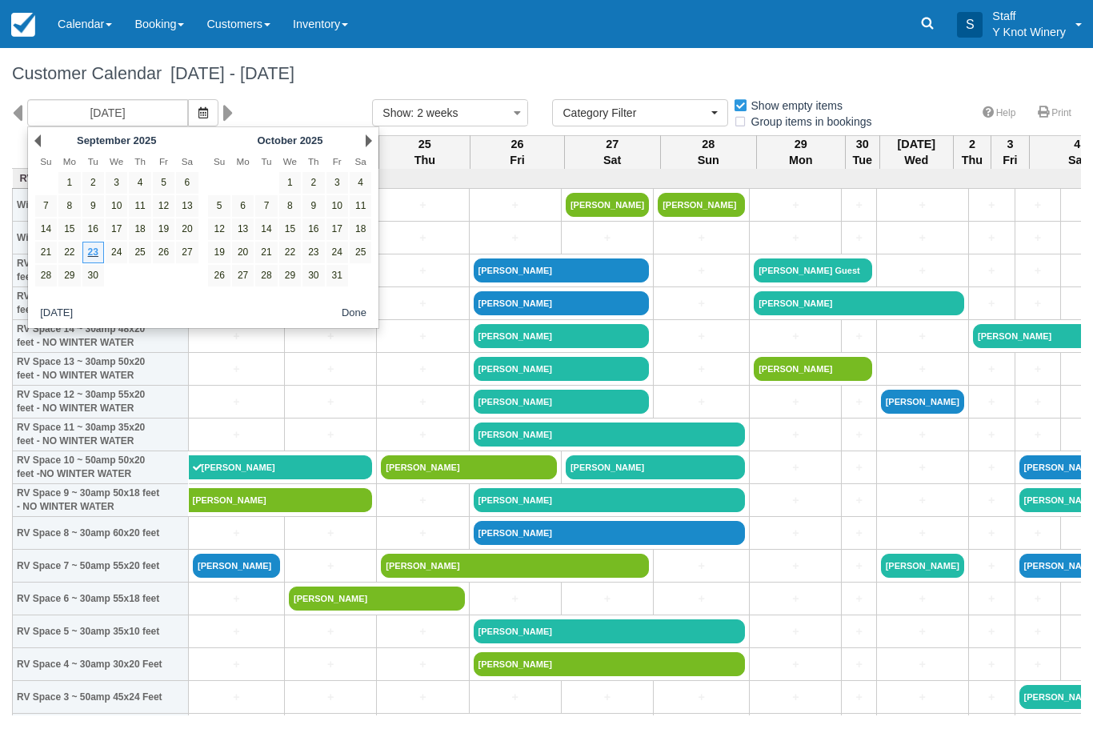
click at [222, 201] on link "5" at bounding box center [219, 206] width 22 height 22
type input "[DATE]"
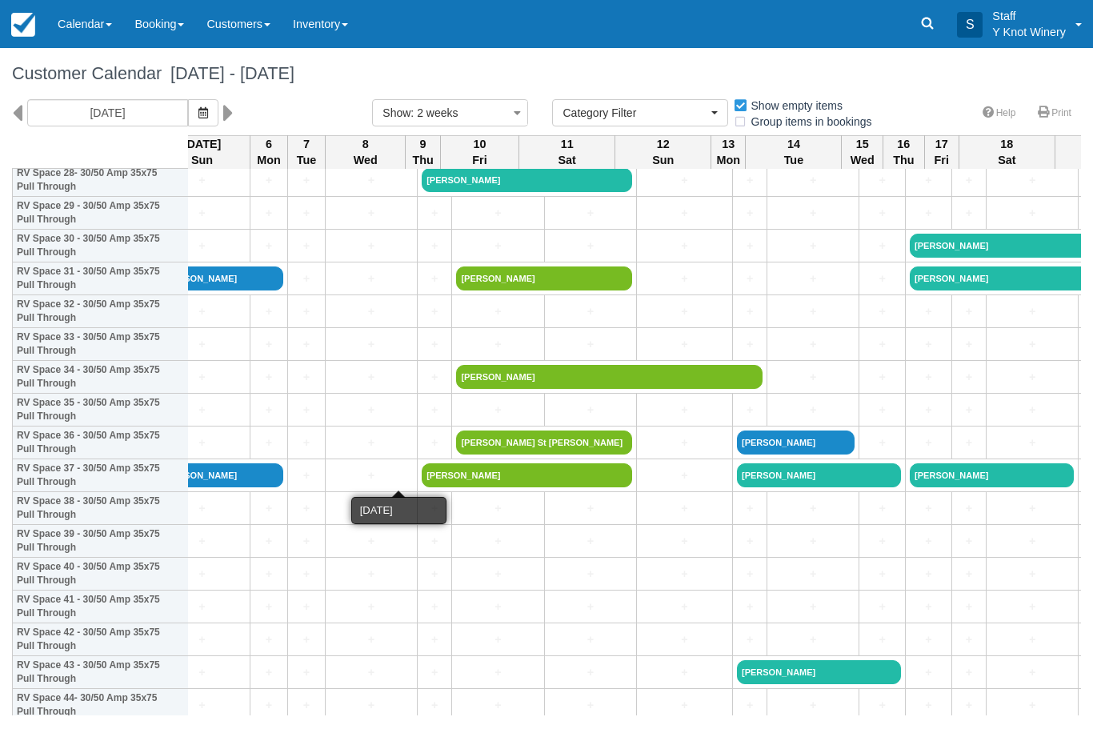
scroll to position [977, 34]
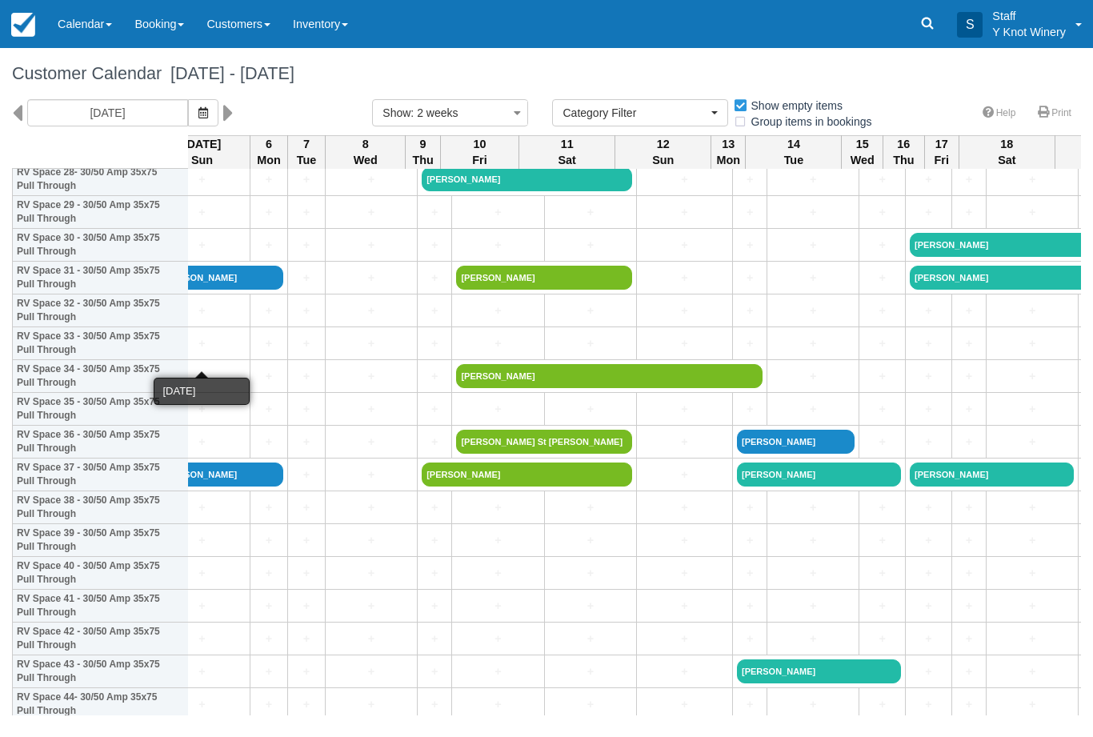
click at [210, 352] on link "+" at bounding box center [201, 343] width 87 height 17
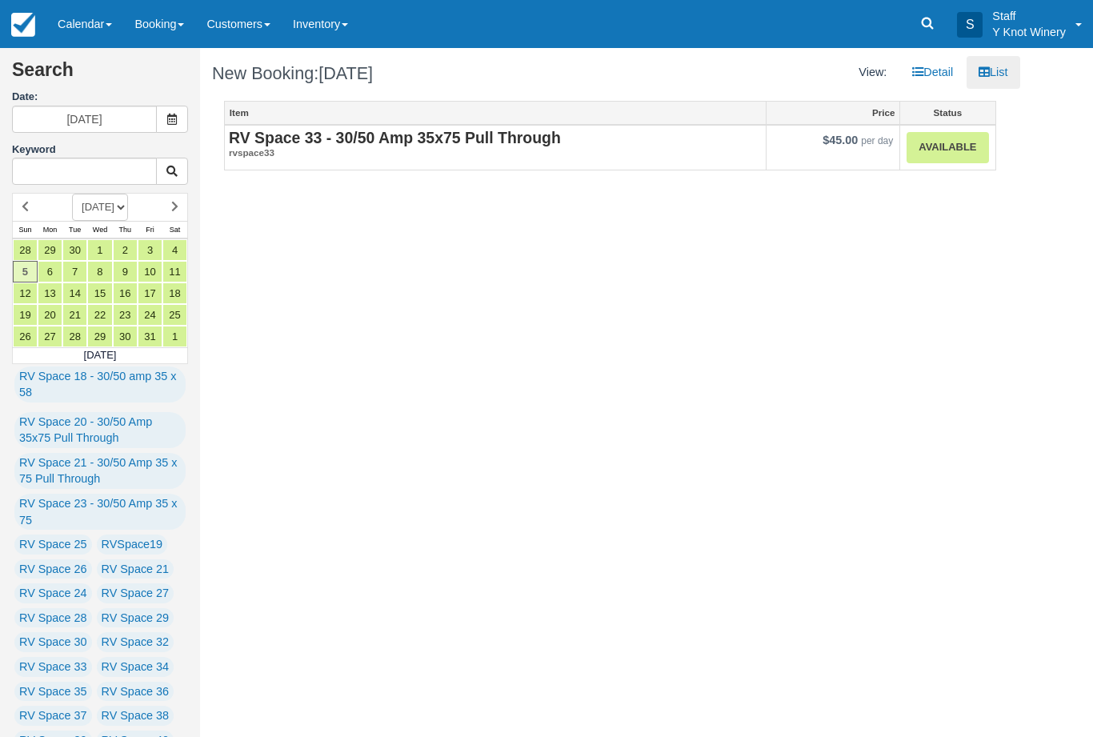
click at [942, 139] on link "Available" at bounding box center [947, 147] width 82 height 31
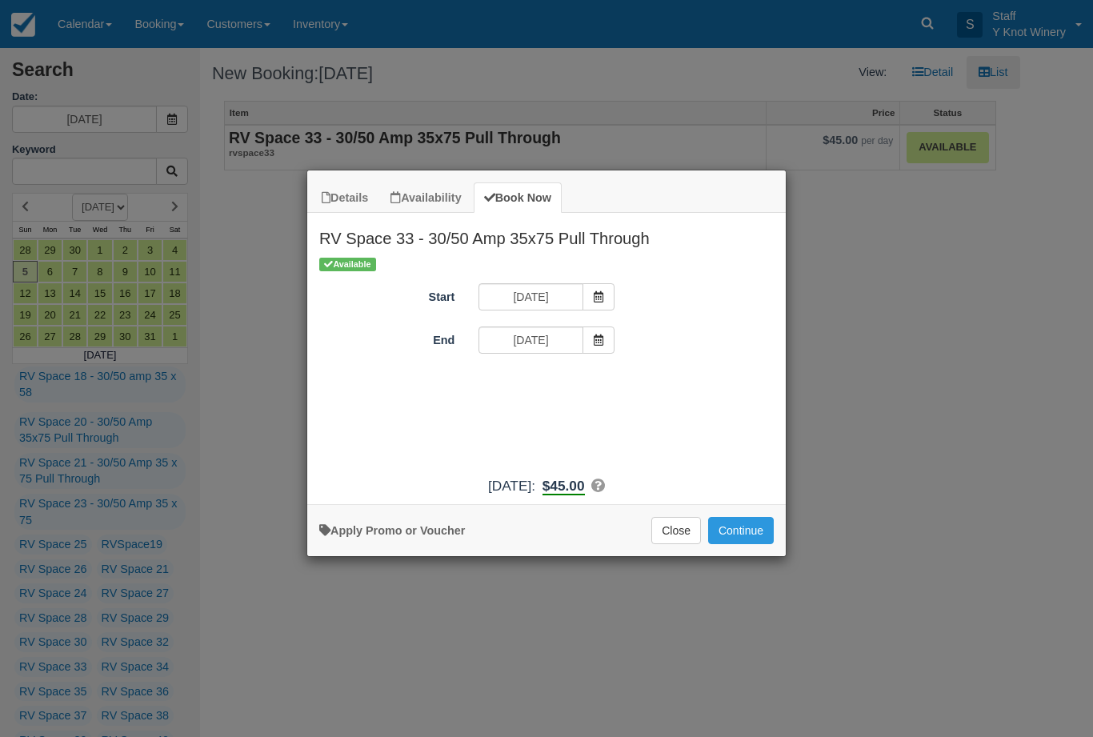
click at [593, 337] on icon "Item Modal" at bounding box center [598, 339] width 11 height 11
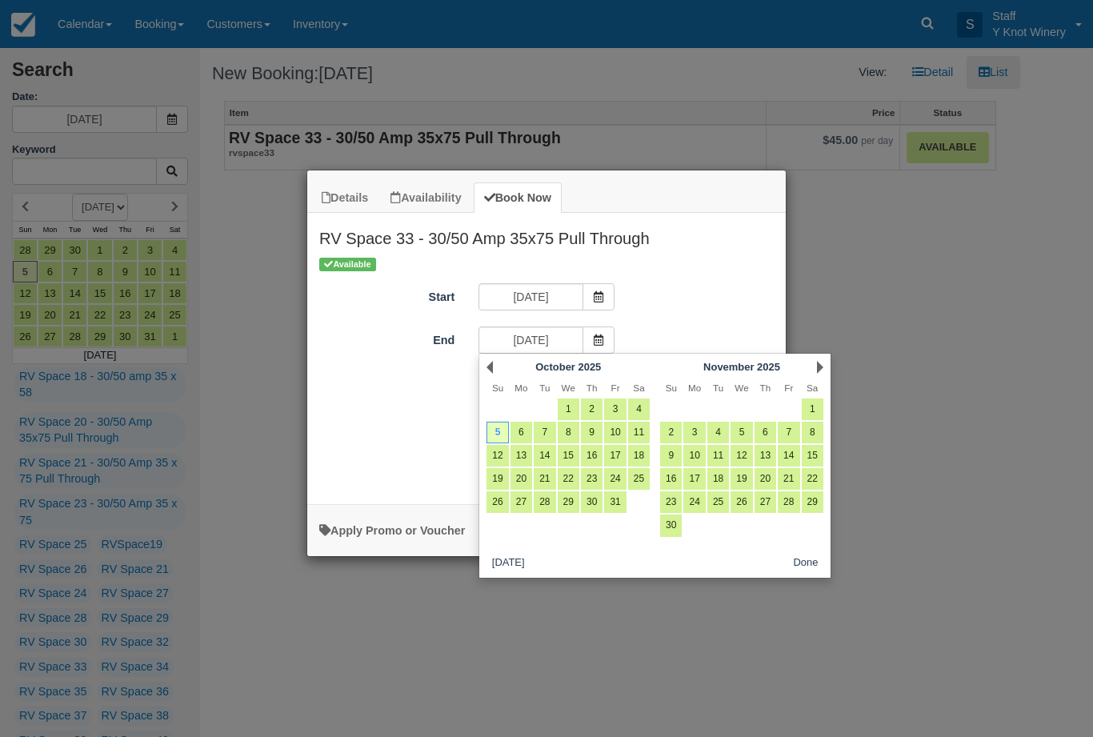
click at [568, 428] on link "8" at bounding box center [569, 433] width 22 height 22
type input "10/08/25"
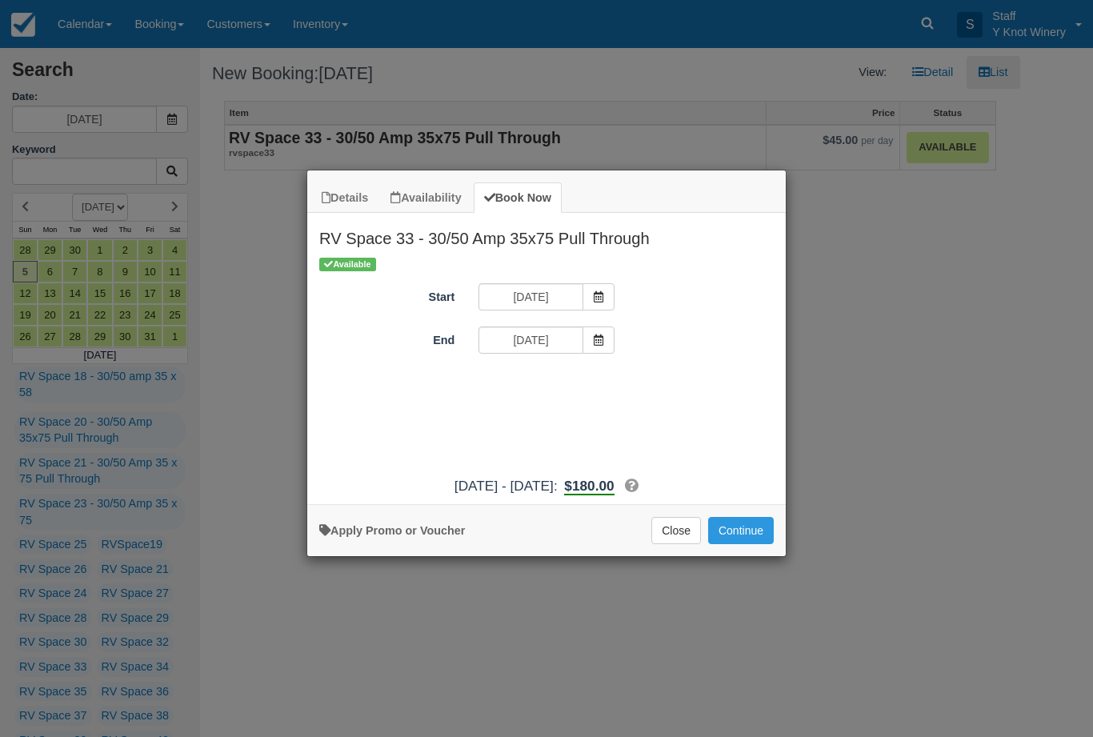
click at [747, 533] on button "Continue" at bounding box center [741, 530] width 66 height 27
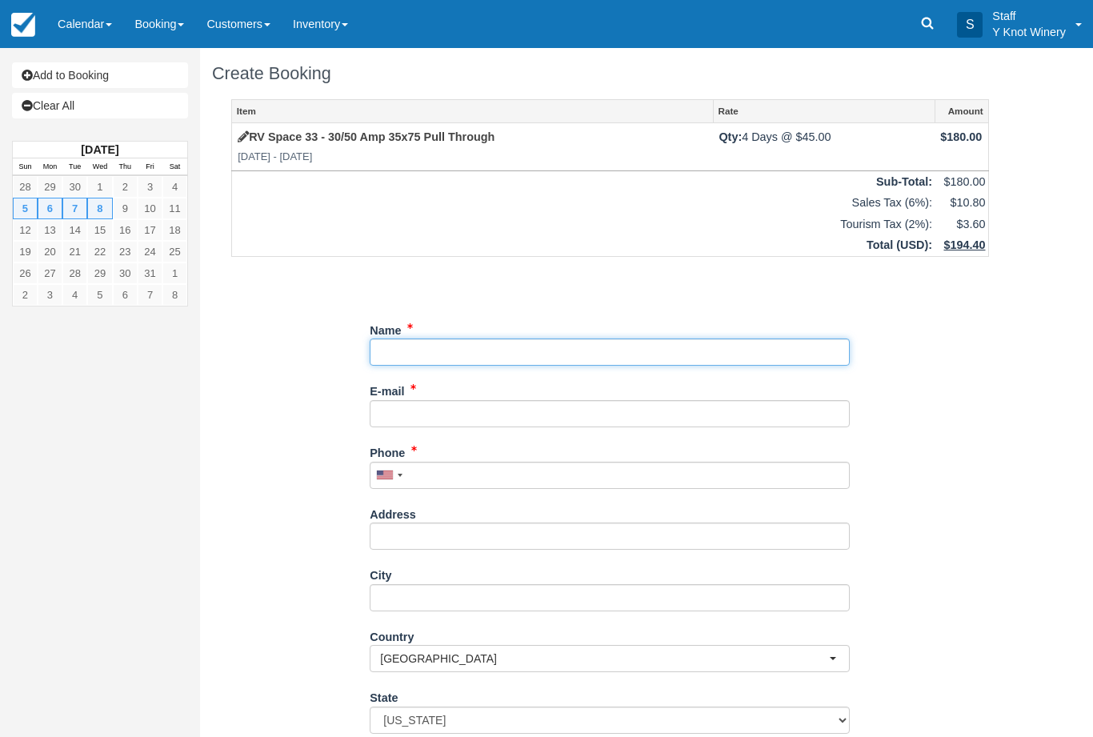
click at [419, 348] on input "Name" at bounding box center [610, 351] width 480 height 27
type input "[PERSON_NAME]"
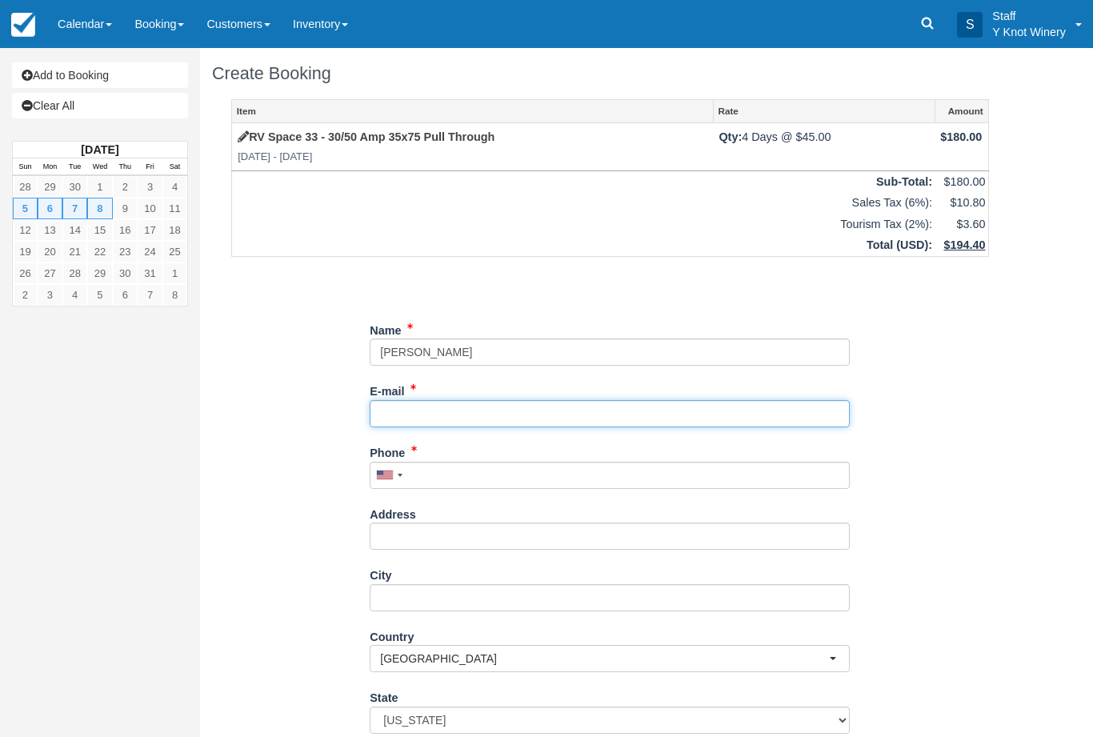
click at [433, 406] on input "E-mail" at bounding box center [610, 413] width 480 height 27
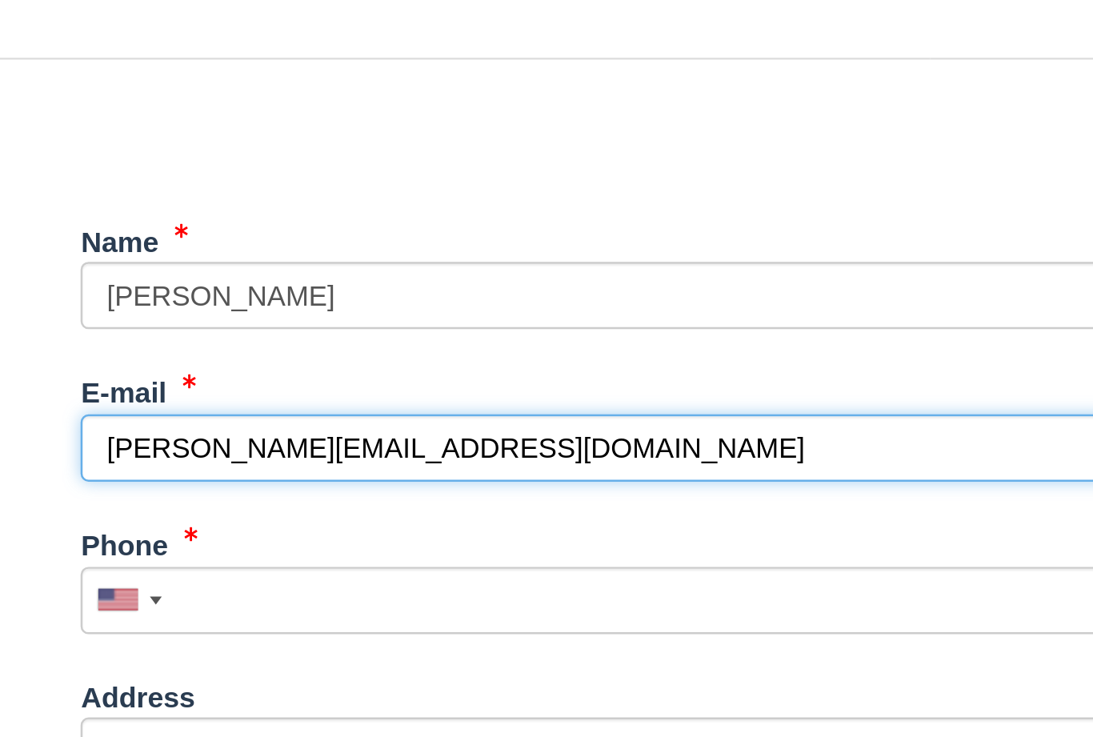
type input "[PERSON_NAME][EMAIL_ADDRESS][DOMAIN_NAME]"
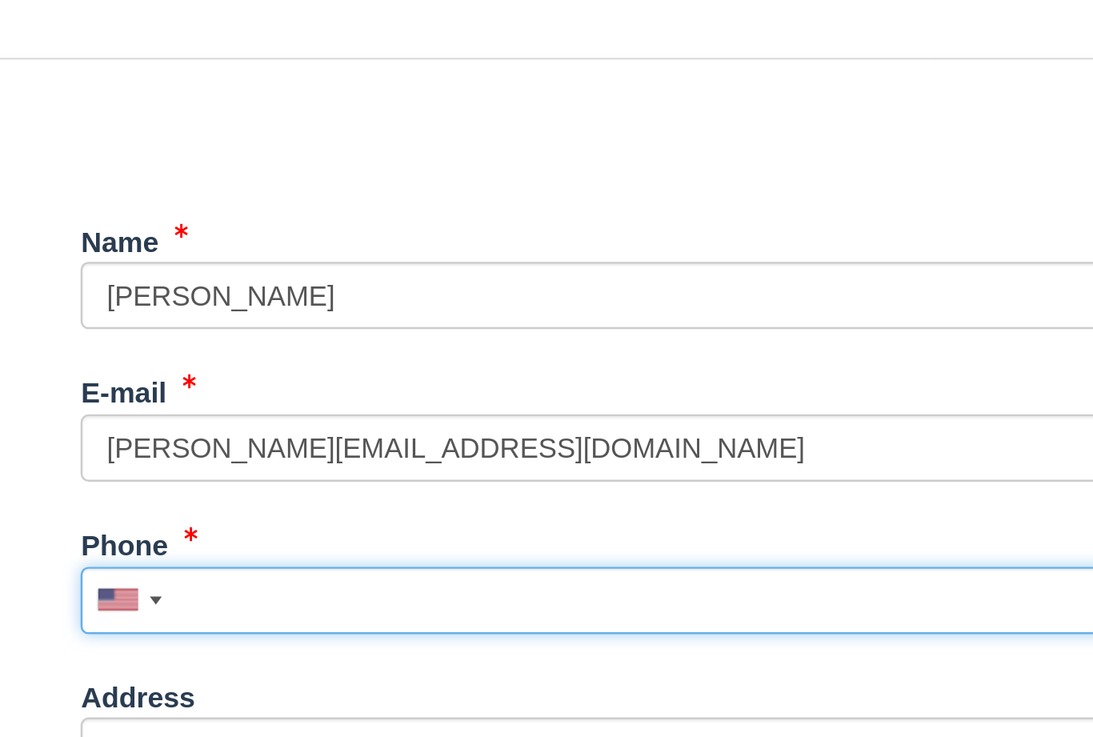
click at [370, 462] on input "Phone" at bounding box center [610, 475] width 480 height 27
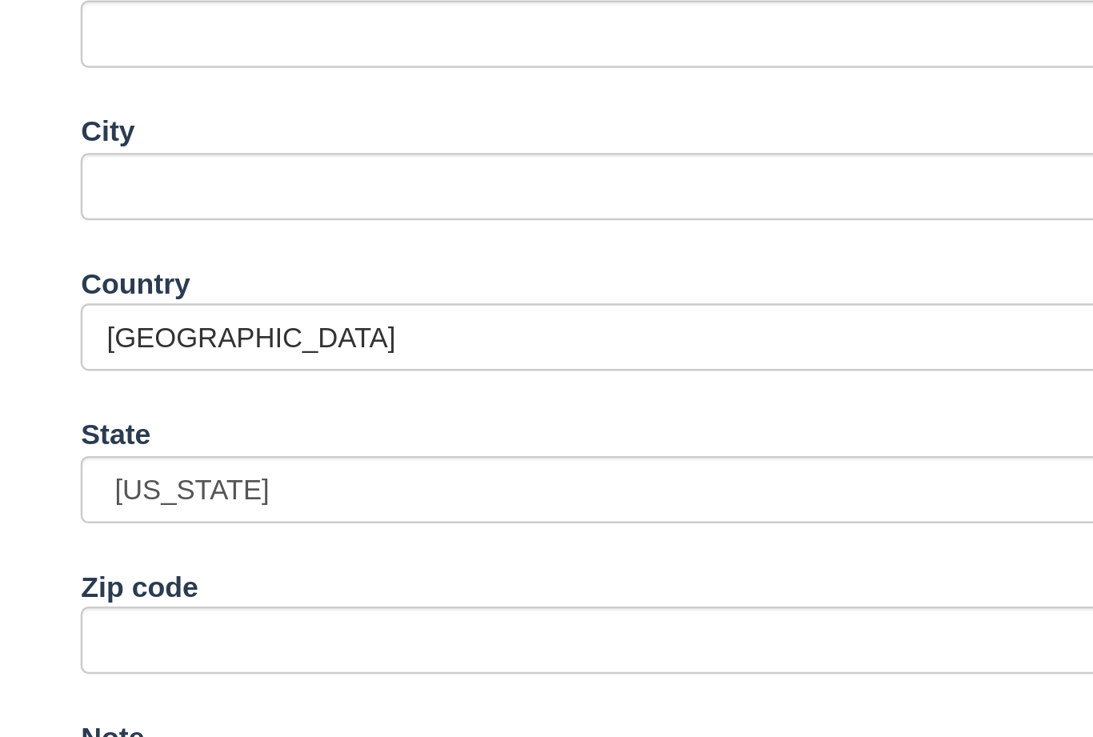
scroll to position [180, 0]
click at [370, 704] on button "Continue" at bounding box center [408, 717] width 77 height 27
type input "[PHONE_NUMBER]"
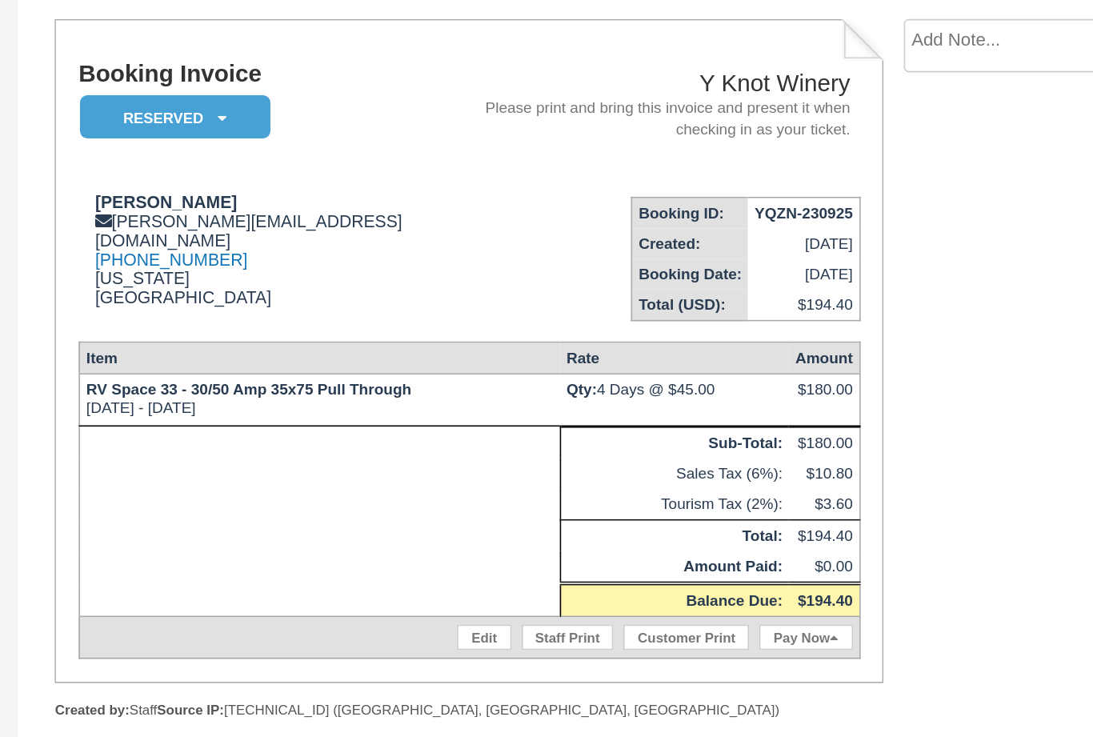
click at [477, 528] on link "Edit" at bounding box center [494, 536] width 34 height 16
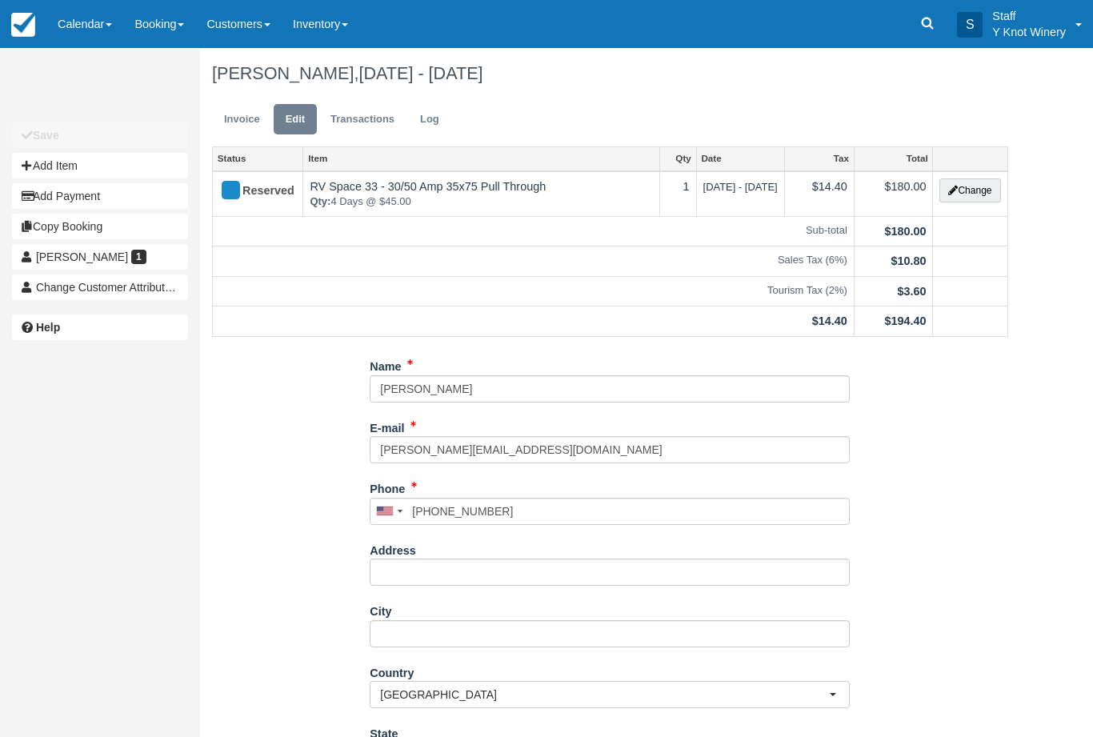
click at [969, 186] on button "Change" at bounding box center [969, 190] width 61 height 24
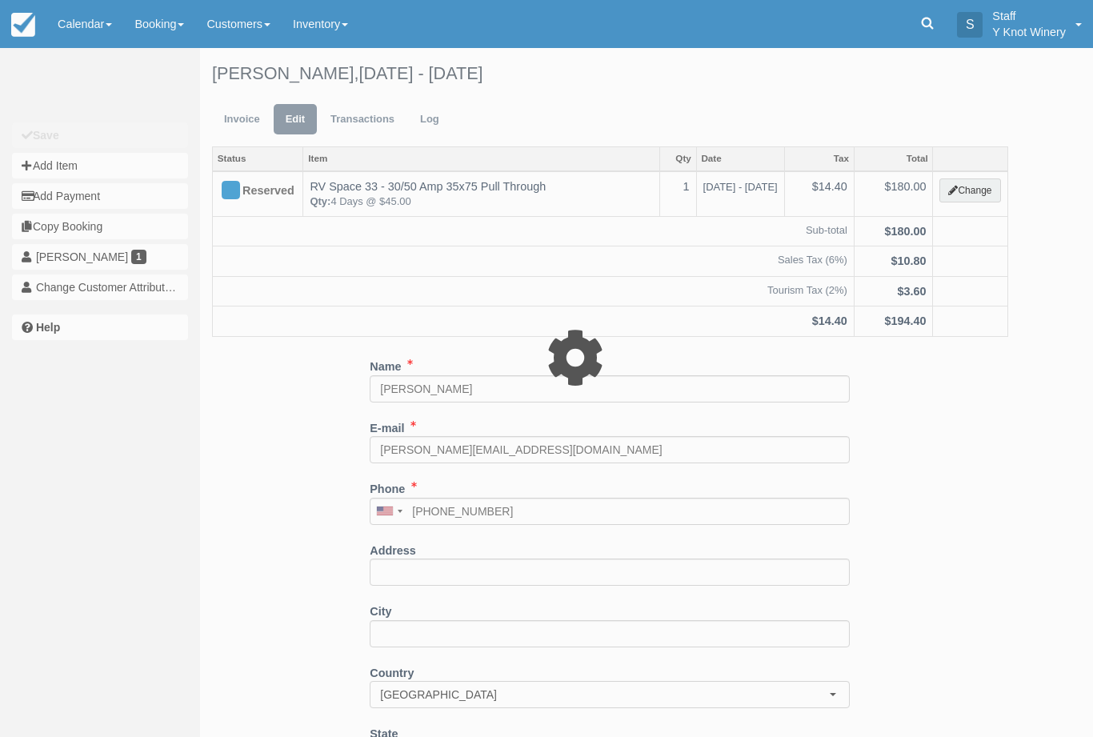
type input "180.00"
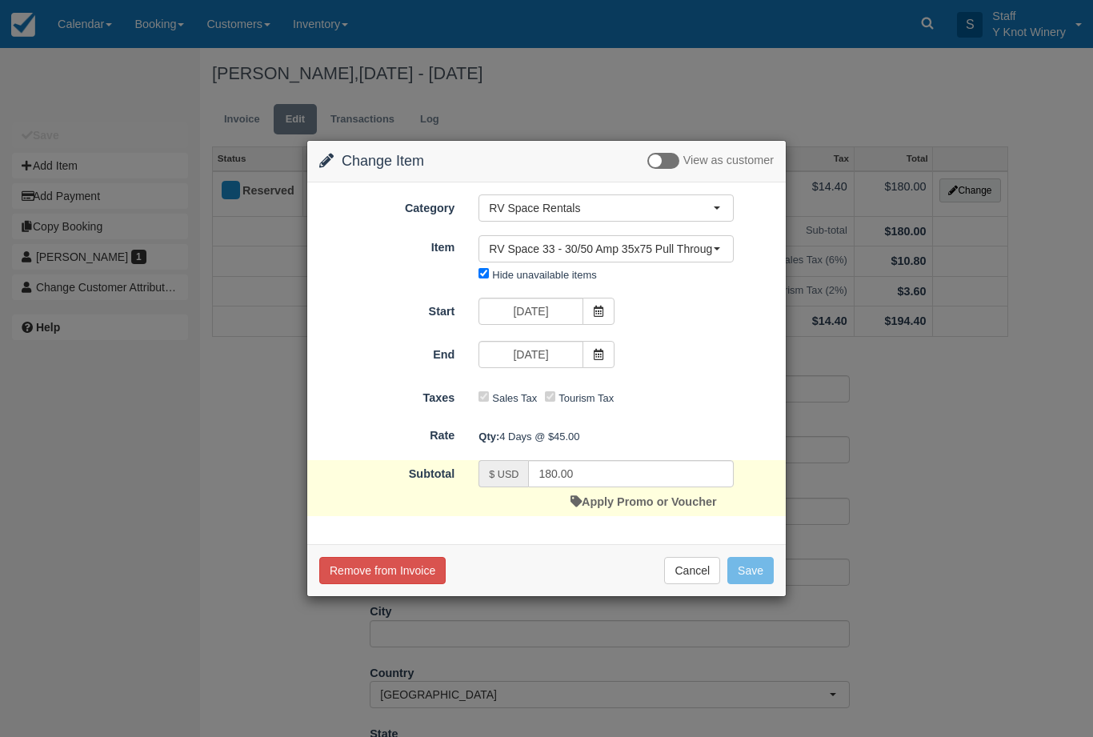
click at [587, 498] on link "Apply Promo or Voucher" at bounding box center [643, 501] width 146 height 13
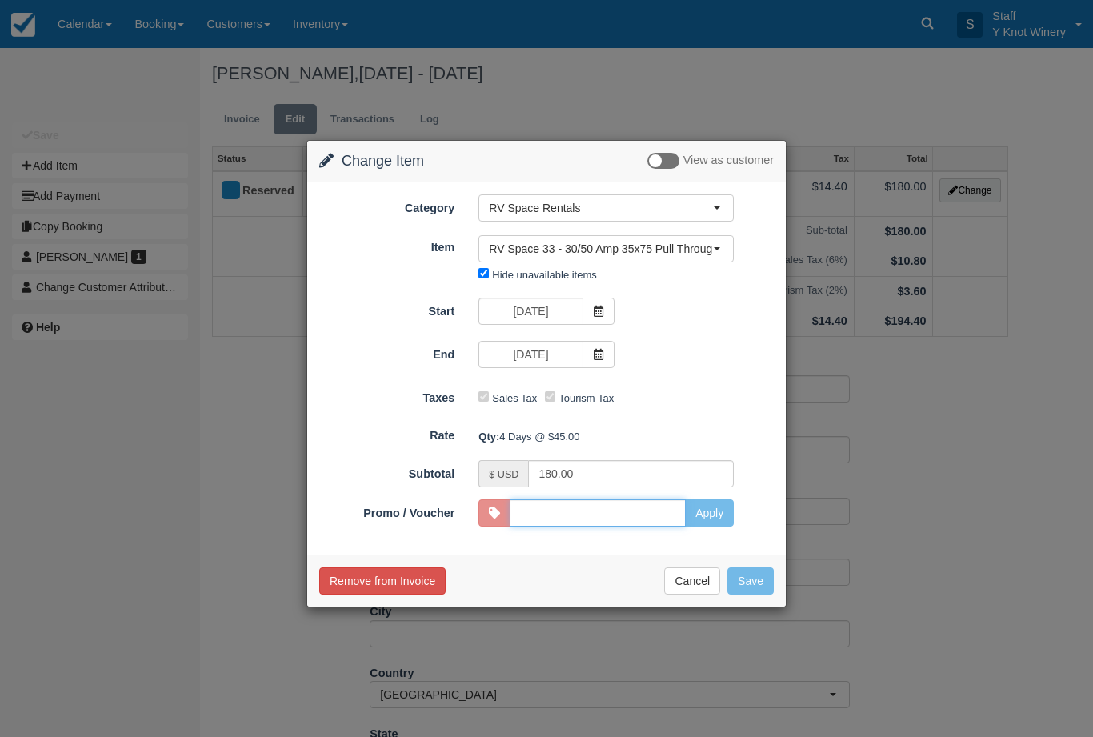
click at [665, 518] on input "Promo / Voucher" at bounding box center [598, 512] width 176 height 27
type input "HHOST"
click at [712, 512] on button "Apply" at bounding box center [709, 512] width 49 height 27
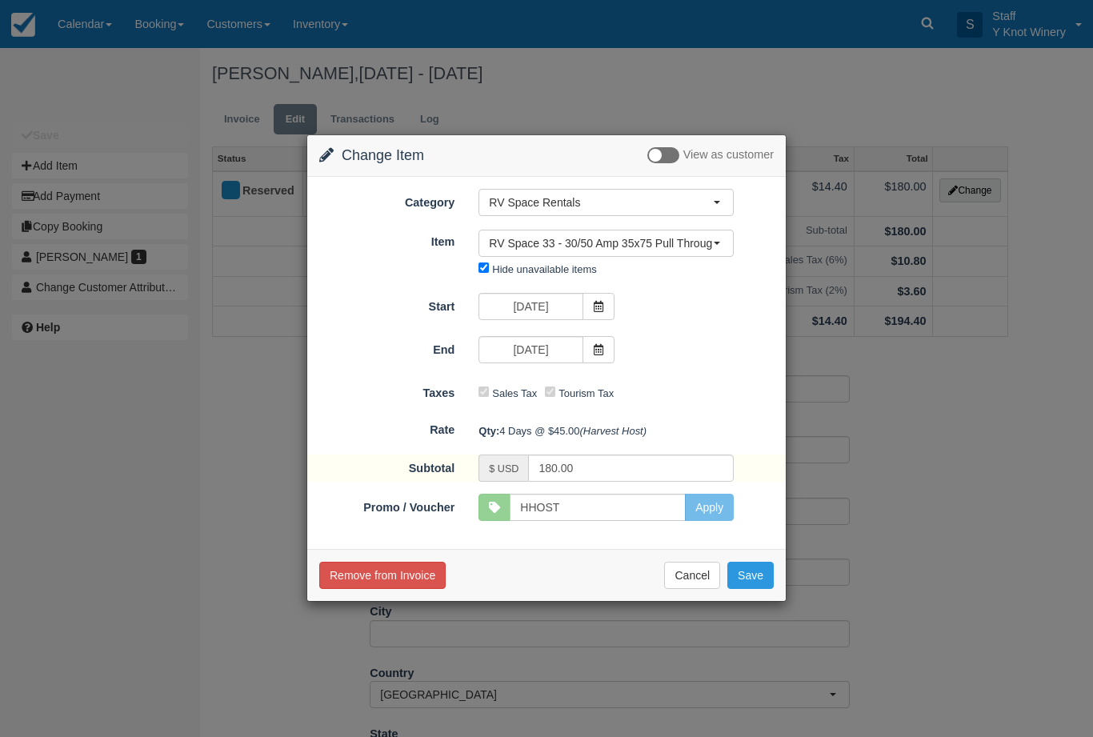
click at [755, 574] on button "Save" at bounding box center [750, 575] width 46 height 27
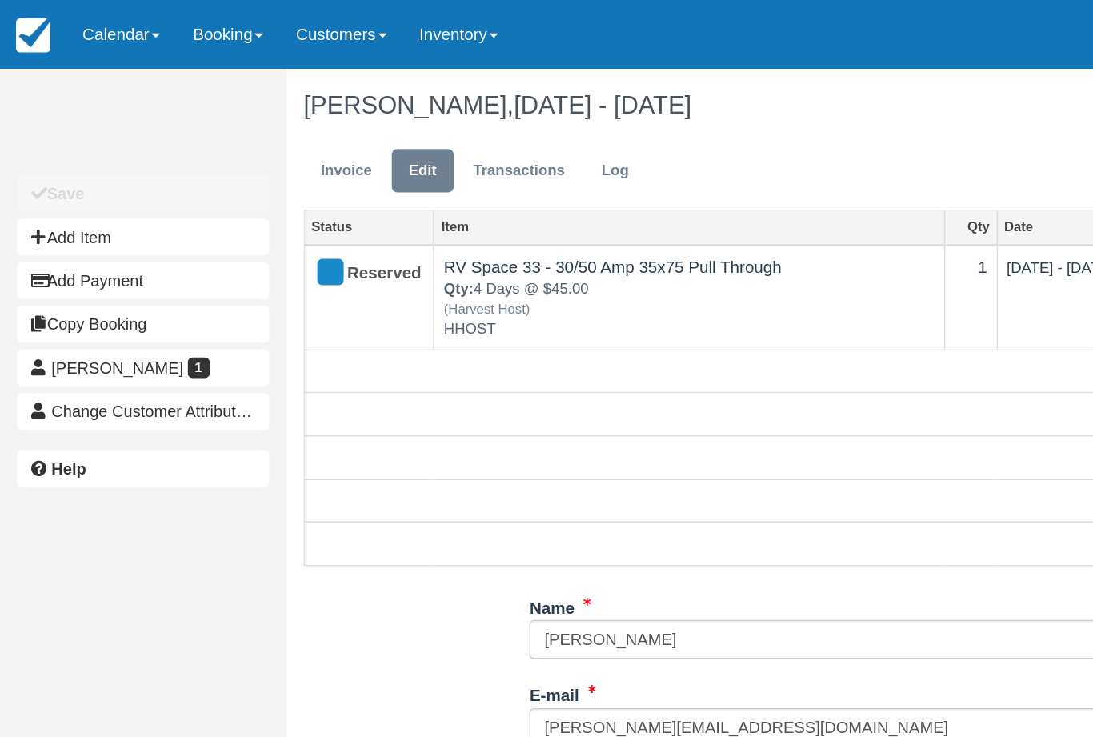
click at [70, 27] on link "Calendar" at bounding box center [84, 24] width 77 height 48
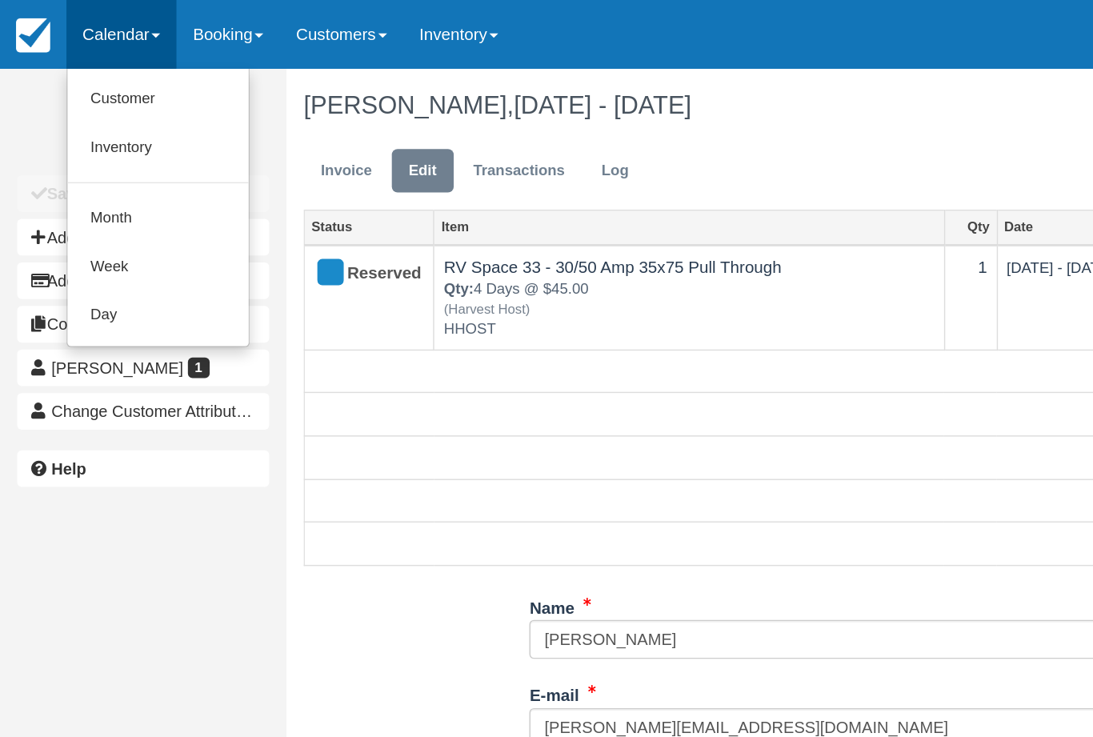
click at [90, 64] on link "Customer" at bounding box center [110, 69] width 126 height 34
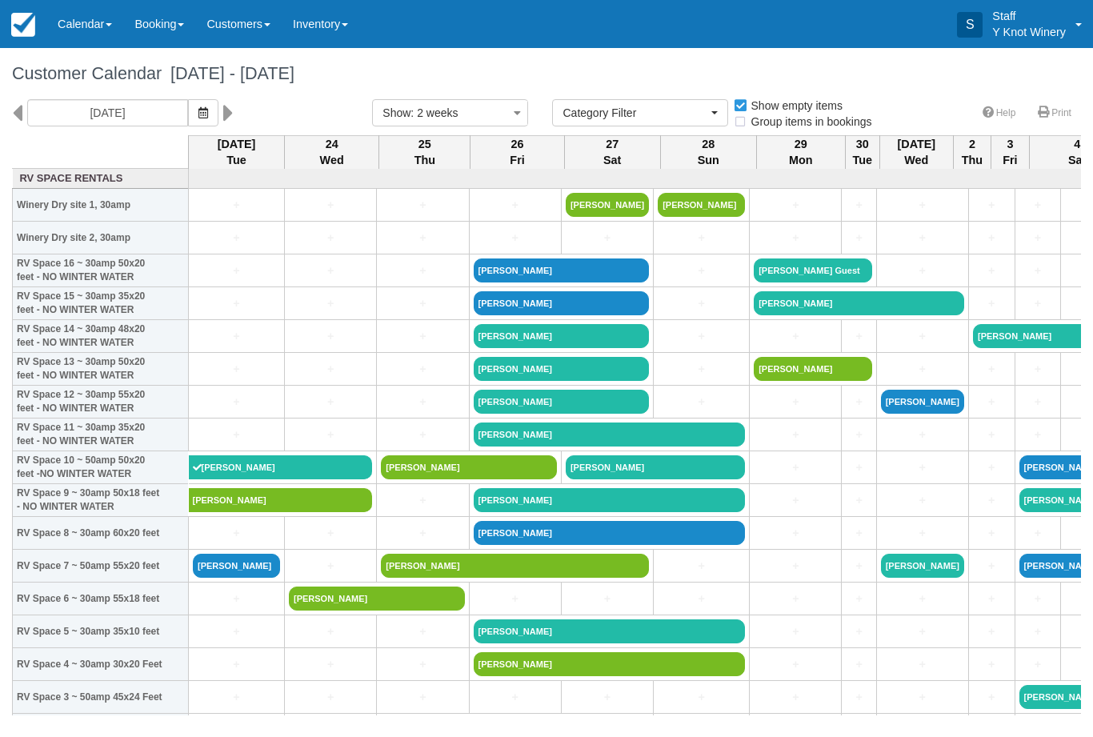
select select
